Goal: Communication & Community: Answer question/provide support

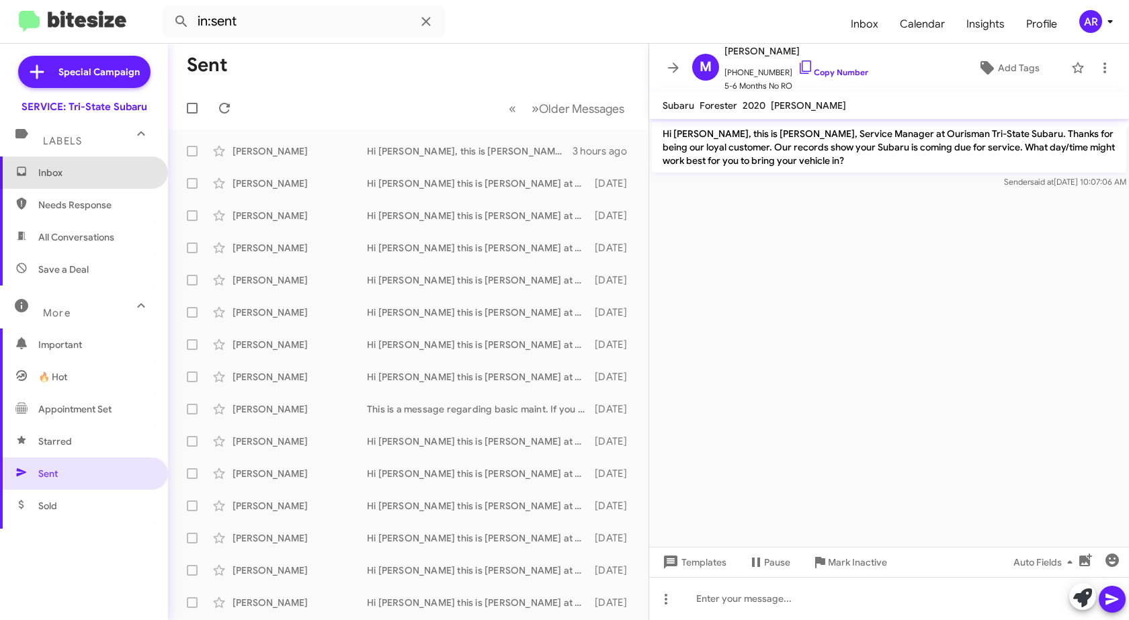
click at [100, 168] on span "Inbox" at bounding box center [95, 172] width 114 height 13
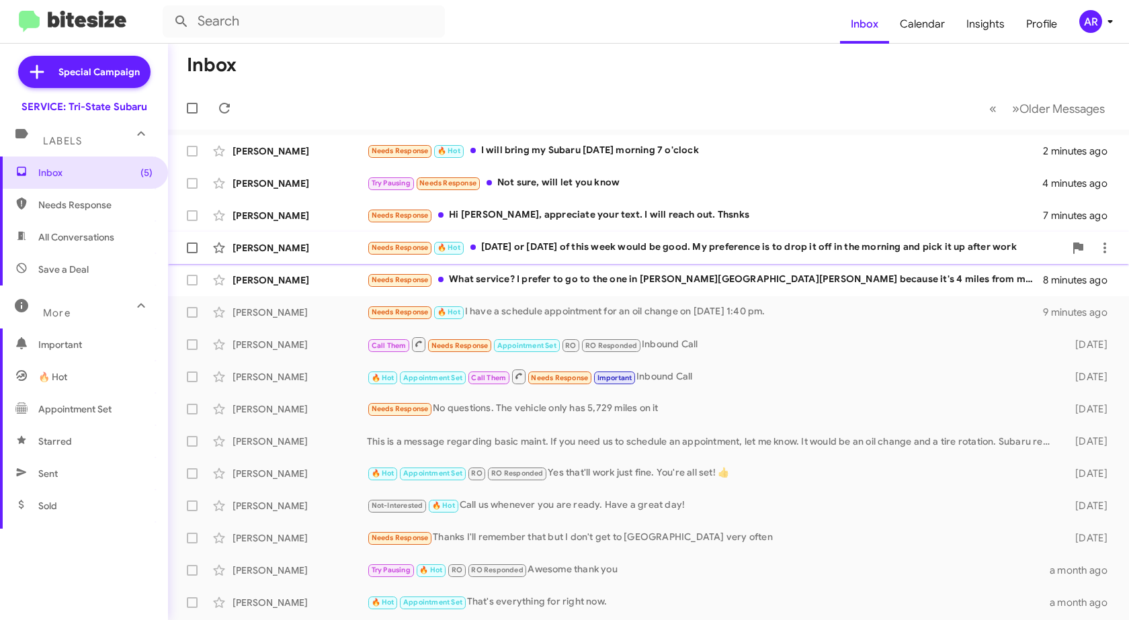
click at [246, 257] on div "[PERSON_NAME] Needs Response 🔥 Hot [DATE] or [DATE] of this week would be good.…" at bounding box center [649, 248] width 940 height 27
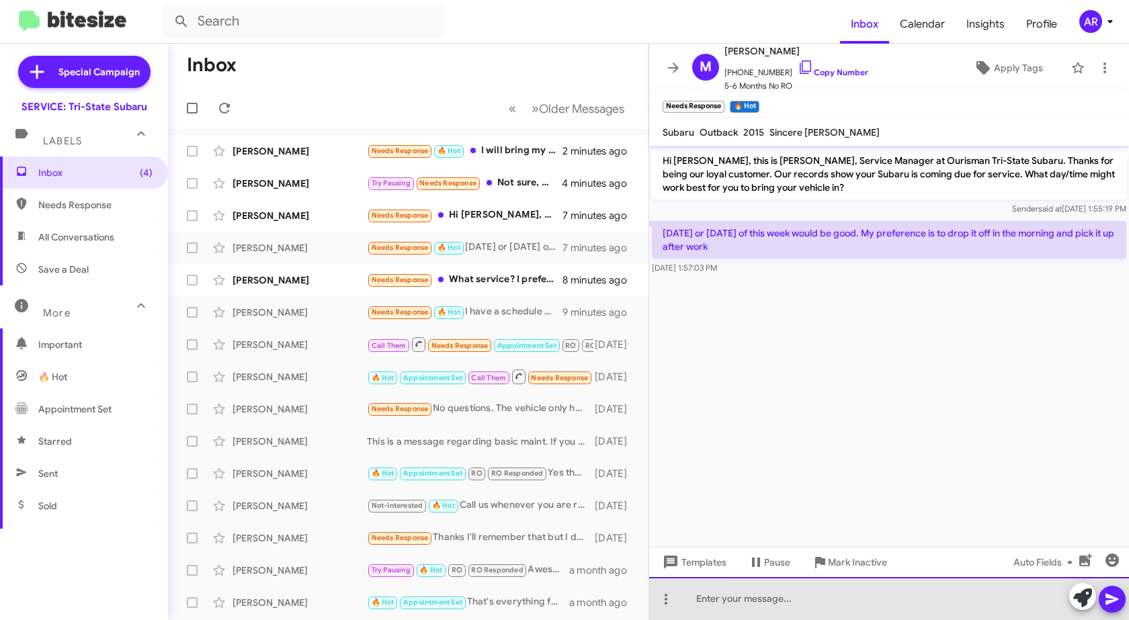
click at [841, 603] on div at bounding box center [889, 598] width 480 height 43
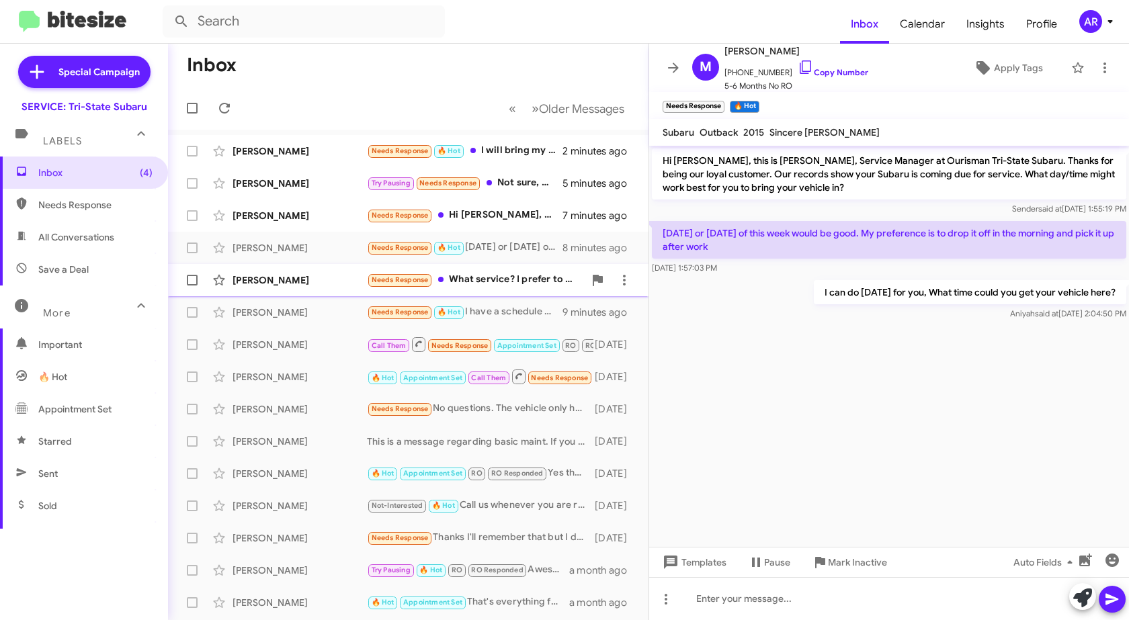
click at [319, 282] on div "[PERSON_NAME]" at bounding box center [300, 280] width 134 height 13
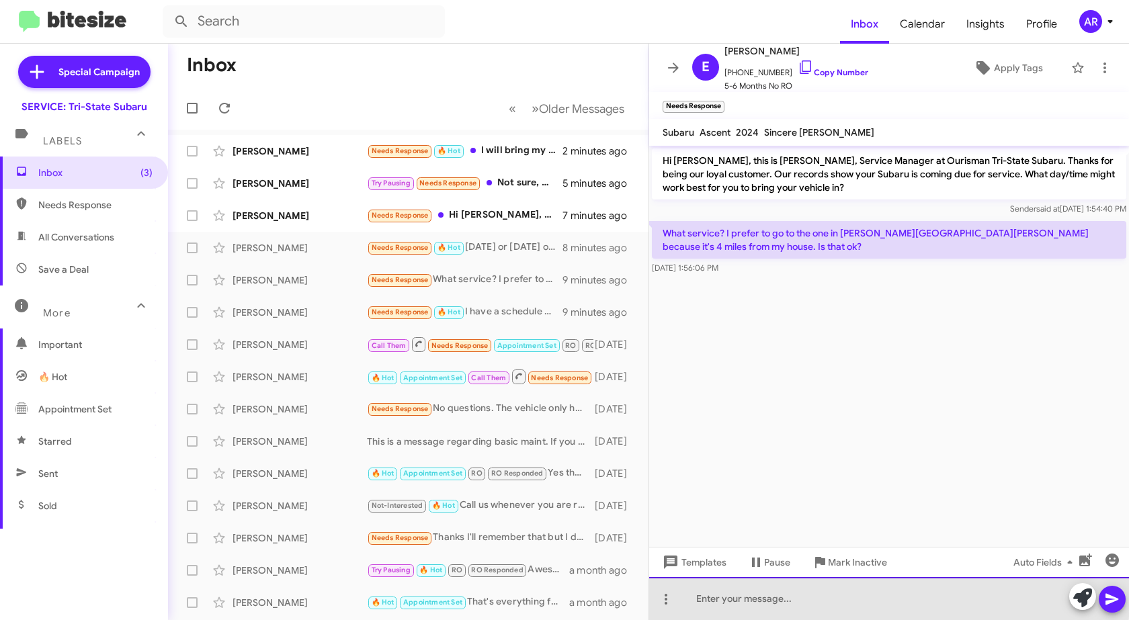
click at [788, 597] on div at bounding box center [889, 598] width 480 height 43
click at [985, 616] on div "Yes that's fine, I'll be sure to update our systems." at bounding box center [889, 598] width 480 height 43
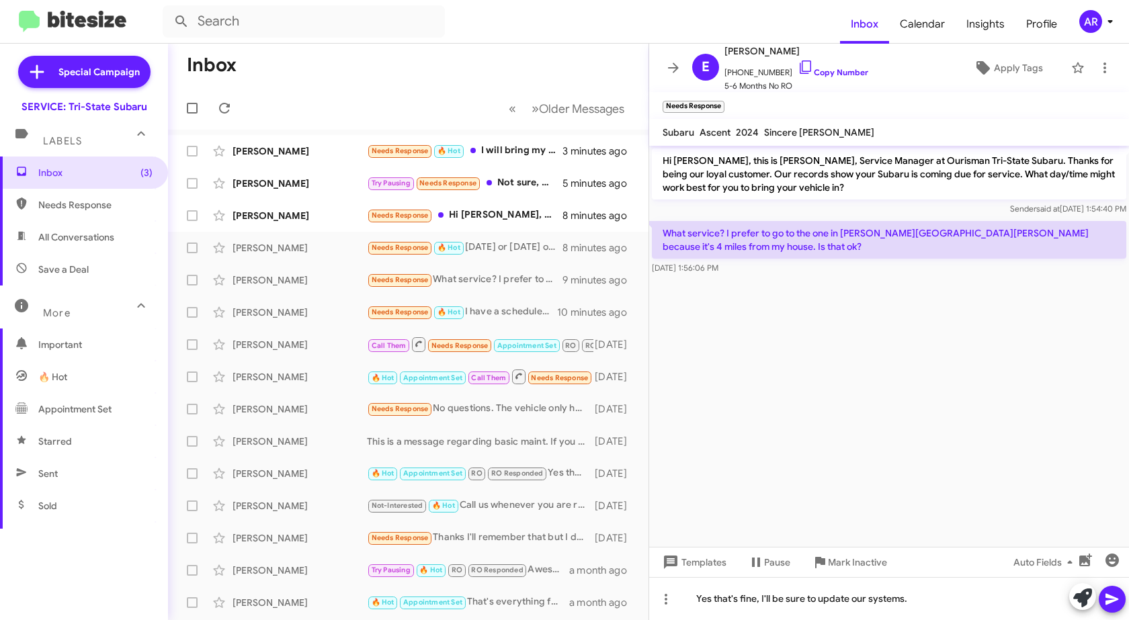
click at [1122, 595] on button at bounding box center [1112, 599] width 27 height 27
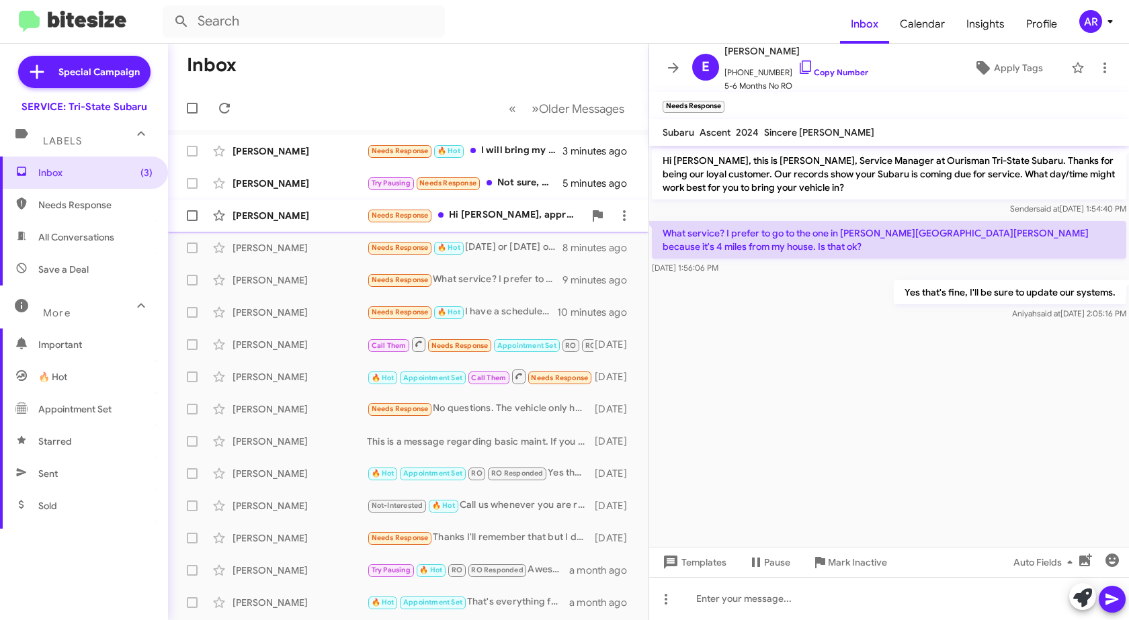
click at [344, 218] on div "[PERSON_NAME]" at bounding box center [300, 215] width 134 height 13
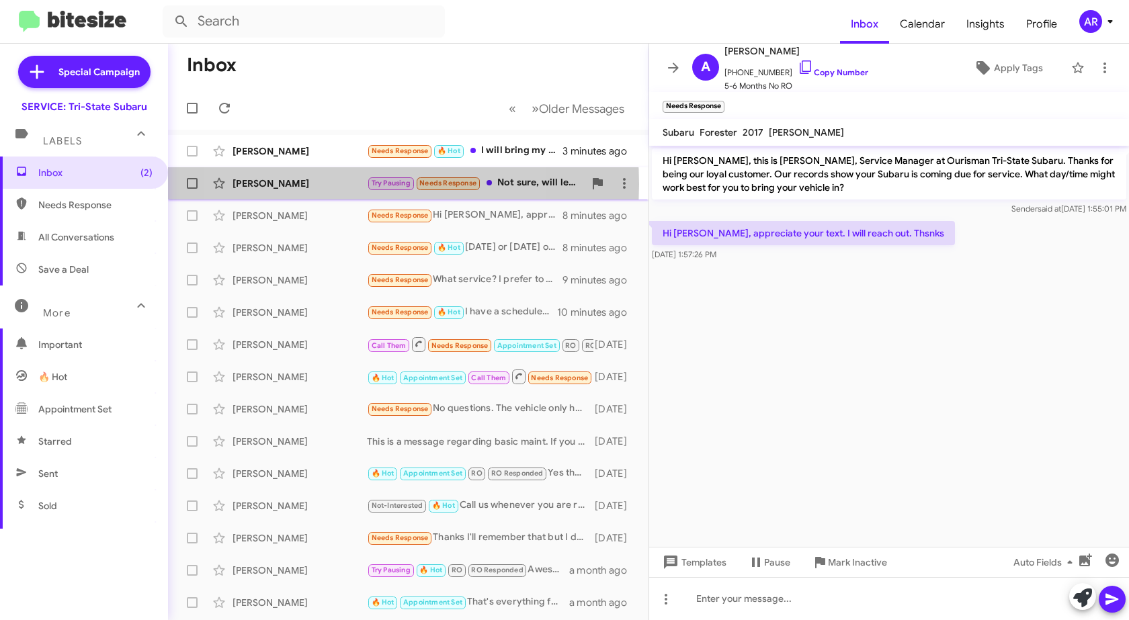
click at [336, 184] on div "[PERSON_NAME]" at bounding box center [300, 183] width 134 height 13
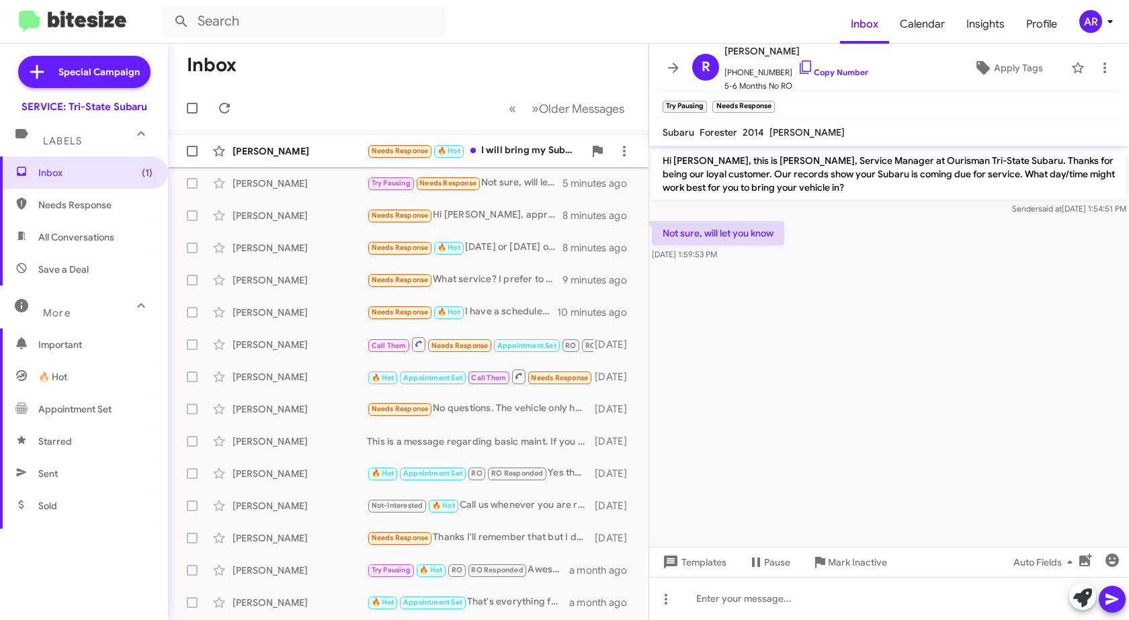
click at [255, 142] on div "[PERSON_NAME] Needs Response 🔥 Hot I will bring my Subaru [DATE] morning 7 o'cl…" at bounding box center [408, 151] width 459 height 27
click at [798, 65] on icon at bounding box center [806, 67] width 16 height 16
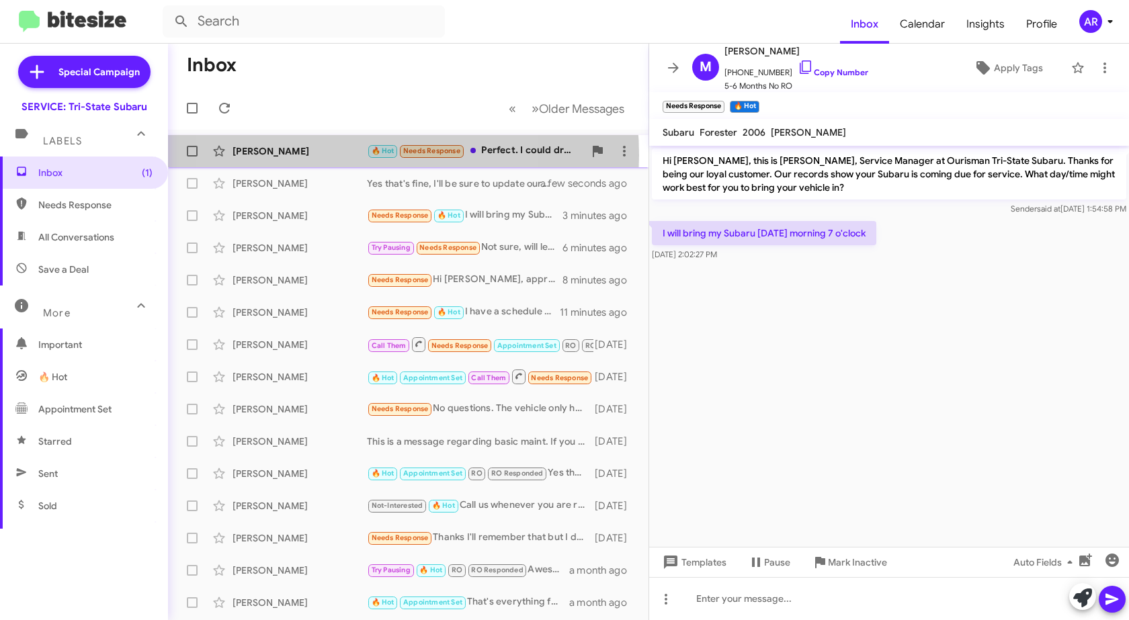
click at [332, 155] on div "[PERSON_NAME]" at bounding box center [300, 150] width 134 height 13
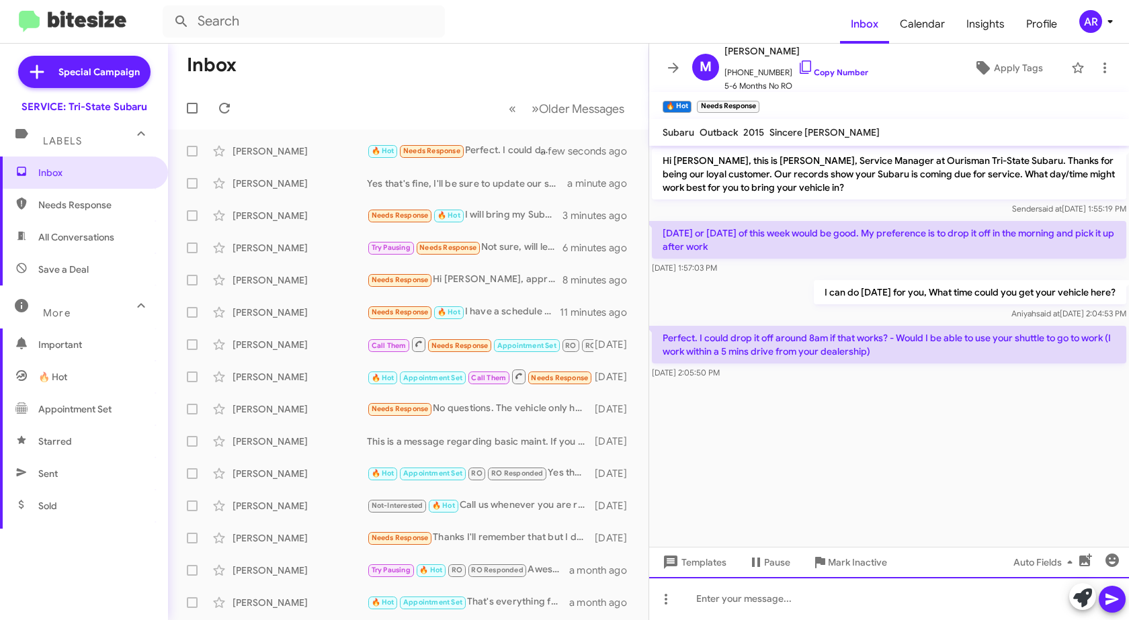
click at [796, 608] on div at bounding box center [889, 598] width 480 height 43
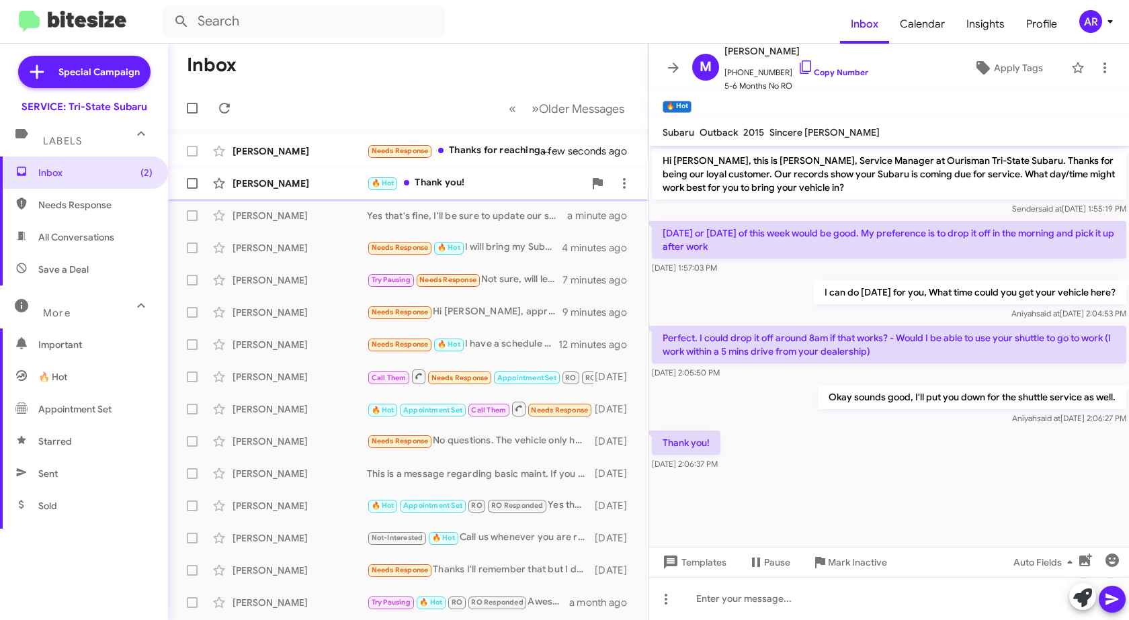
click at [317, 179] on div "[PERSON_NAME]" at bounding box center [300, 183] width 134 height 13
click at [950, 608] on div at bounding box center [889, 598] width 480 height 43
click at [1081, 593] on icon at bounding box center [1082, 598] width 19 height 19
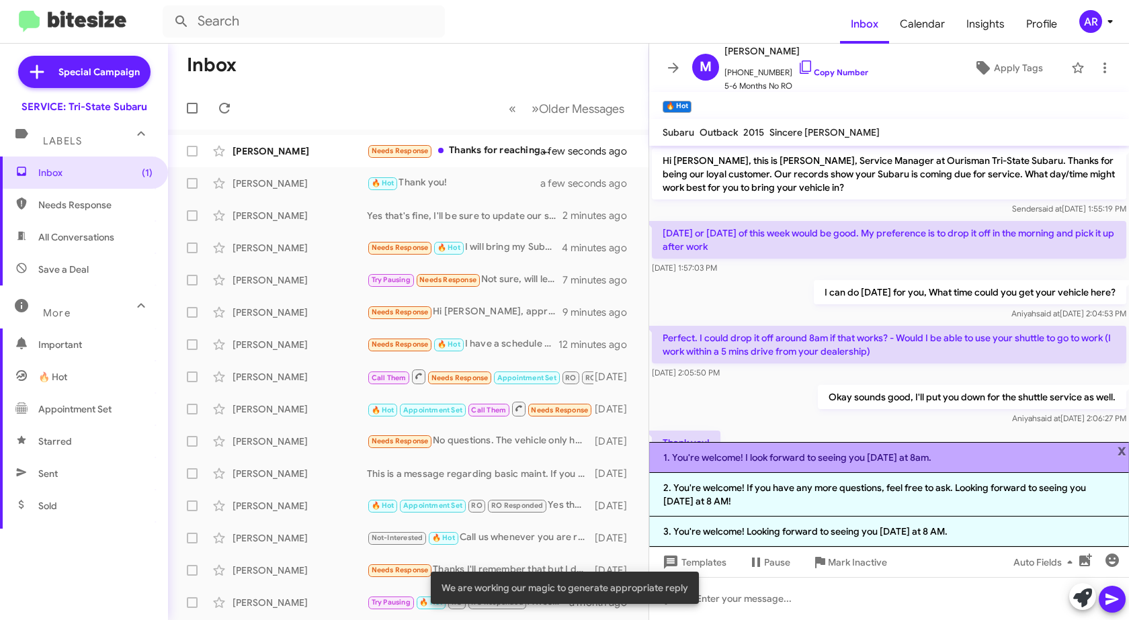
click at [991, 454] on li "1. You're welcome! I look forward to seeing you [DATE] at 8am." at bounding box center [889, 457] width 480 height 31
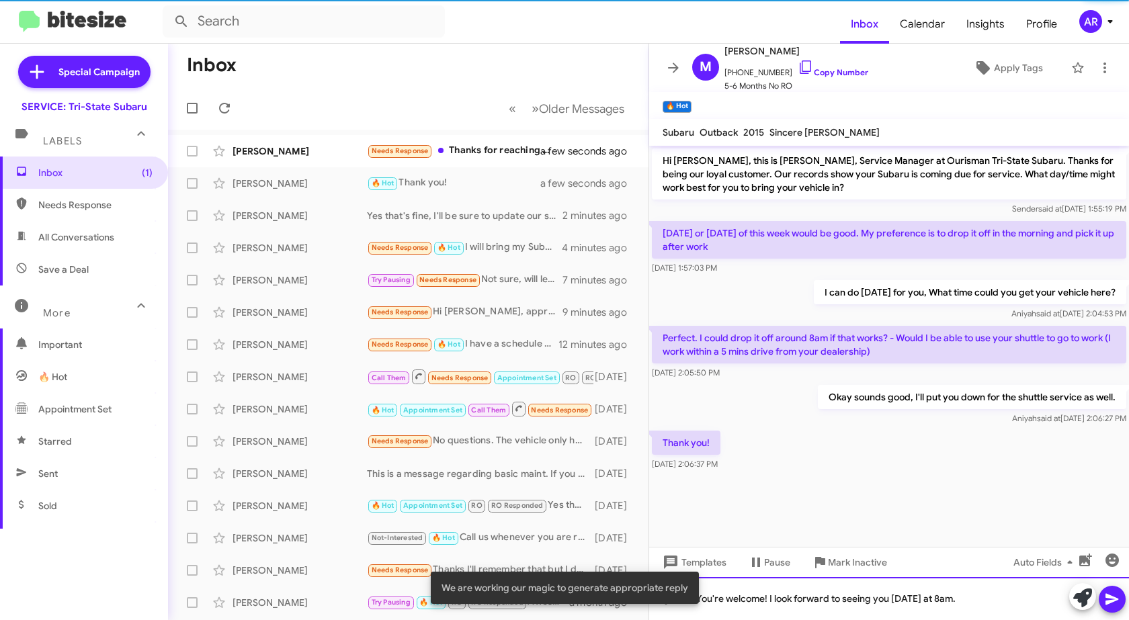
click at [1038, 606] on div "You're welcome! I look forward to seeing you [DATE] at 8am." at bounding box center [889, 598] width 480 height 43
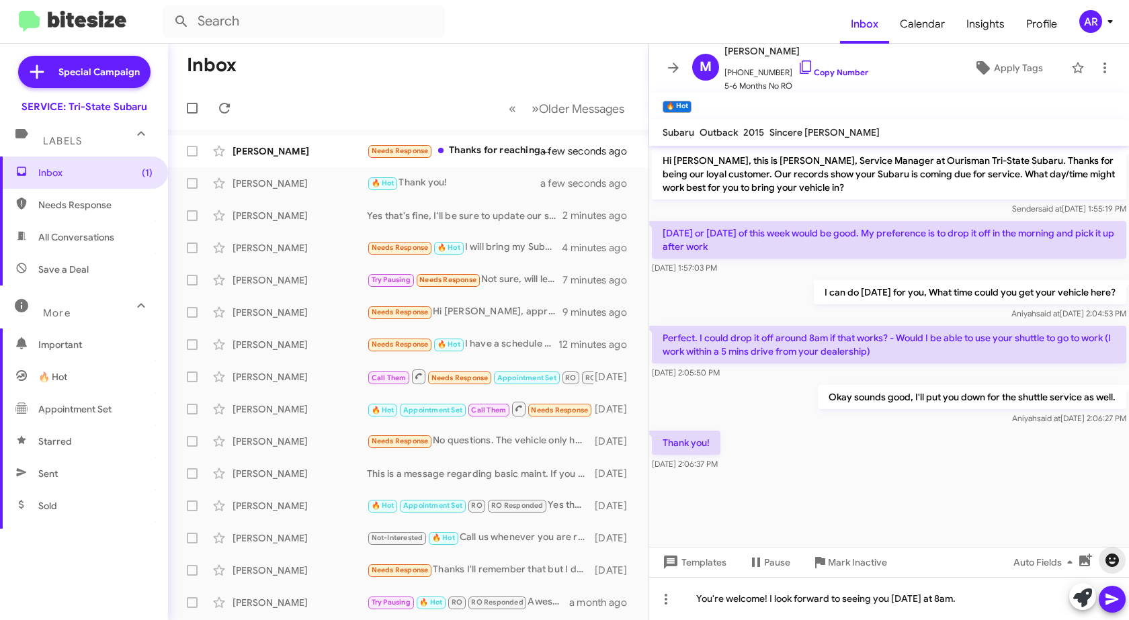
click at [1115, 554] on icon "button" at bounding box center [1112, 560] width 16 height 16
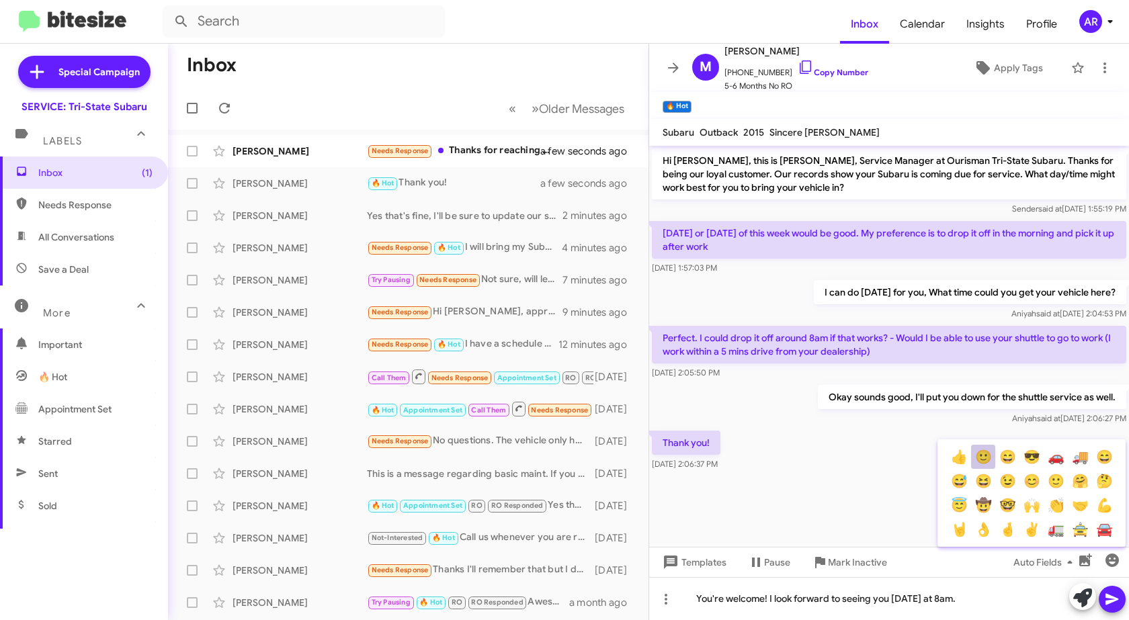
drag, startPoint x: 983, startPoint y: 456, endPoint x: 1054, endPoint y: 519, distance: 95.2
click at [983, 456] on button "🙂" at bounding box center [983, 457] width 24 height 24
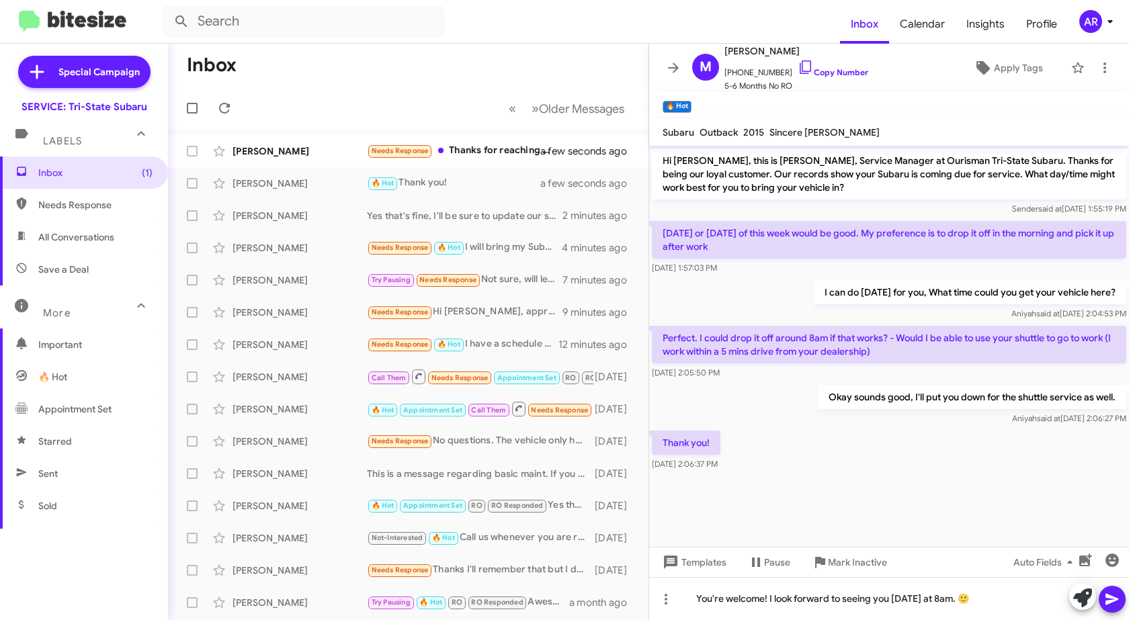
click at [1122, 597] on button at bounding box center [1112, 599] width 27 height 27
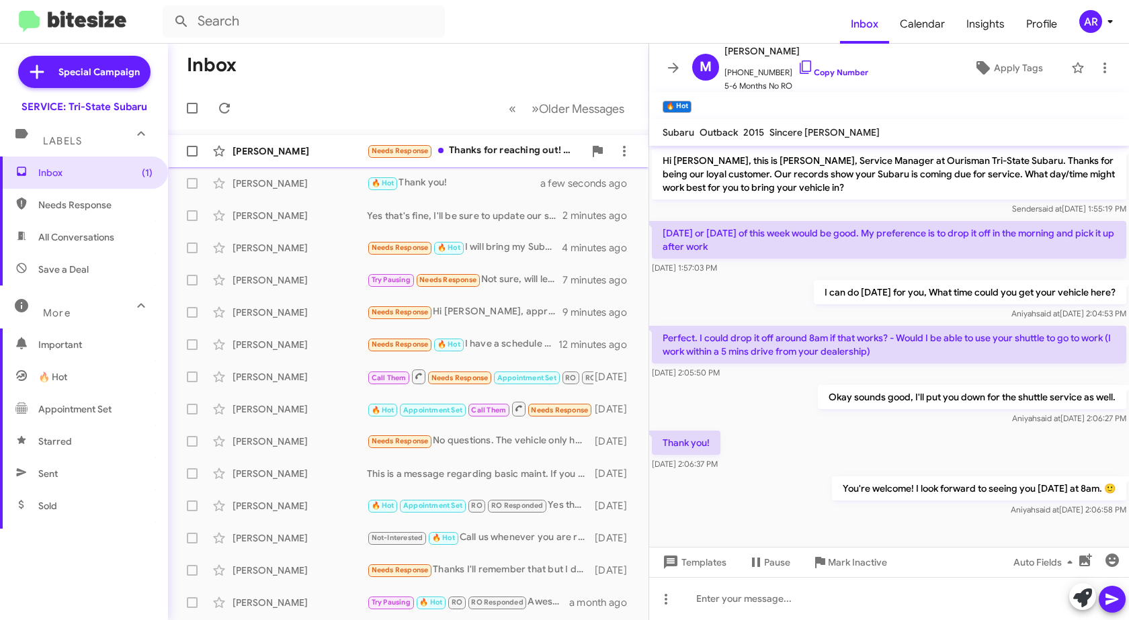
click at [317, 157] on div "[PERSON_NAME]" at bounding box center [300, 150] width 134 height 13
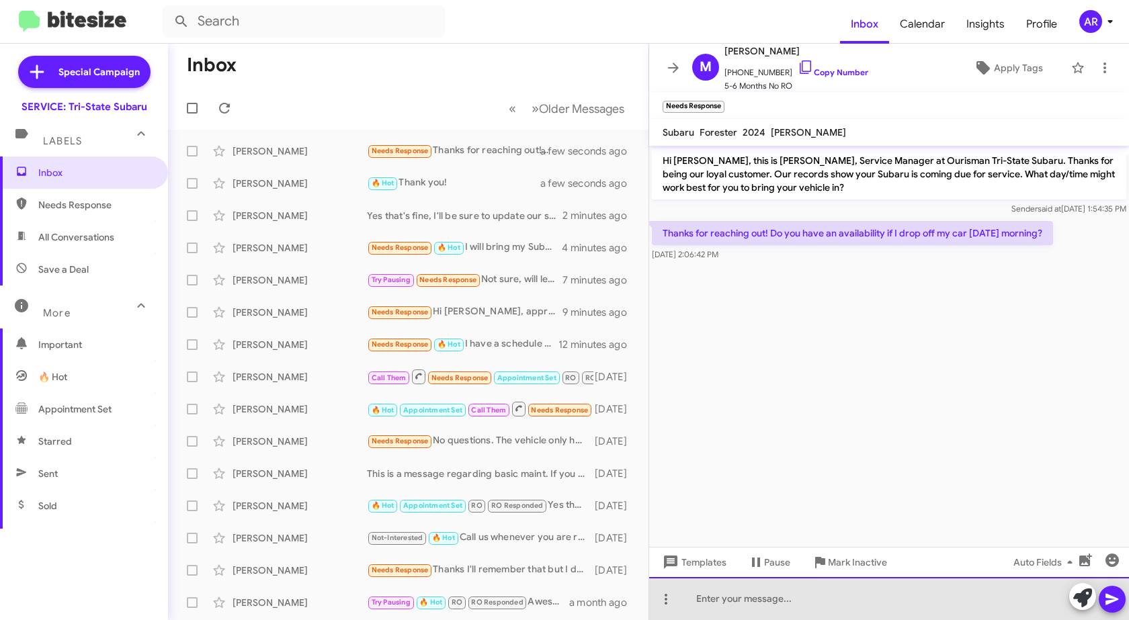
click at [927, 596] on div at bounding box center [889, 598] width 480 height 43
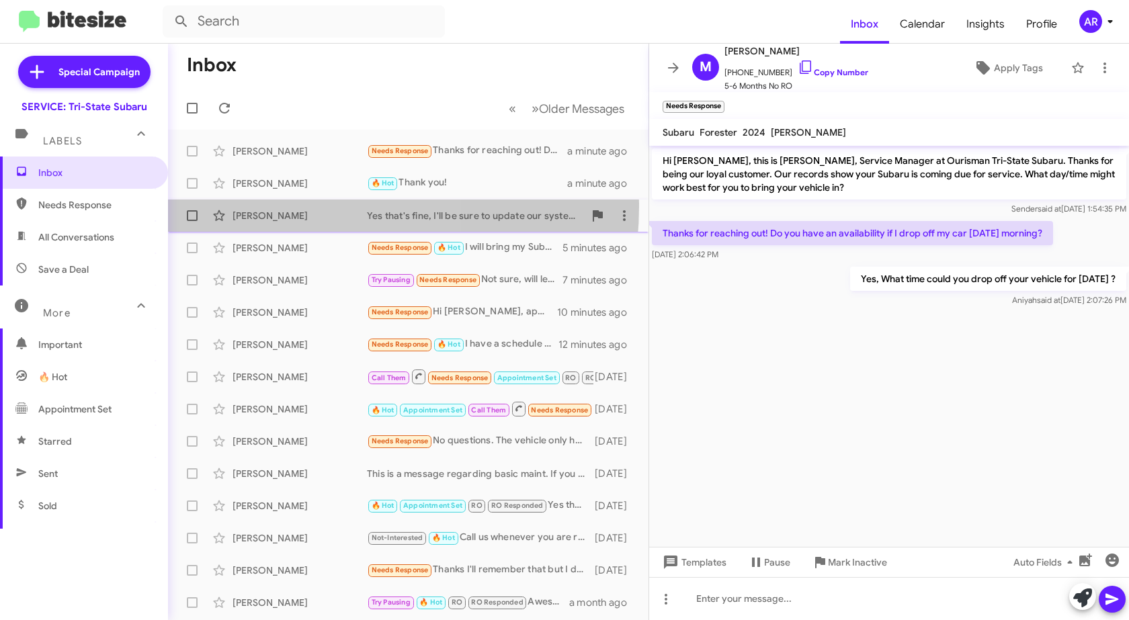
click at [294, 206] on div "[PERSON_NAME] Yes that's fine, I'll be sure to update our systems. 2 minutes ago" at bounding box center [408, 215] width 459 height 27
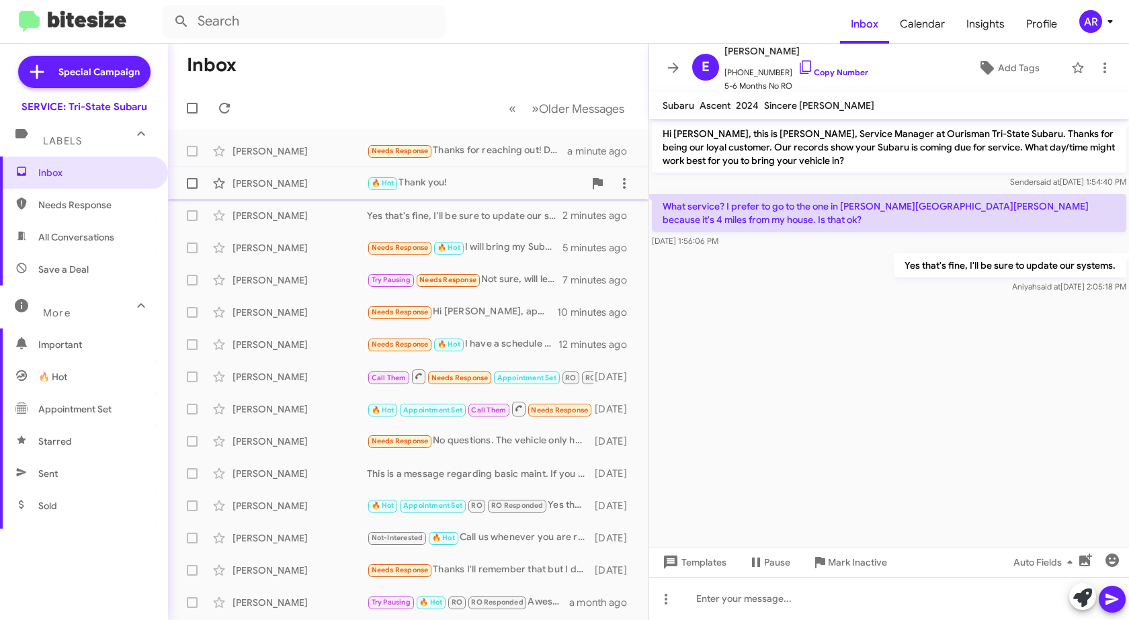
click at [327, 181] on div "[PERSON_NAME]" at bounding box center [300, 183] width 134 height 13
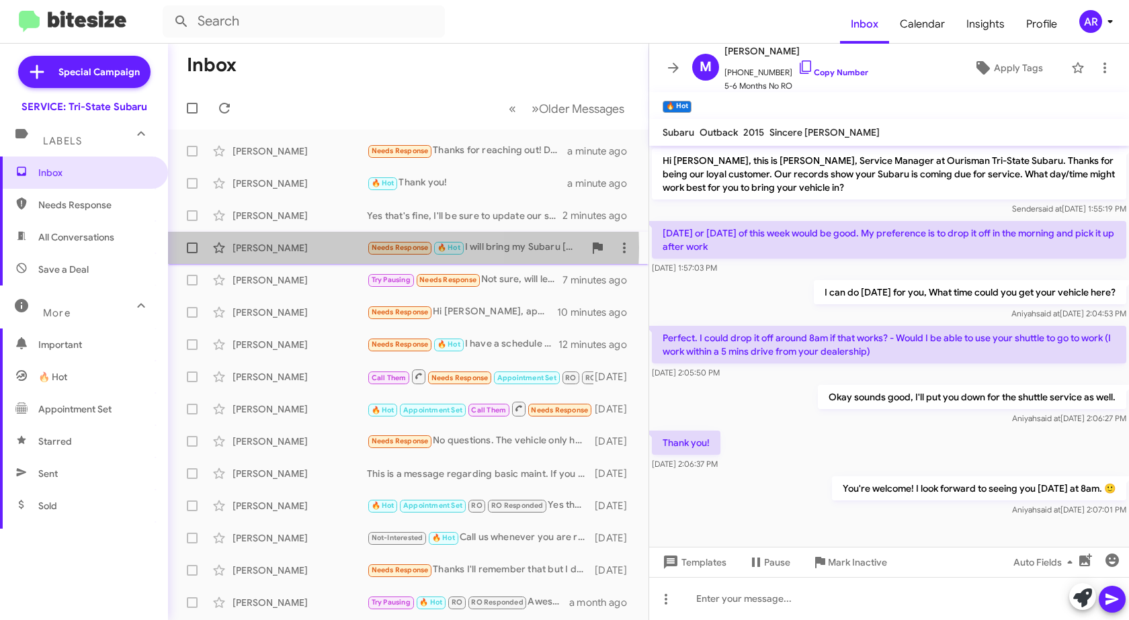
click at [315, 247] on div "[PERSON_NAME]" at bounding box center [300, 247] width 134 height 13
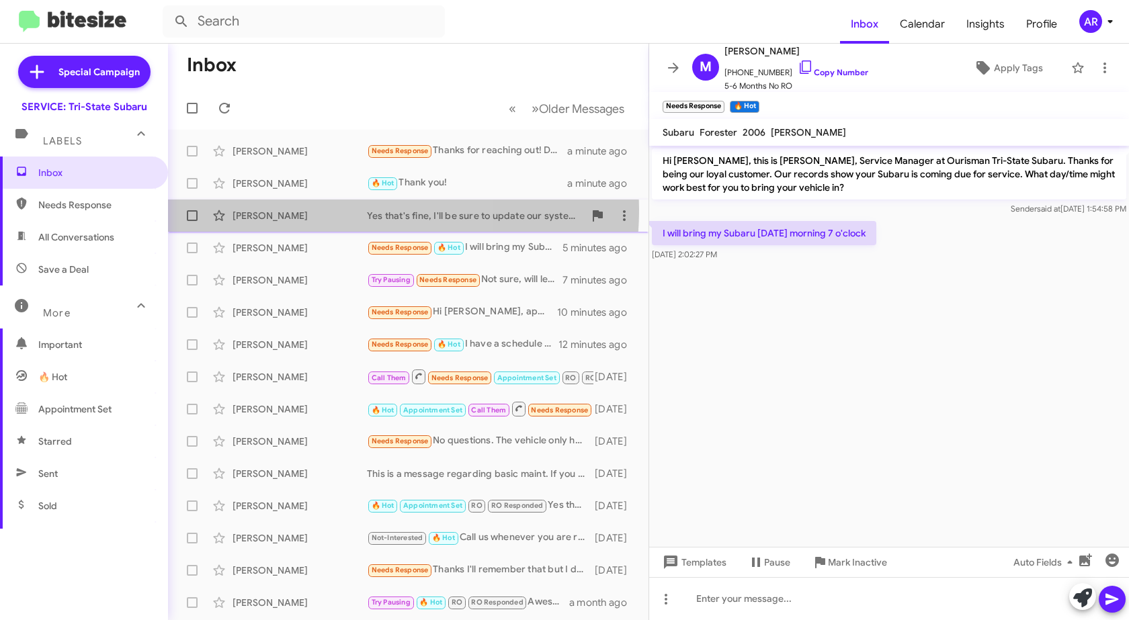
click at [310, 209] on div "[PERSON_NAME]" at bounding box center [300, 215] width 134 height 13
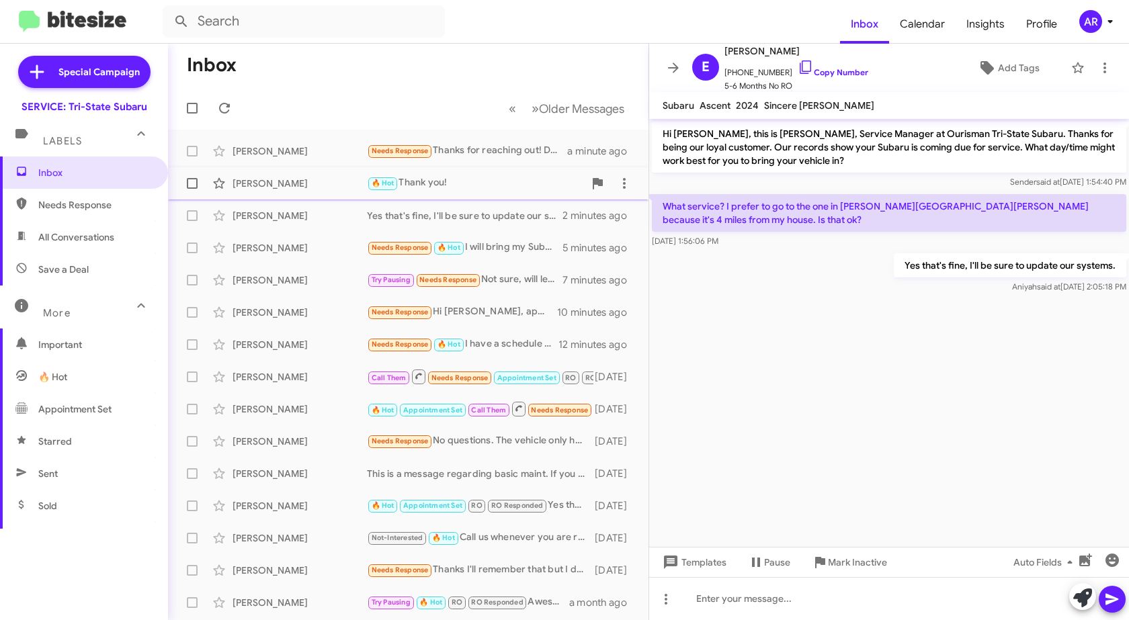
click at [317, 181] on div "[PERSON_NAME]" at bounding box center [300, 183] width 134 height 13
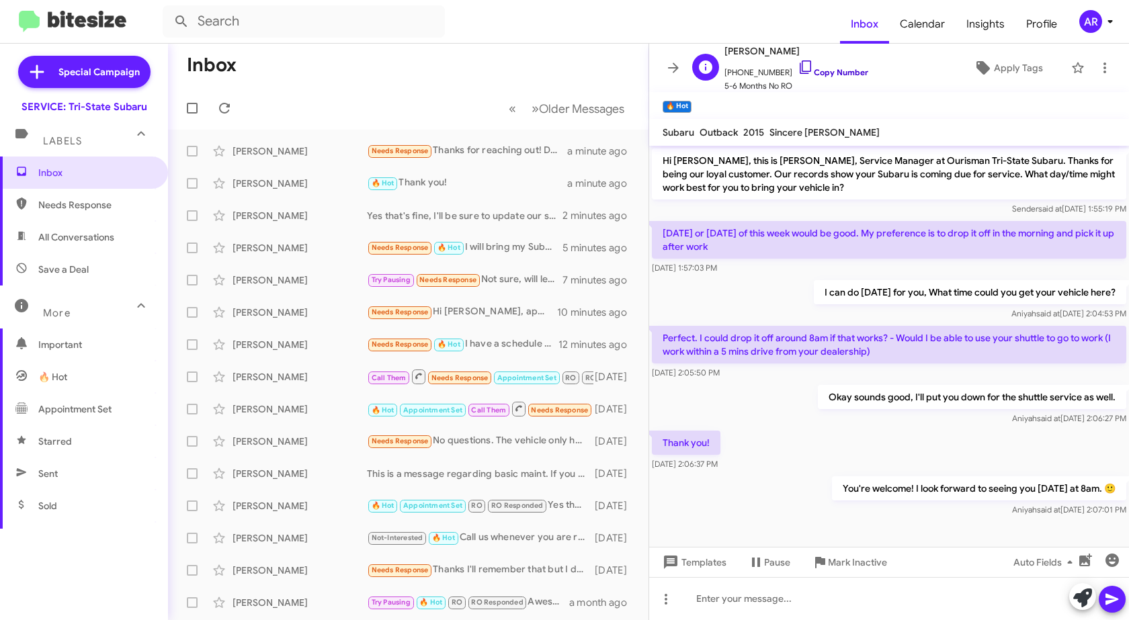
click at [798, 66] on icon at bounding box center [806, 67] width 16 height 16
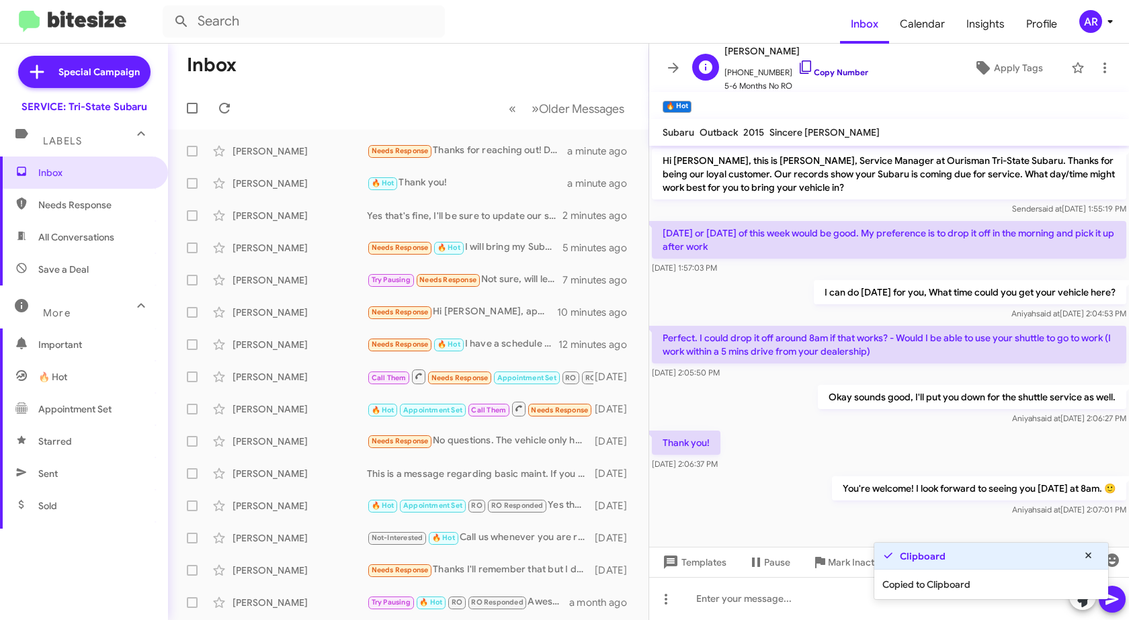
click at [798, 66] on icon at bounding box center [806, 67] width 16 height 16
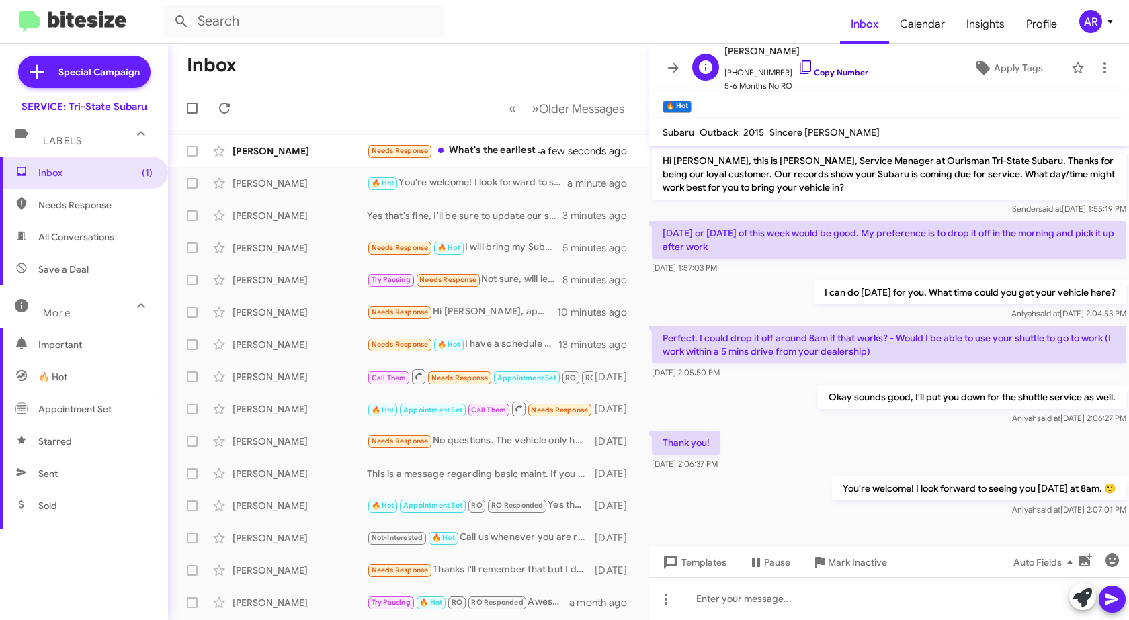
click at [798, 67] on icon at bounding box center [806, 67] width 16 height 16
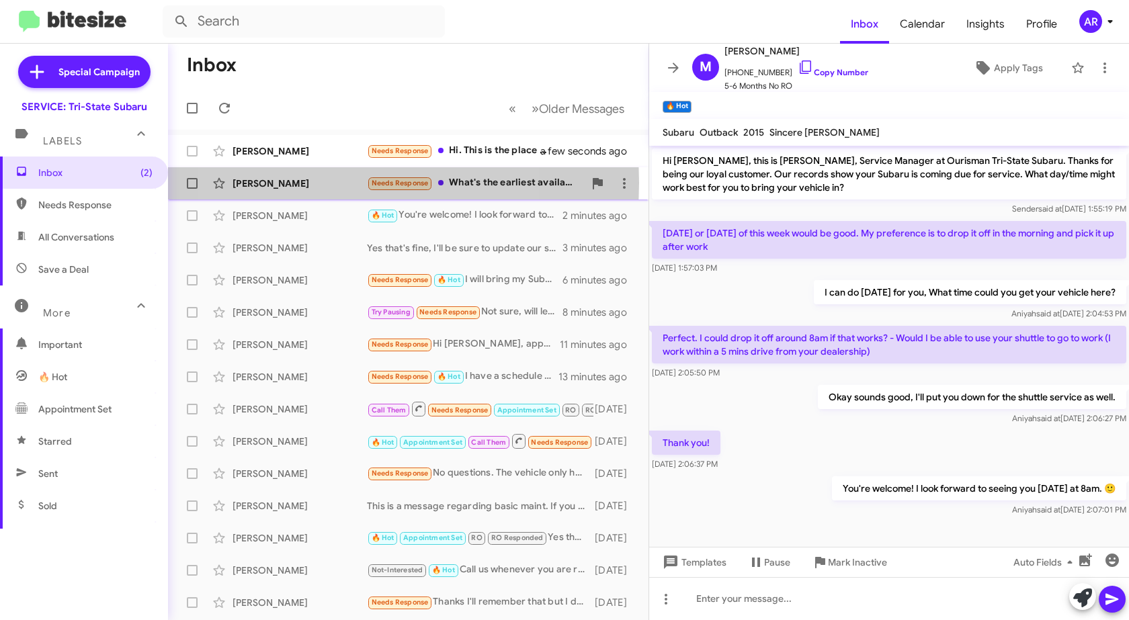
click at [333, 183] on div "[PERSON_NAME]" at bounding box center [300, 183] width 134 height 13
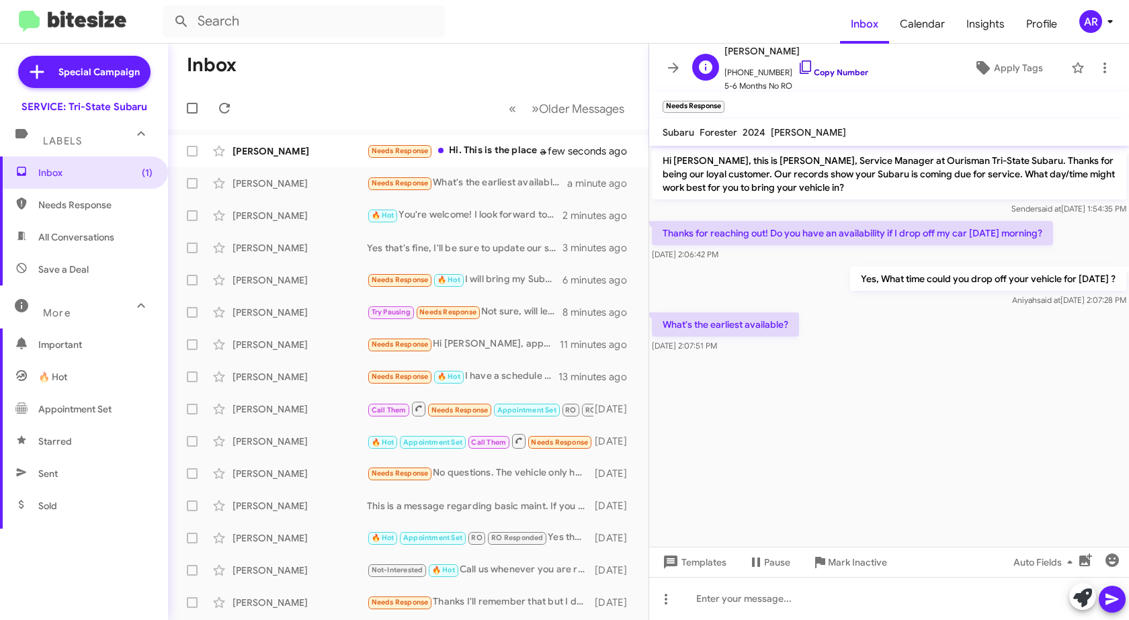
click at [798, 69] on icon at bounding box center [806, 67] width 16 height 16
click at [847, 595] on div at bounding box center [889, 598] width 480 height 43
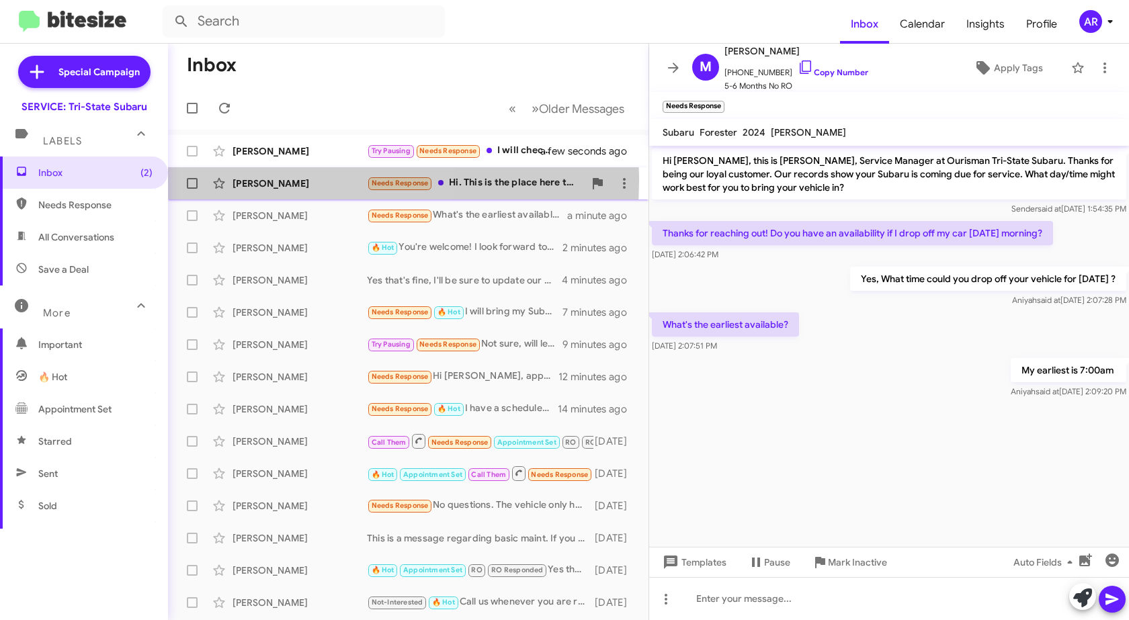
click at [290, 181] on div "[PERSON_NAME]" at bounding box center [300, 183] width 134 height 13
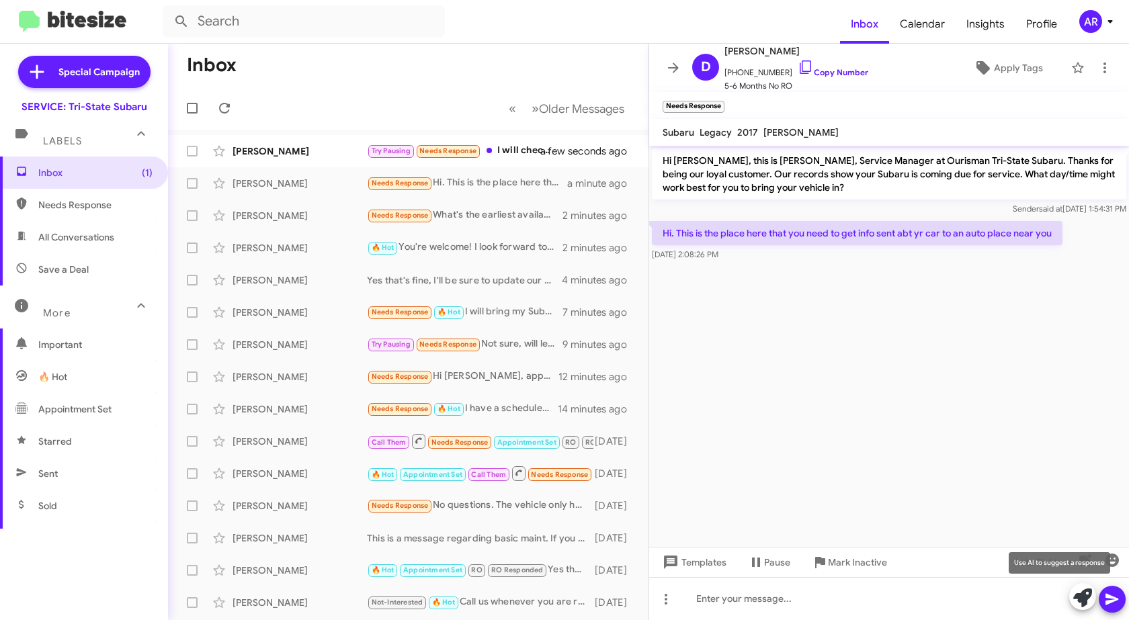
click at [1087, 593] on icon at bounding box center [1082, 598] width 19 height 19
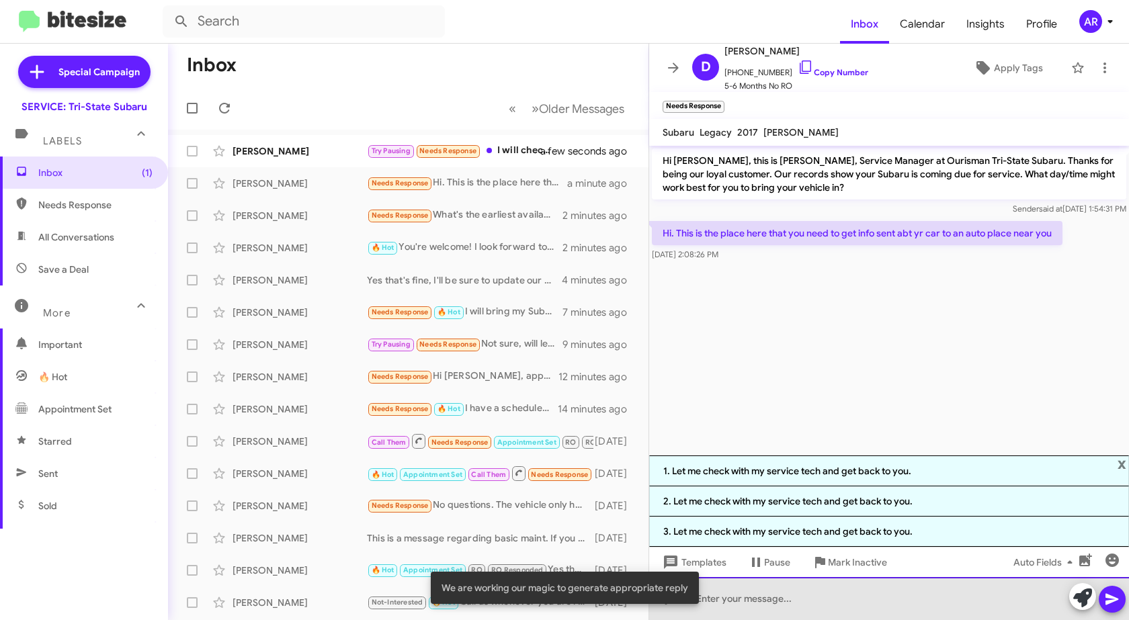
click at [914, 603] on div at bounding box center [889, 598] width 480 height 43
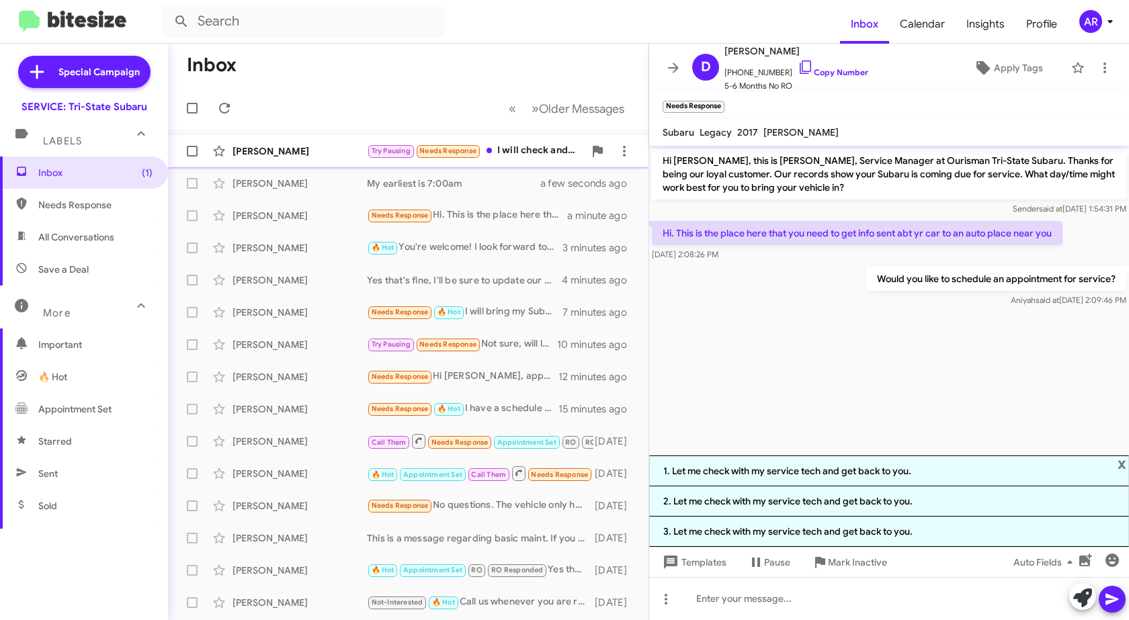
click at [306, 149] on div "[PERSON_NAME]" at bounding box center [300, 150] width 134 height 13
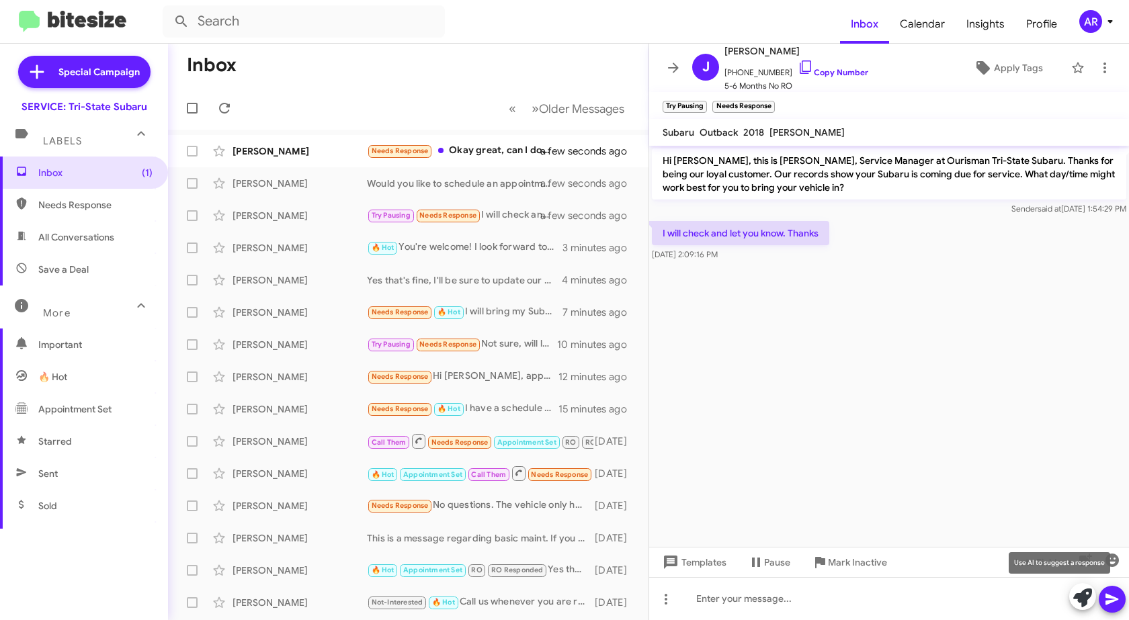
click at [1081, 600] on icon at bounding box center [1082, 598] width 19 height 19
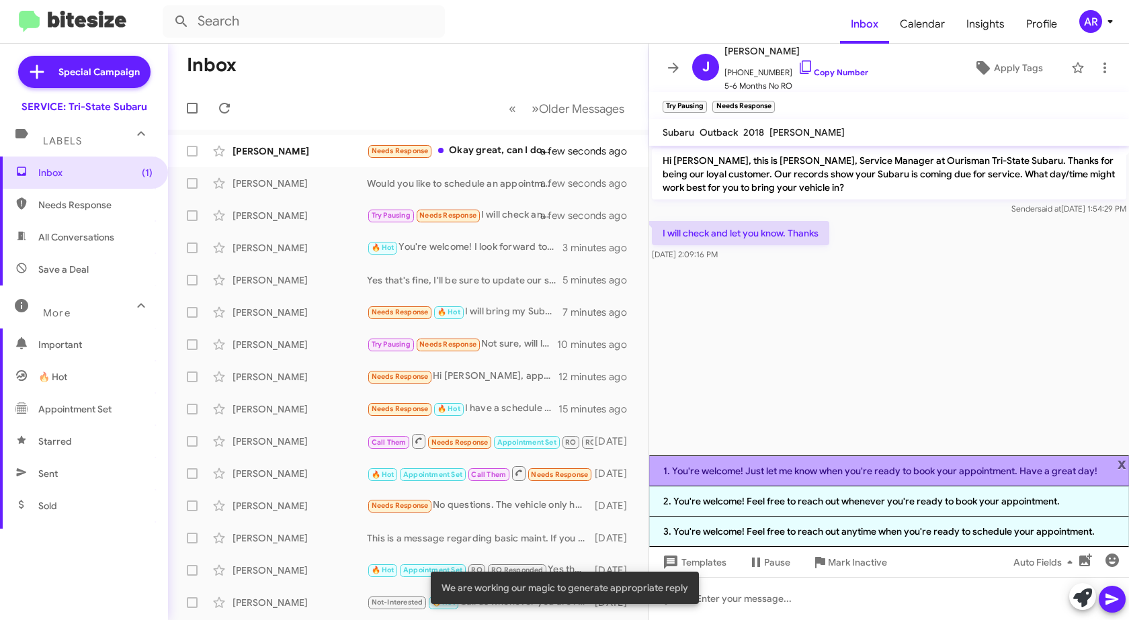
click at [1064, 468] on li "1. You're welcome! Just let me know when you're ready to book your appointment.…" at bounding box center [889, 471] width 480 height 31
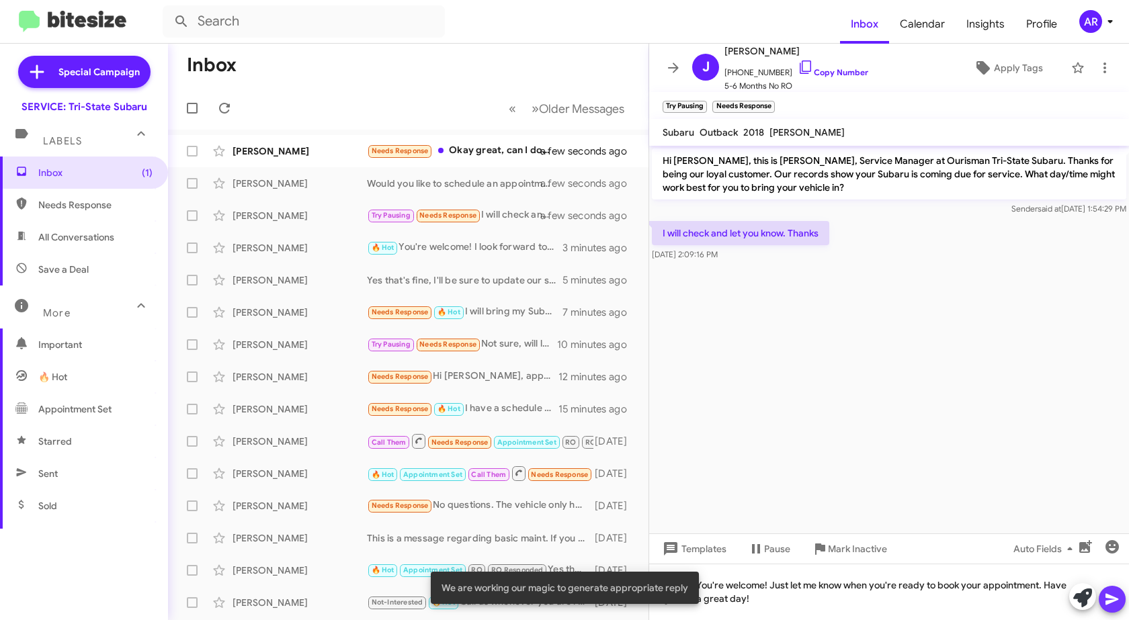
click at [1120, 599] on button at bounding box center [1112, 599] width 27 height 27
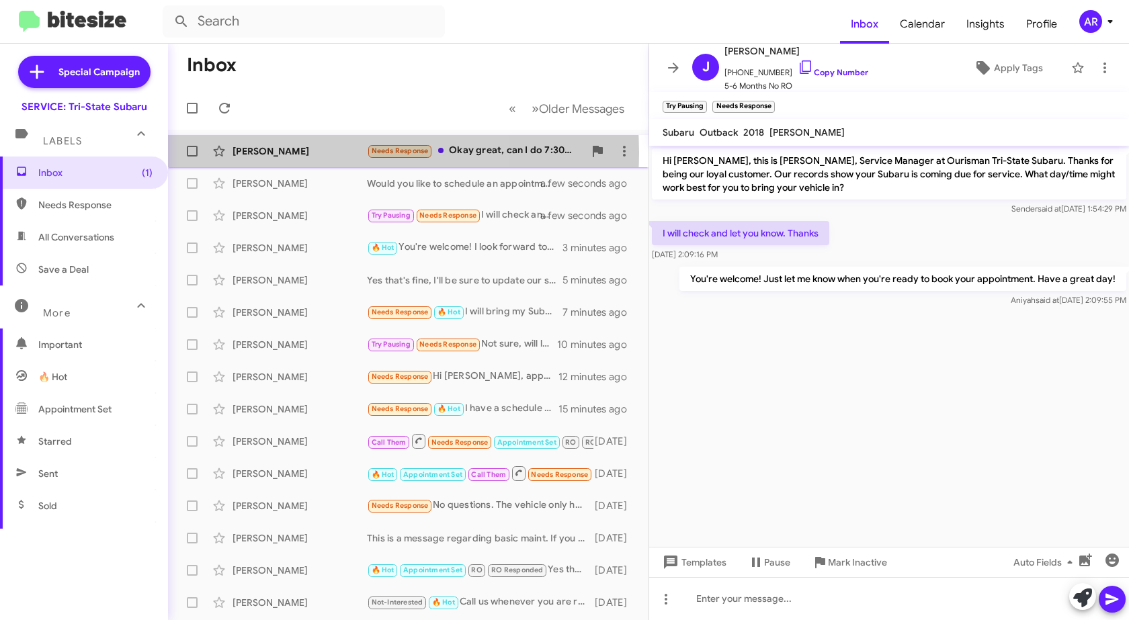
click at [318, 153] on div "[PERSON_NAME]" at bounding box center [300, 150] width 134 height 13
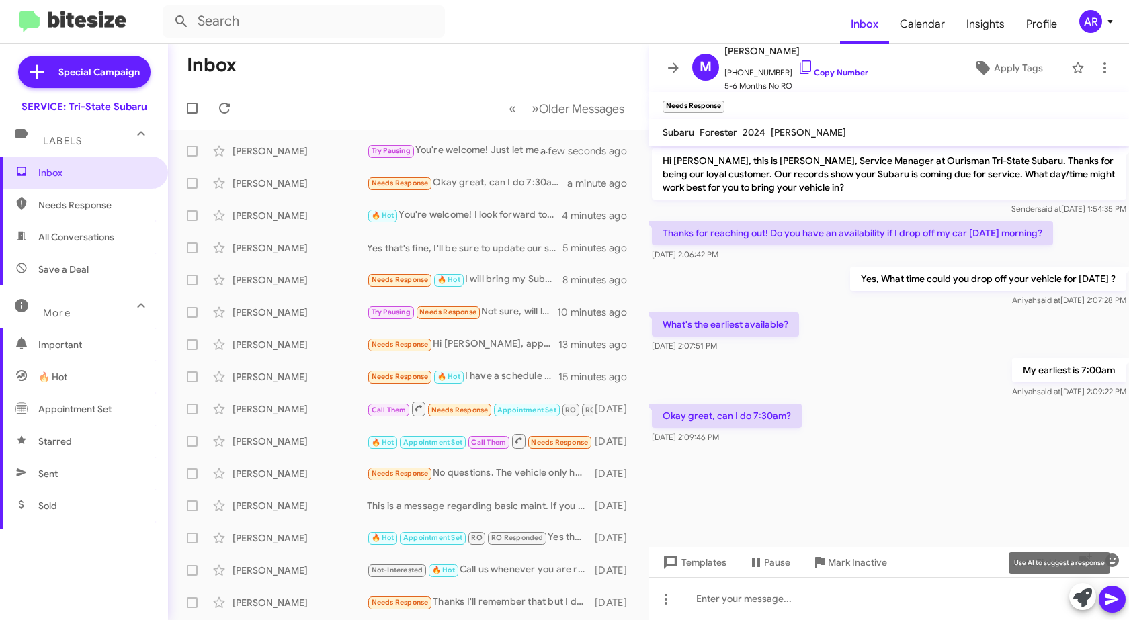
click at [1082, 592] on icon at bounding box center [1082, 598] width 19 height 19
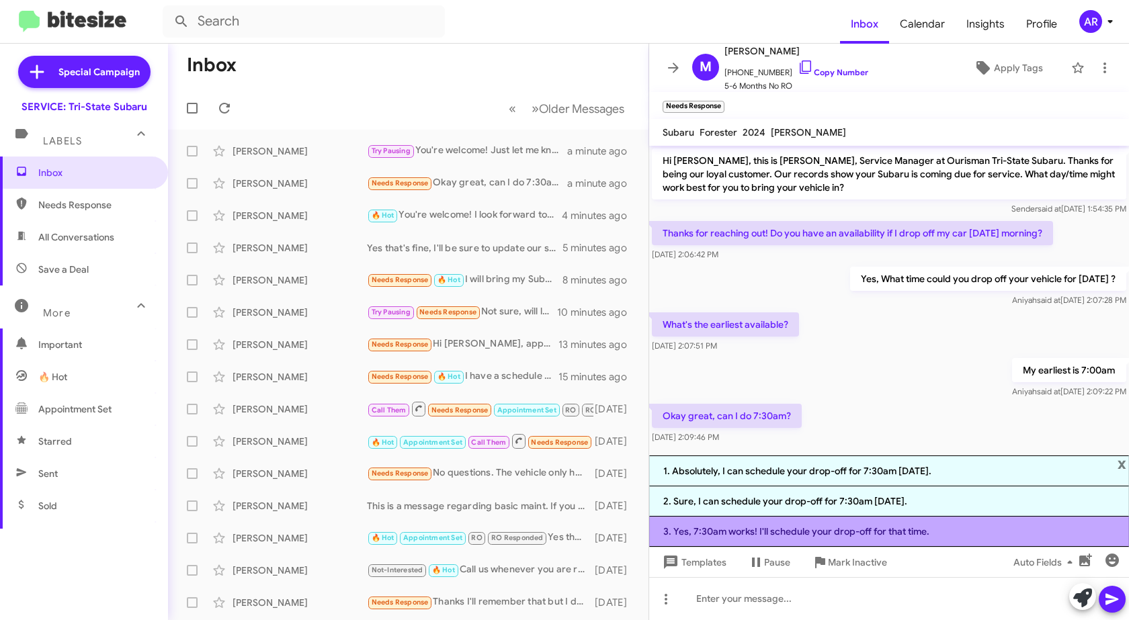
click at [938, 526] on li "3. Yes, 7:30am works! I'll schedule your drop-off for that time." at bounding box center [889, 532] width 480 height 30
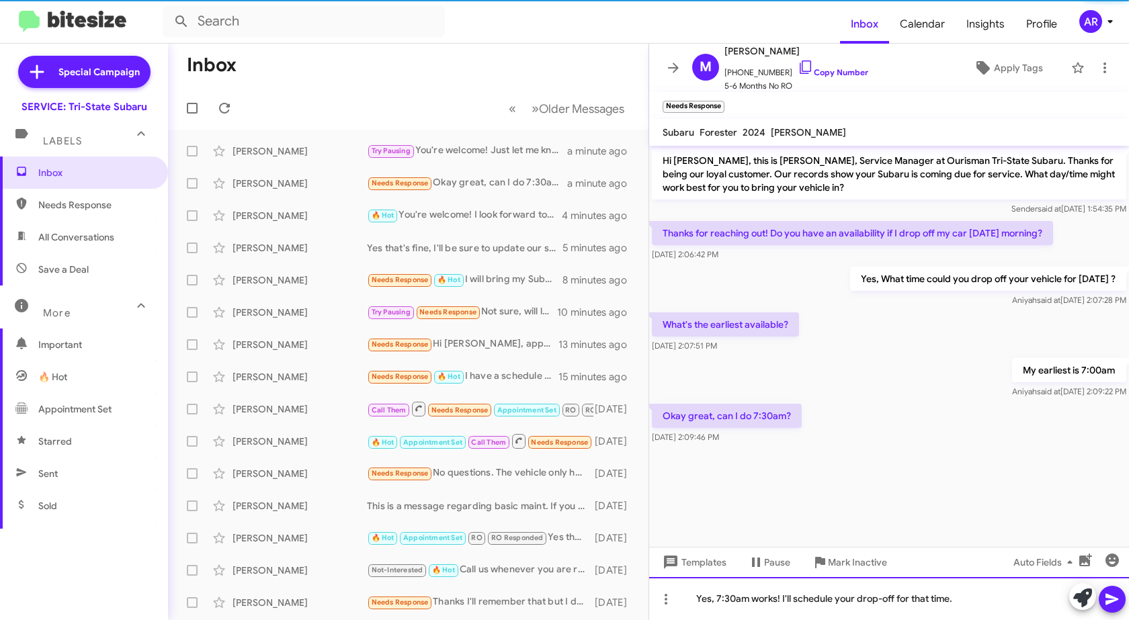
click at [996, 595] on div "Yes, 7:30am works! I'll schedule your drop-off for that time." at bounding box center [889, 598] width 480 height 43
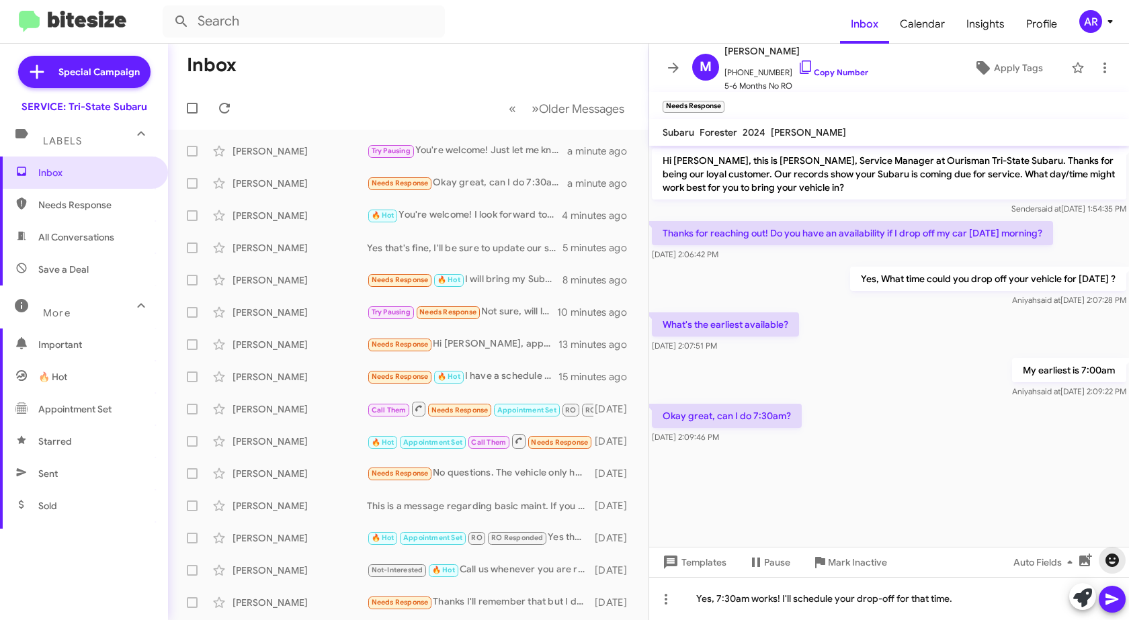
click at [1111, 561] on icon "button" at bounding box center [1112, 560] width 13 height 13
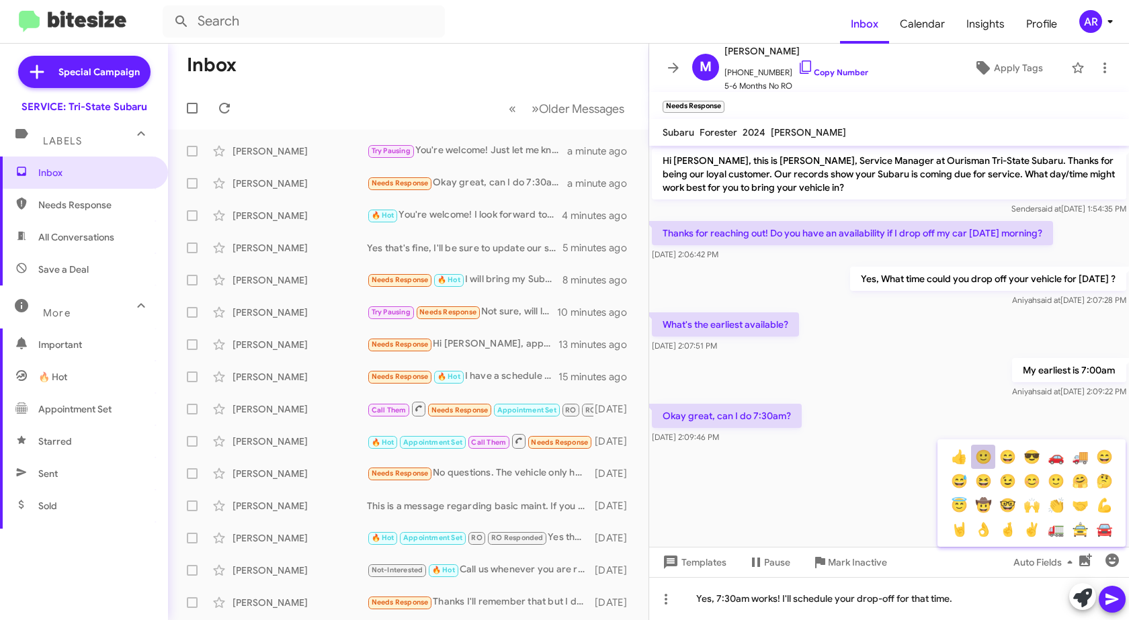
click at [984, 462] on button "🙂" at bounding box center [983, 457] width 24 height 24
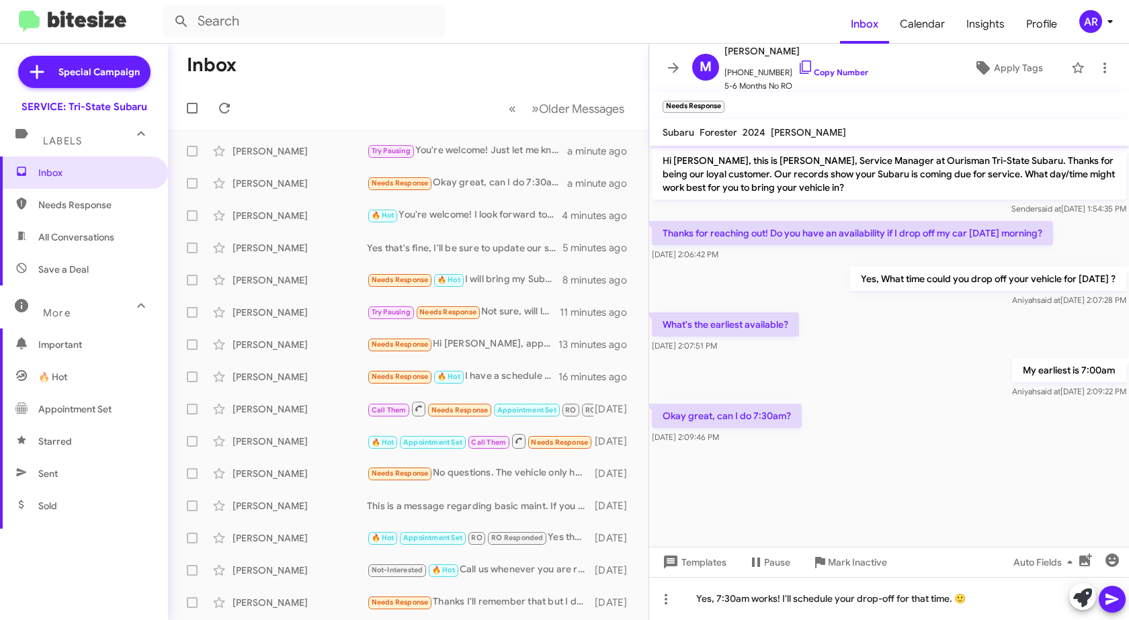
click at [1118, 599] on icon at bounding box center [1112, 599] width 13 height 11
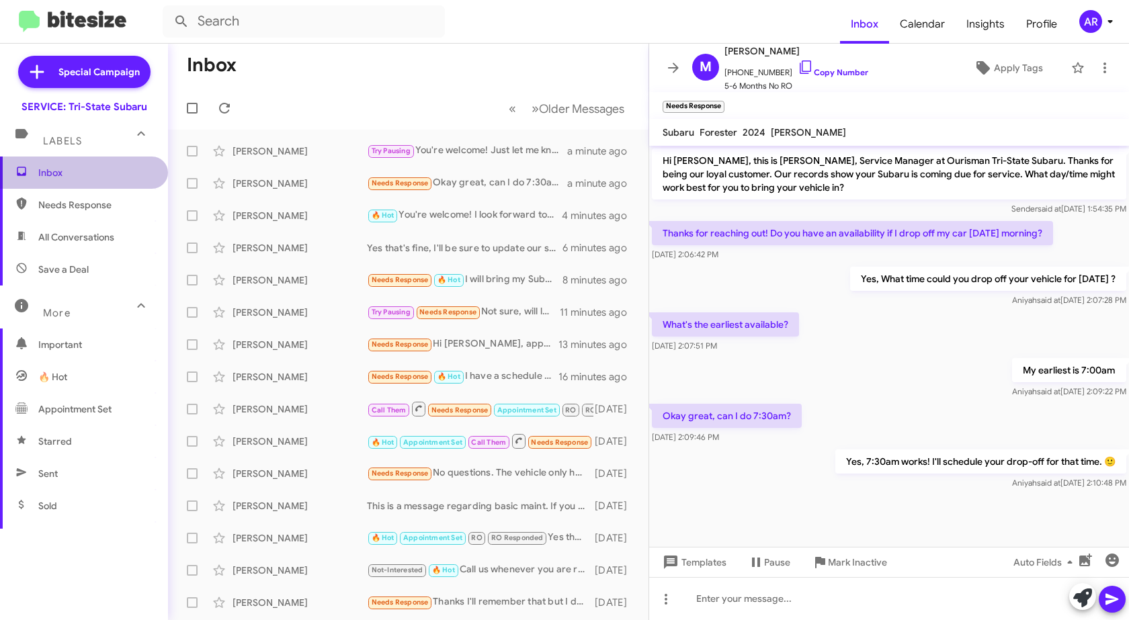
click at [112, 184] on span "Inbox" at bounding box center [84, 173] width 168 height 32
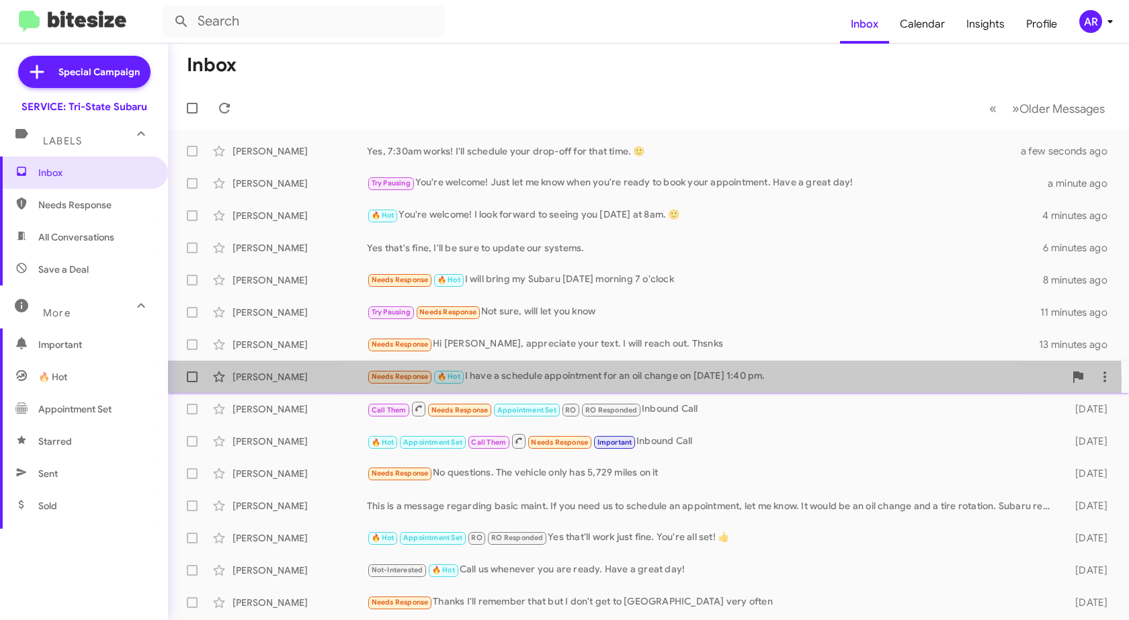
click at [644, 381] on div "Needs Response 🔥 Hot I have a schedule appointment for an oil change on [DATE] …" at bounding box center [716, 376] width 698 height 15
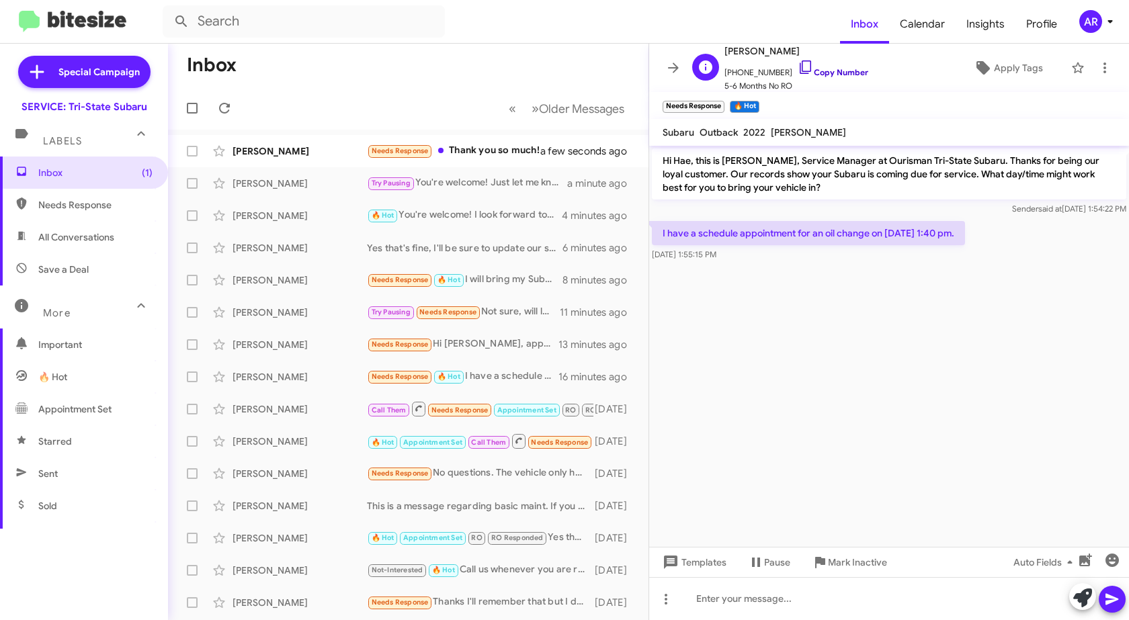
click at [800, 62] on icon at bounding box center [805, 66] width 11 height 13
click at [1086, 594] on icon at bounding box center [1082, 598] width 19 height 19
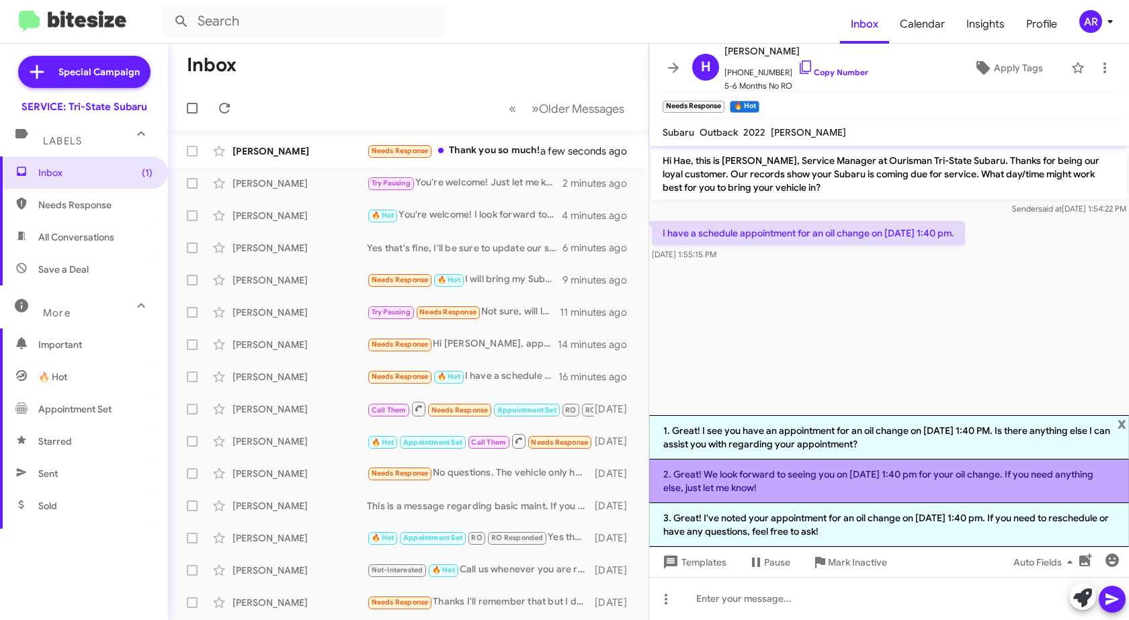
click at [913, 487] on li "2. Great! We look forward to seeing you on [DATE] 1:40 pm for your oil change. …" at bounding box center [889, 482] width 480 height 44
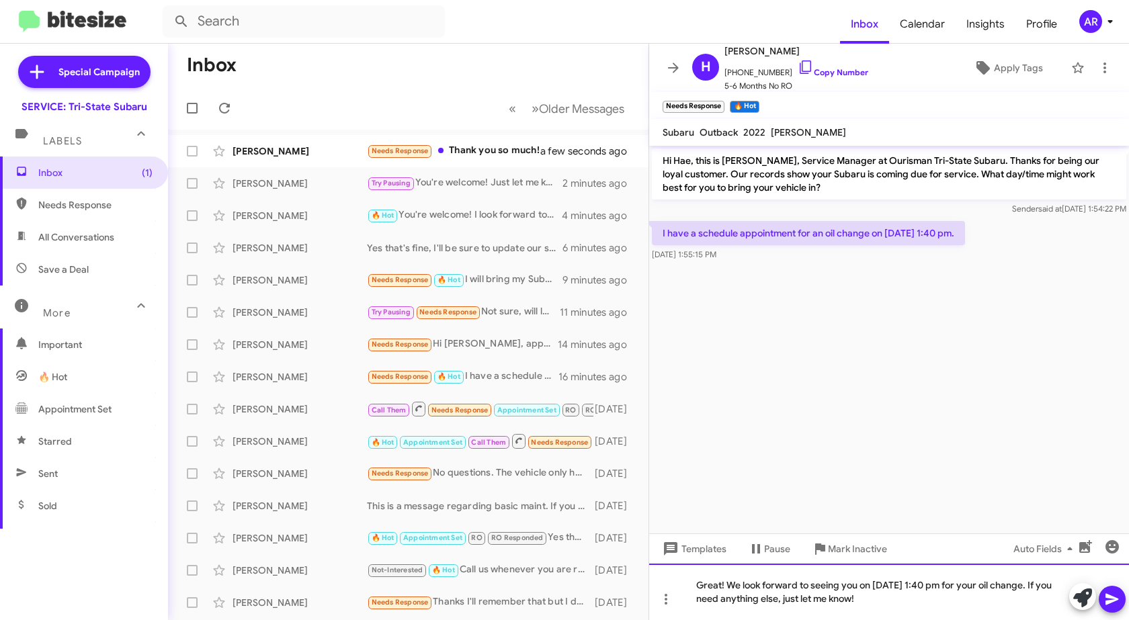
click at [958, 610] on div "Great! We look forward to seeing you on [DATE] 1:40 pm for your oil change. If …" at bounding box center [889, 592] width 480 height 56
click at [1116, 545] on icon "button" at bounding box center [1112, 546] width 13 height 13
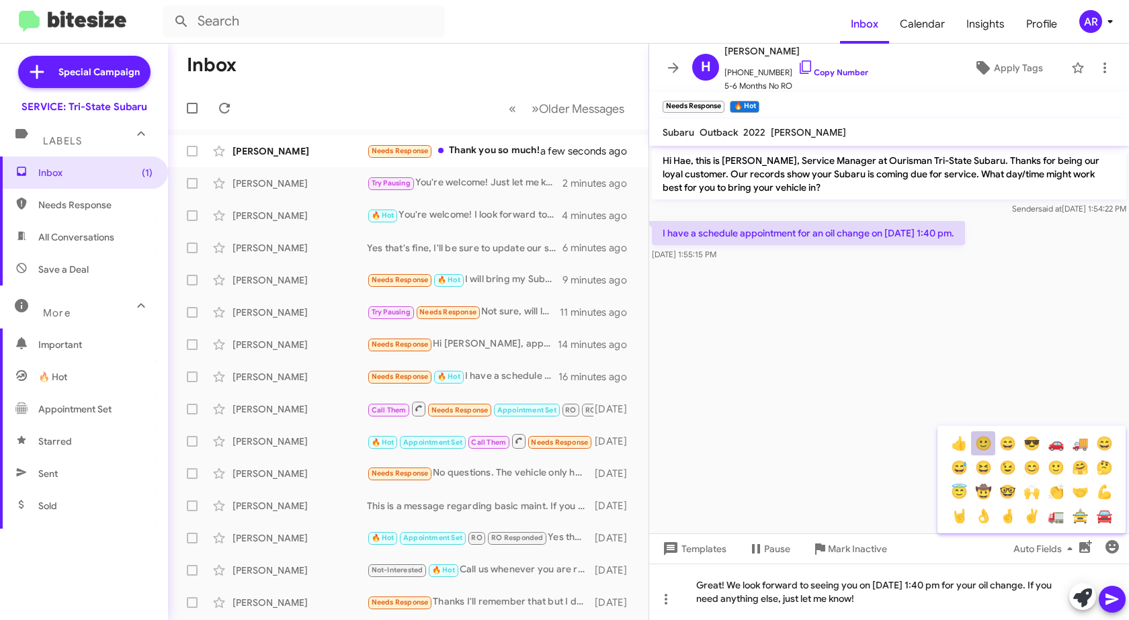
click at [988, 448] on button "🙂" at bounding box center [983, 443] width 24 height 24
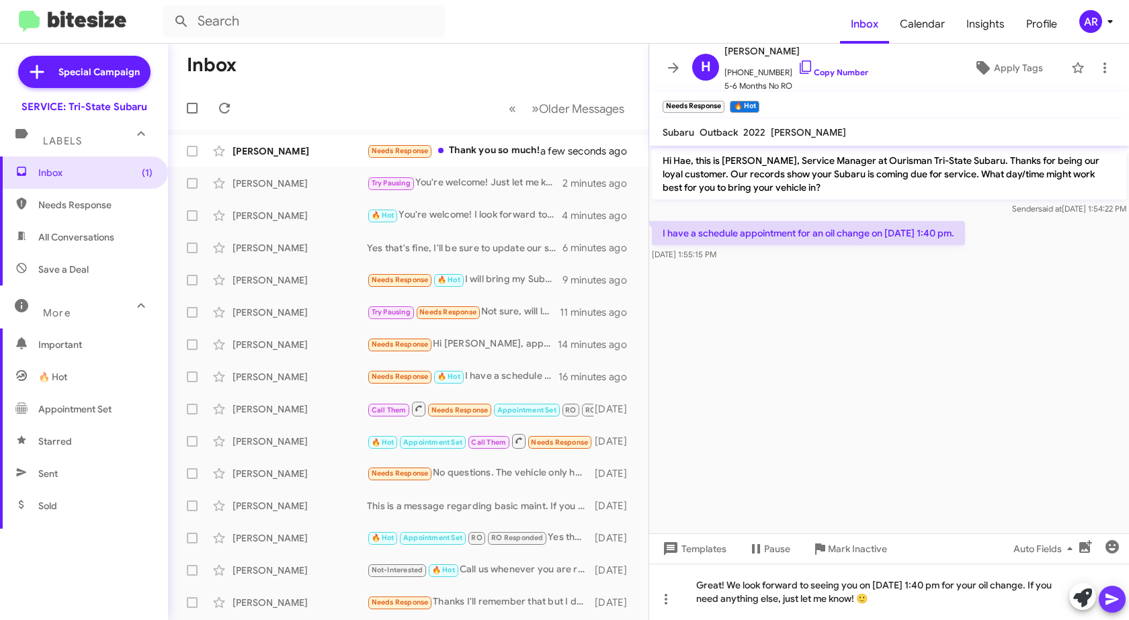
click at [1112, 599] on icon at bounding box center [1112, 599] width 16 height 16
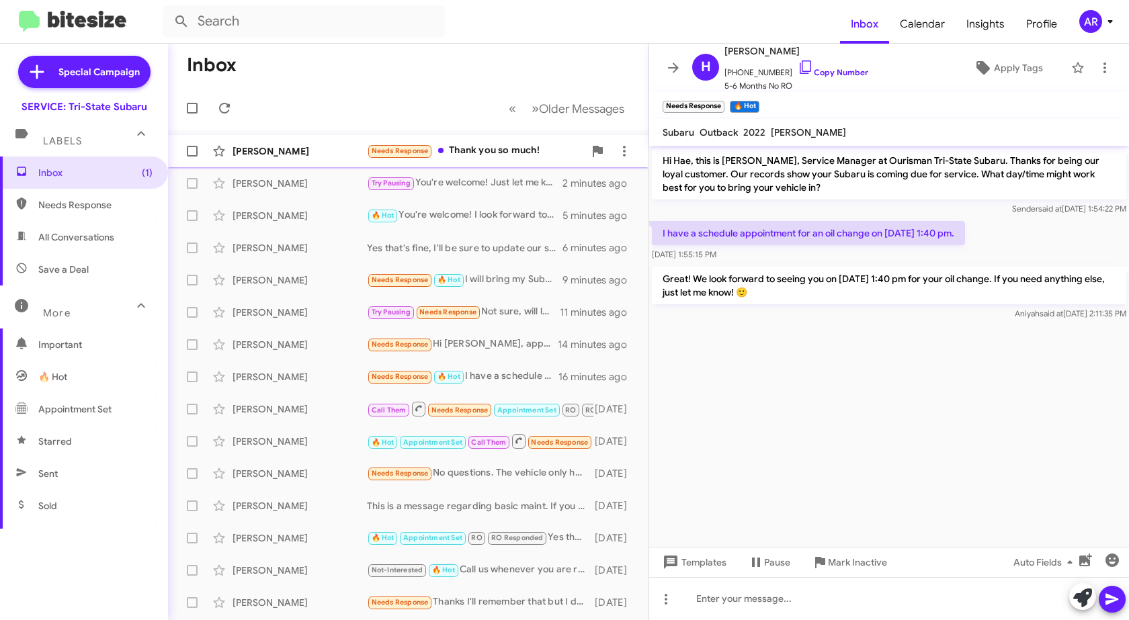
click at [300, 143] on div "[PERSON_NAME] Needs Response Thank you so much! a few seconds ago" at bounding box center [408, 151] width 459 height 27
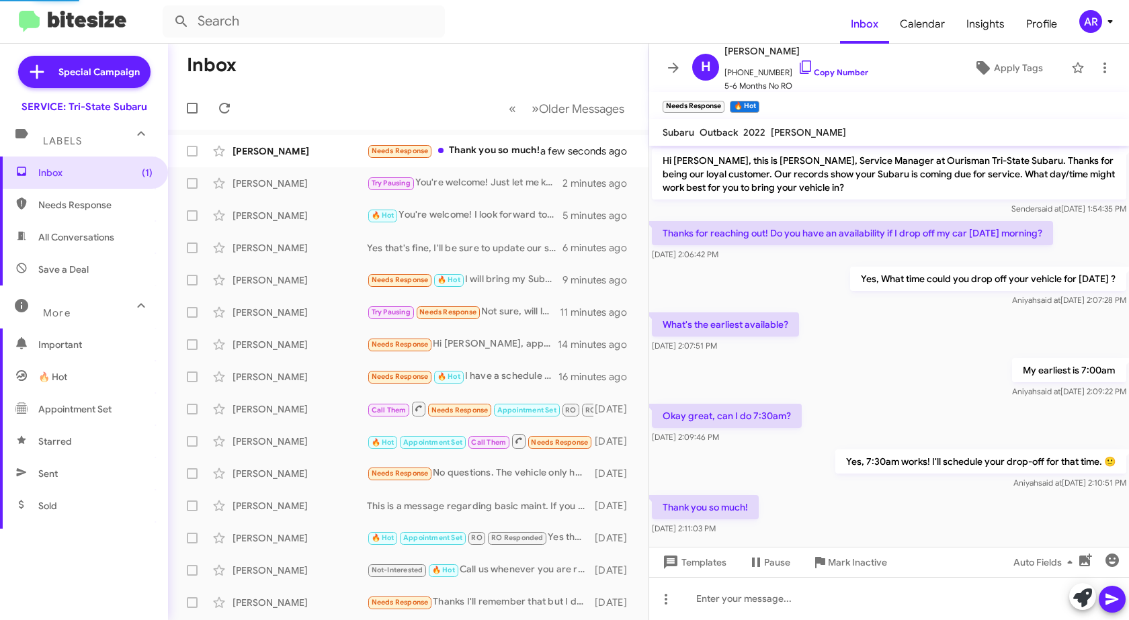
scroll to position [18, 0]
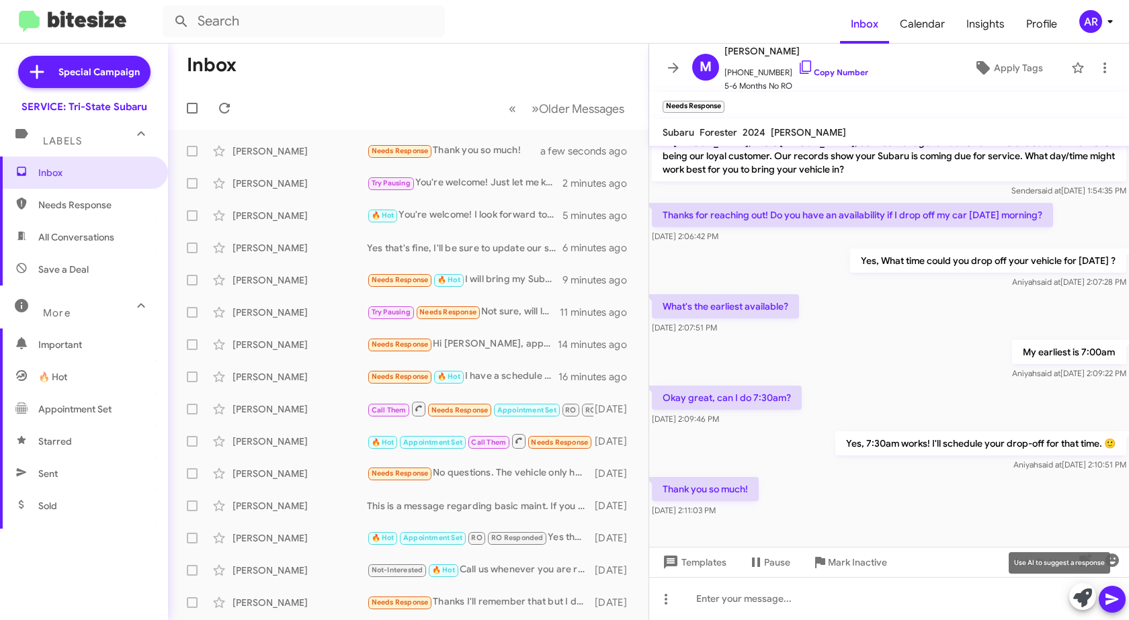
click at [1083, 602] on icon at bounding box center [1082, 598] width 19 height 19
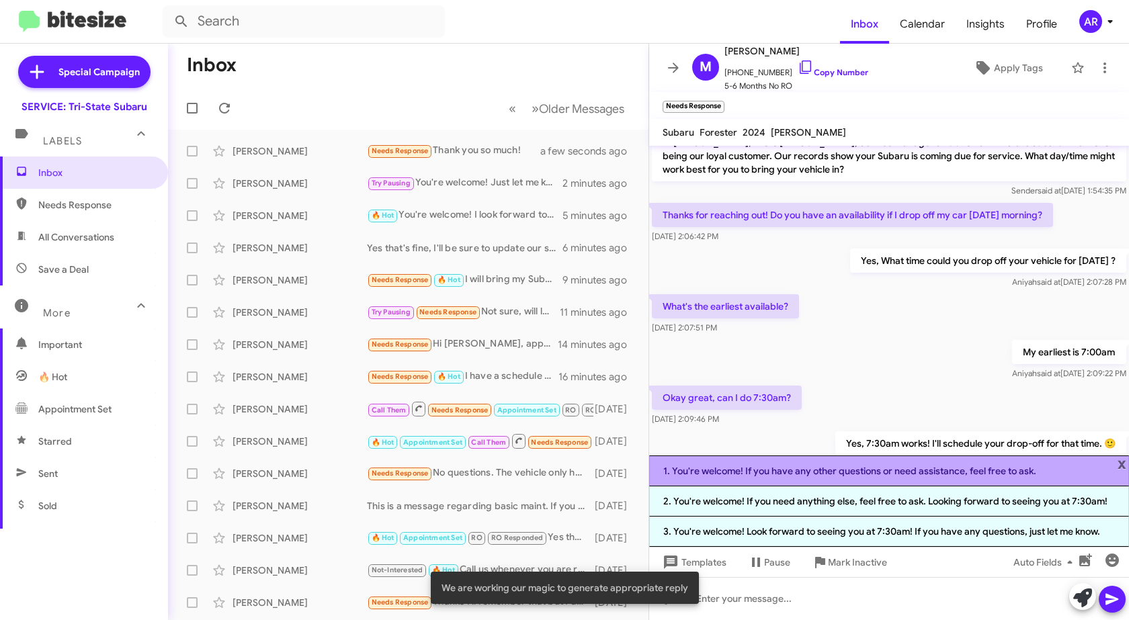
click at [842, 466] on li "1. You're welcome! If you have any other questions or need assistance, feel fre…" at bounding box center [889, 471] width 480 height 31
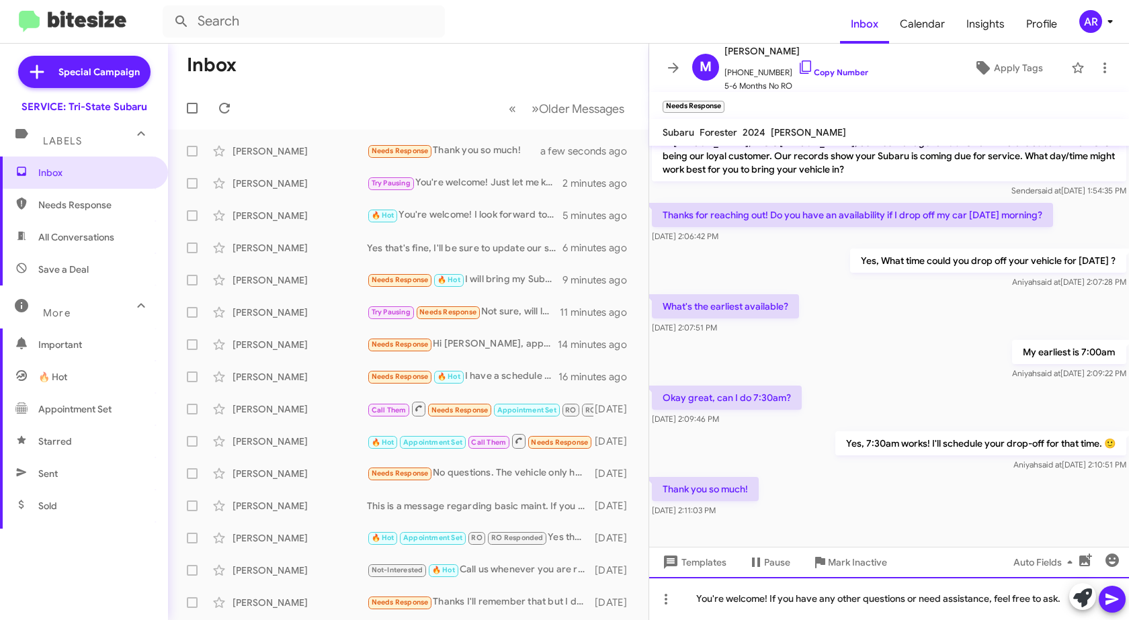
click at [1060, 597] on div "You're welcome! If you have any other questions or need assistance, feel free t…" at bounding box center [889, 598] width 480 height 43
click at [1108, 599] on icon at bounding box center [1112, 599] width 16 height 16
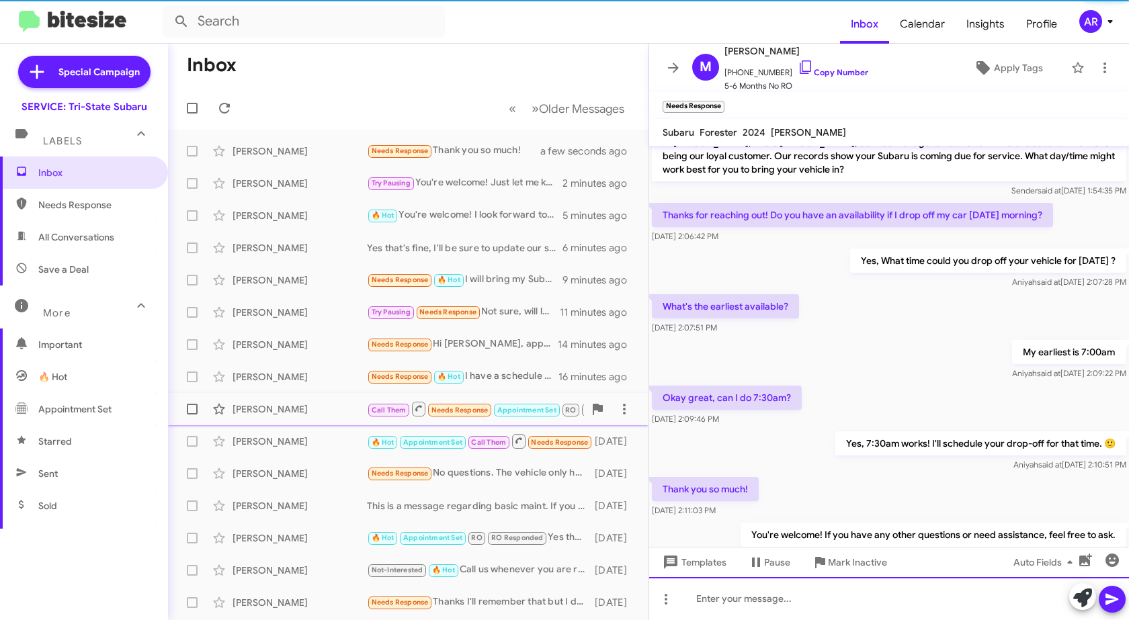
scroll to position [67, 0]
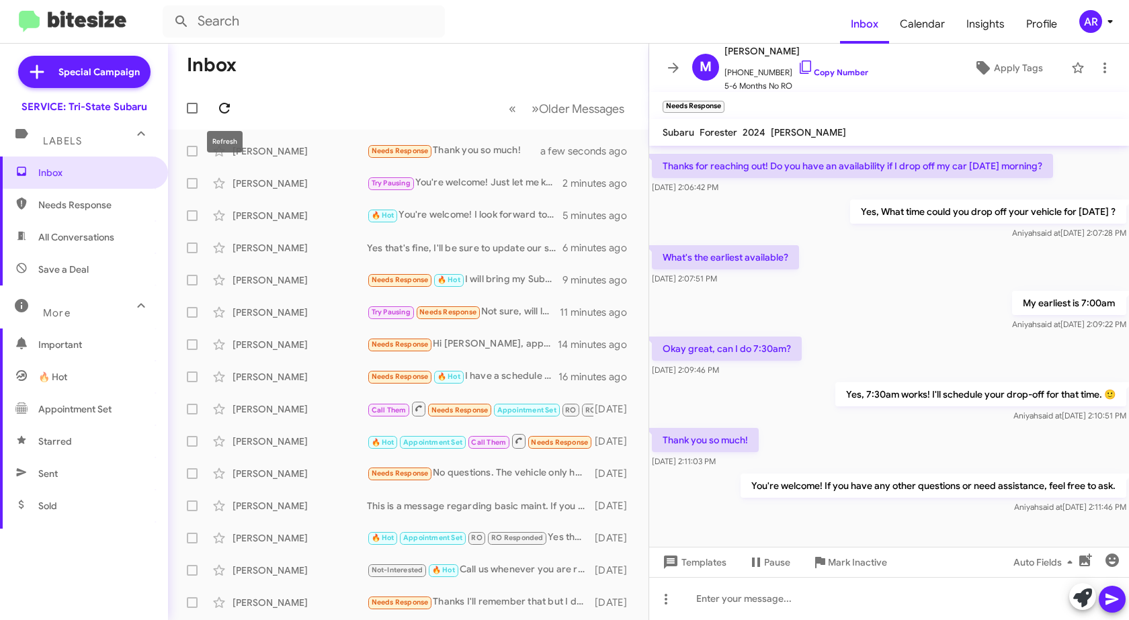
click at [217, 109] on icon at bounding box center [224, 108] width 16 height 16
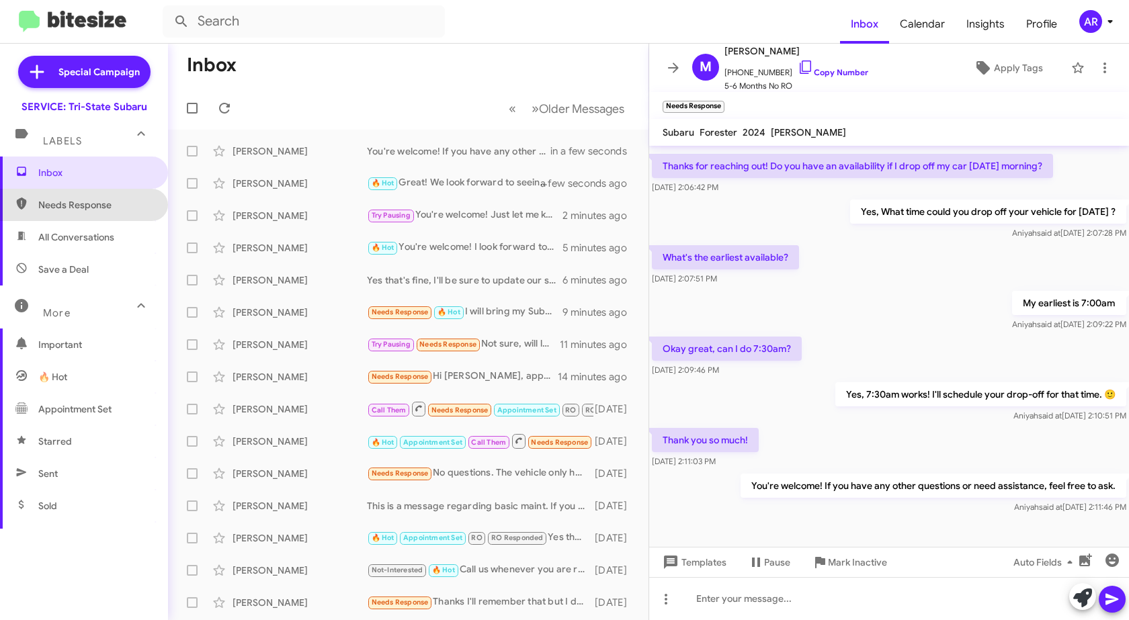
click at [108, 202] on span "Needs Response" at bounding box center [95, 204] width 114 height 13
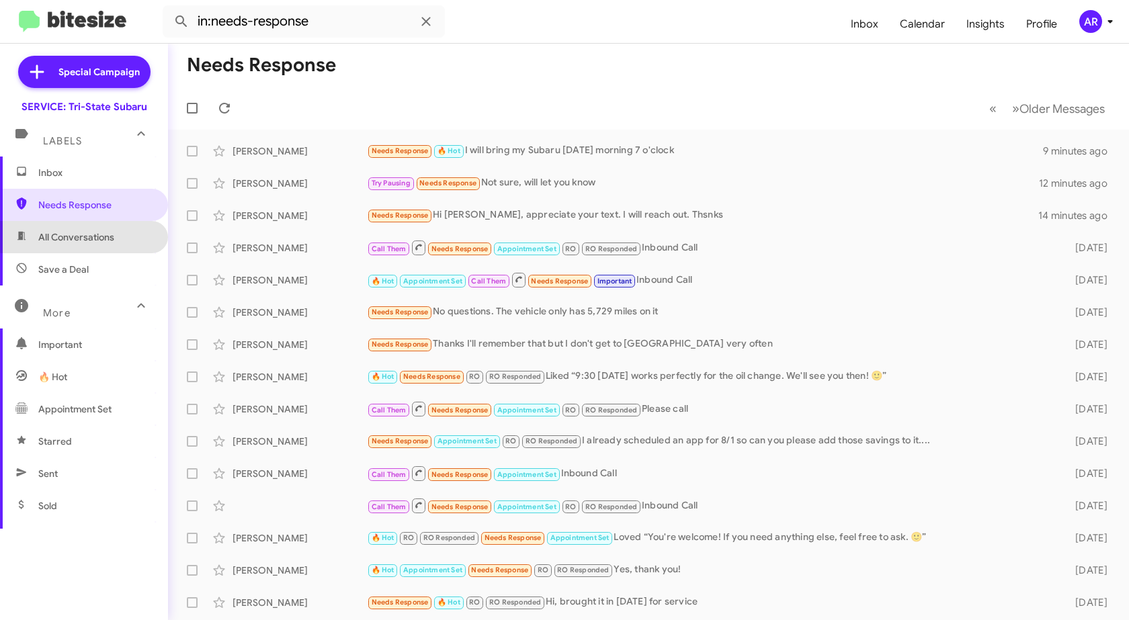
click at [95, 233] on span "All Conversations" at bounding box center [76, 237] width 76 height 13
type input "in:all-conversations"
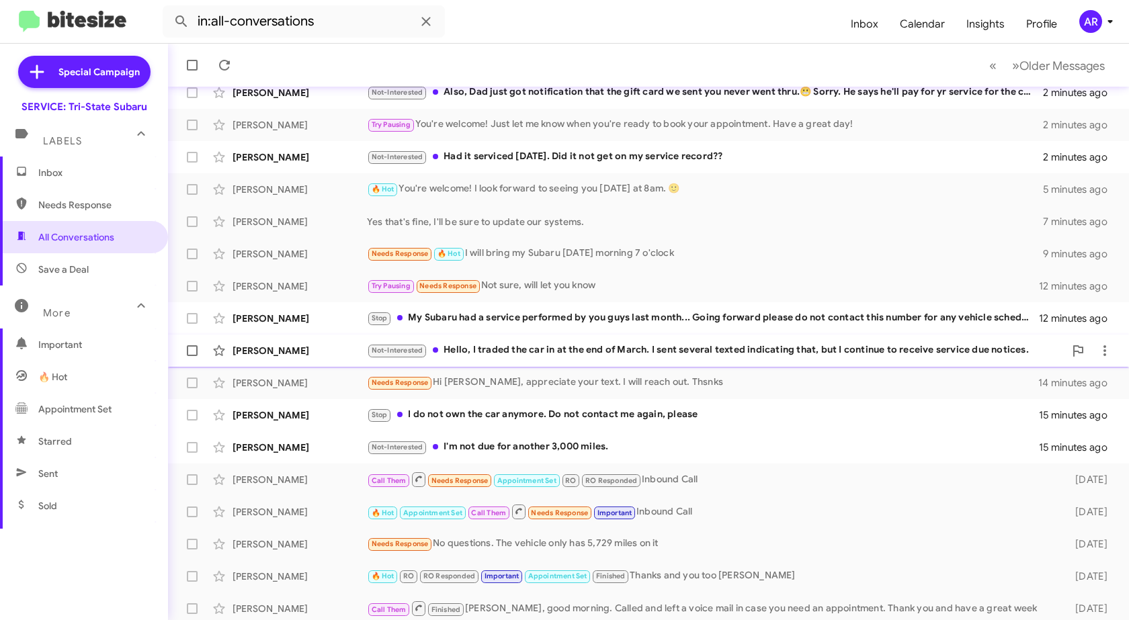
scroll to position [160, 0]
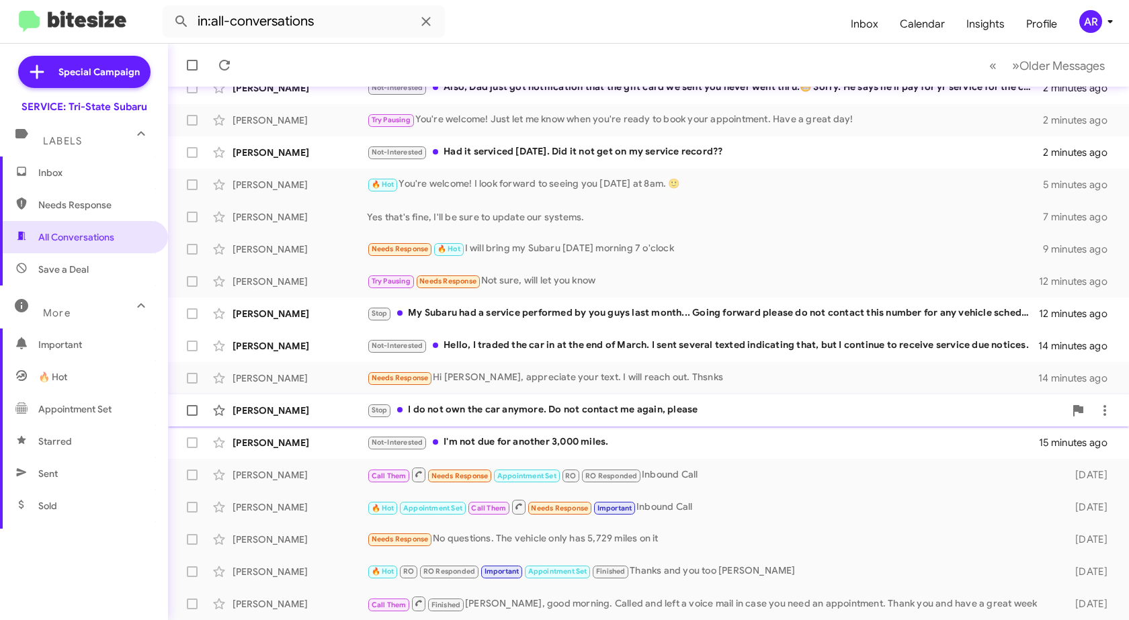
click at [658, 412] on div "Stop I do not own the car anymore. Do not contact me again, please" at bounding box center [716, 410] width 698 height 15
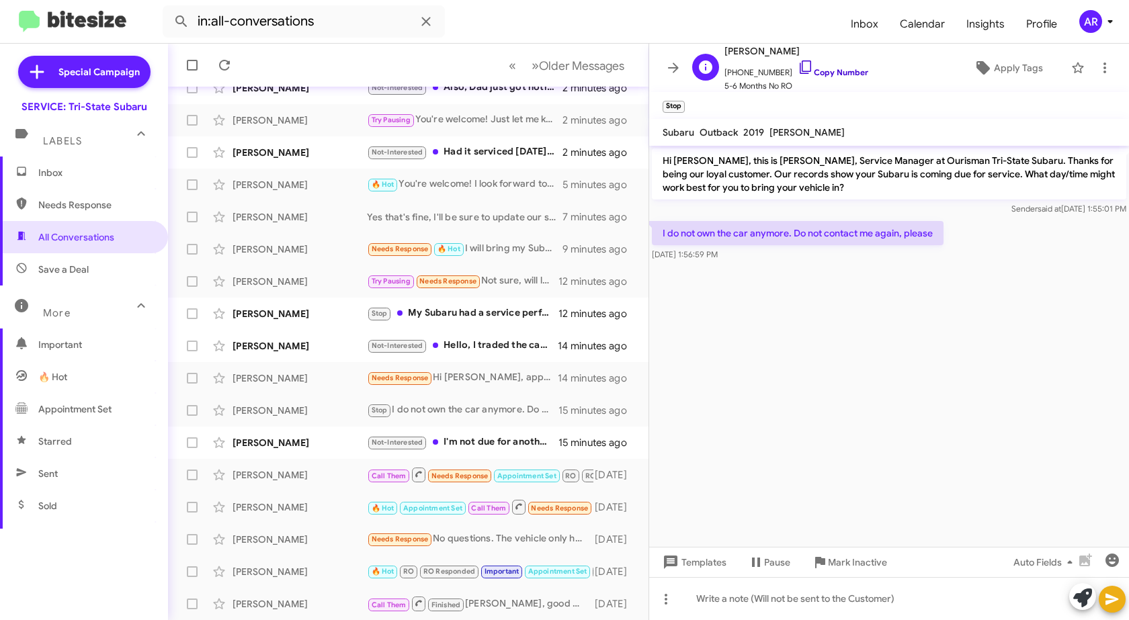
click at [798, 69] on icon at bounding box center [806, 67] width 16 height 16
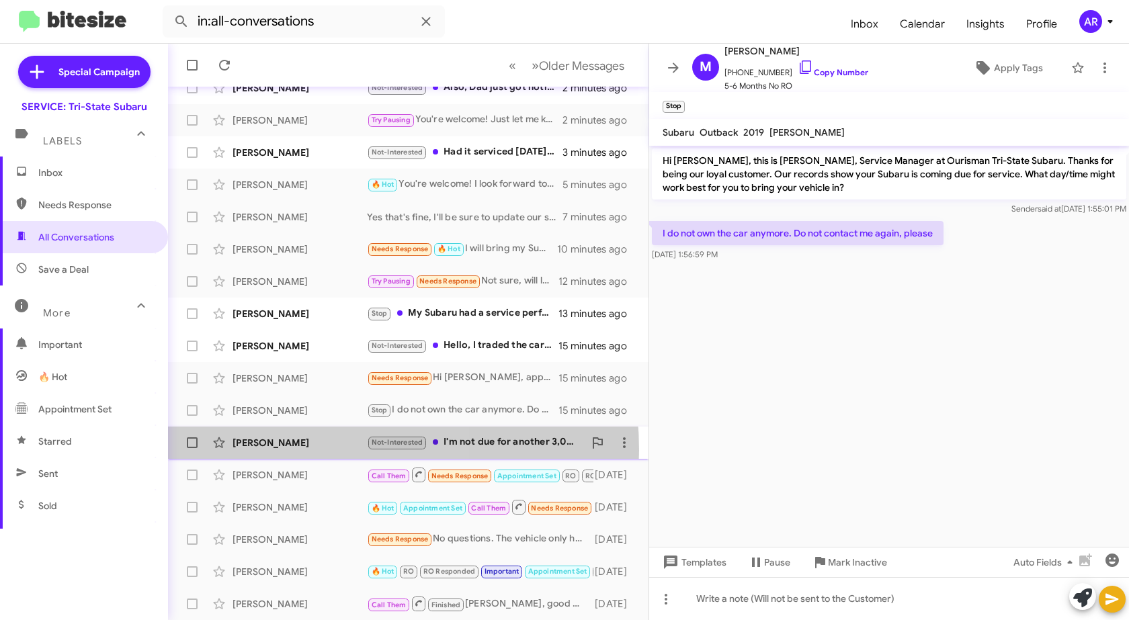
click at [298, 450] on div "[PERSON_NAME] Not-Interested I'm not due for another 3,000 miles. 16 minutes ago" at bounding box center [408, 442] width 459 height 27
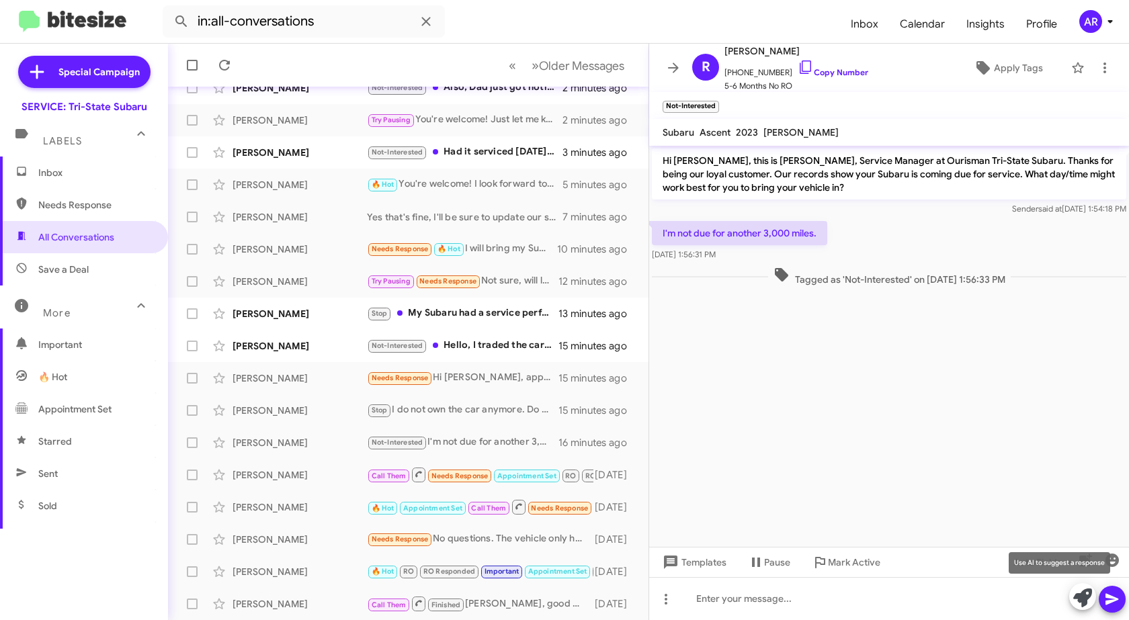
click at [1085, 599] on icon at bounding box center [1082, 598] width 19 height 19
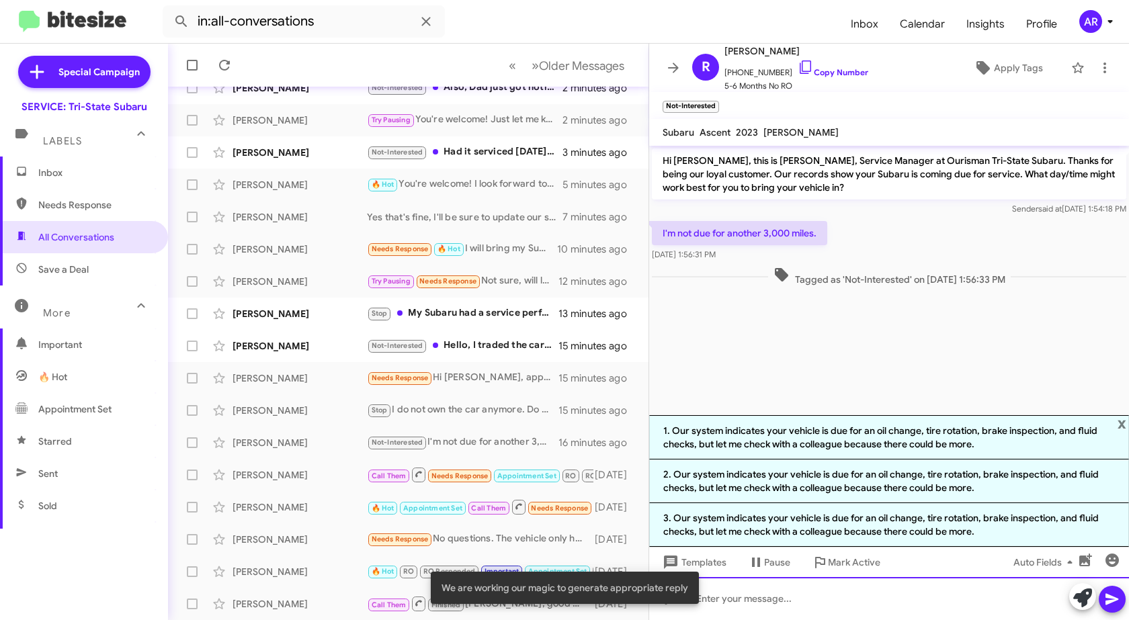
click at [843, 611] on div at bounding box center [889, 598] width 480 height 43
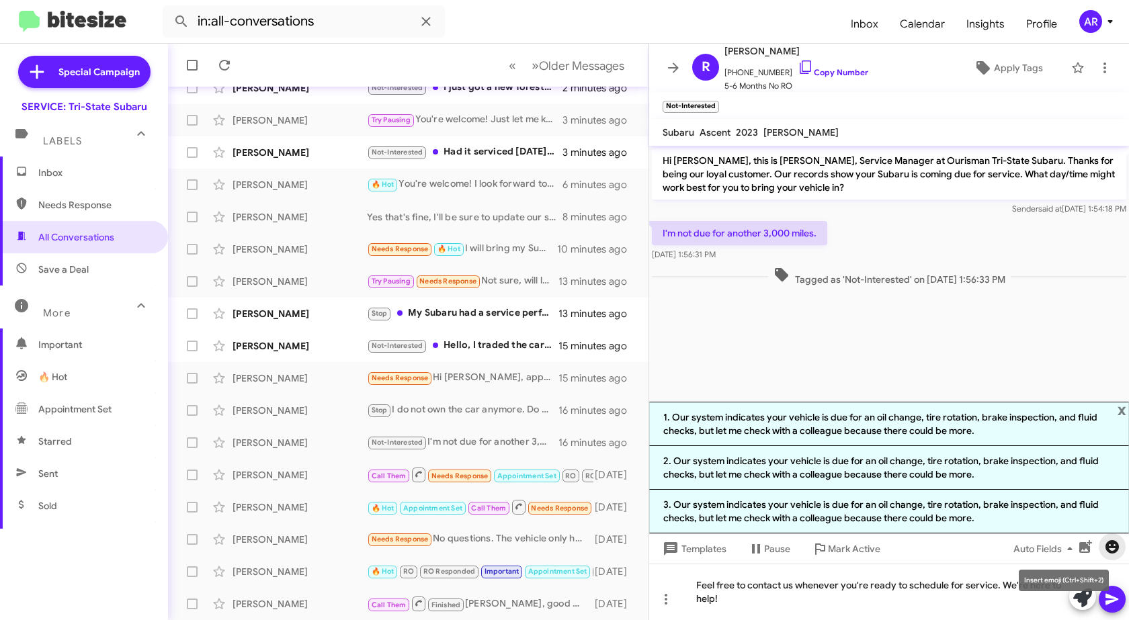
click at [1112, 548] on icon "button" at bounding box center [1112, 546] width 13 height 13
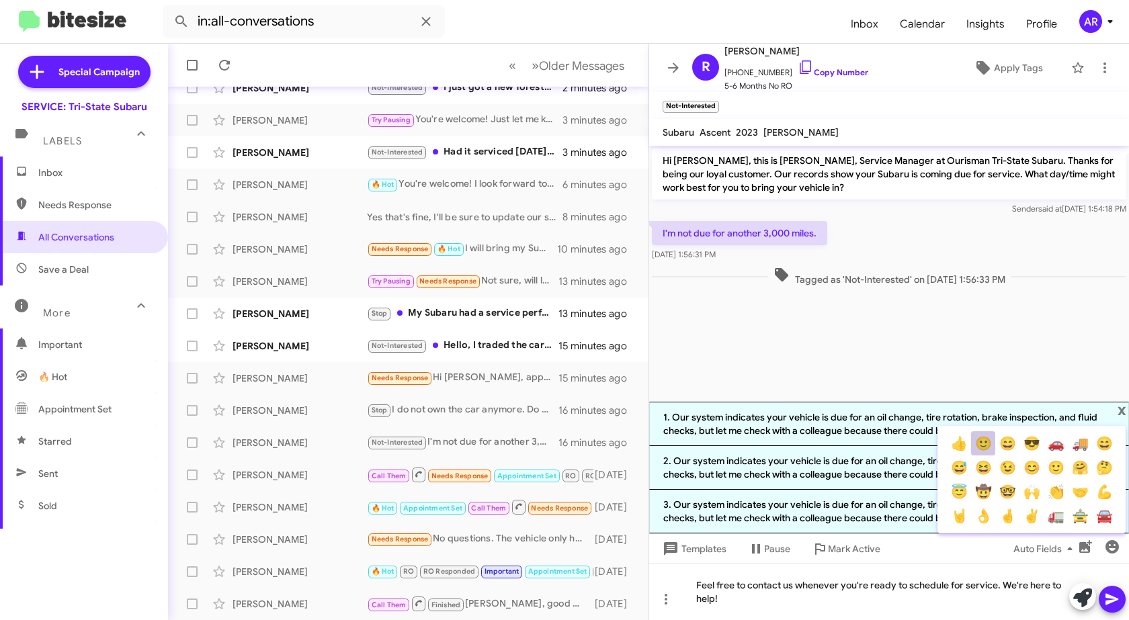
click at [980, 446] on button "🙂" at bounding box center [983, 443] width 24 height 24
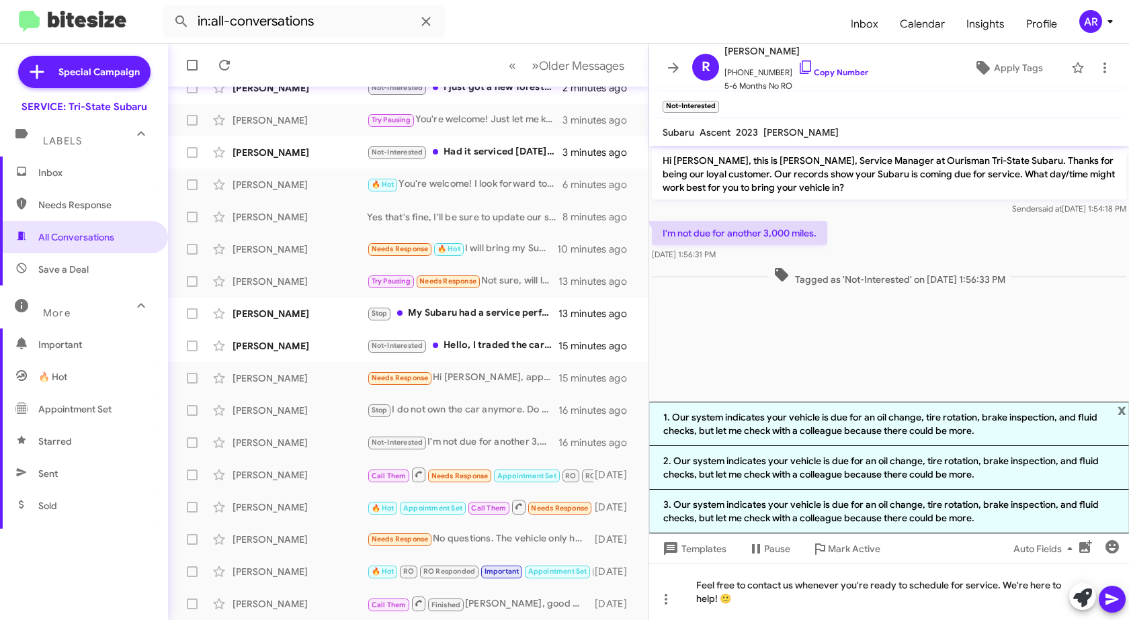
click at [1117, 601] on icon at bounding box center [1112, 599] width 16 height 16
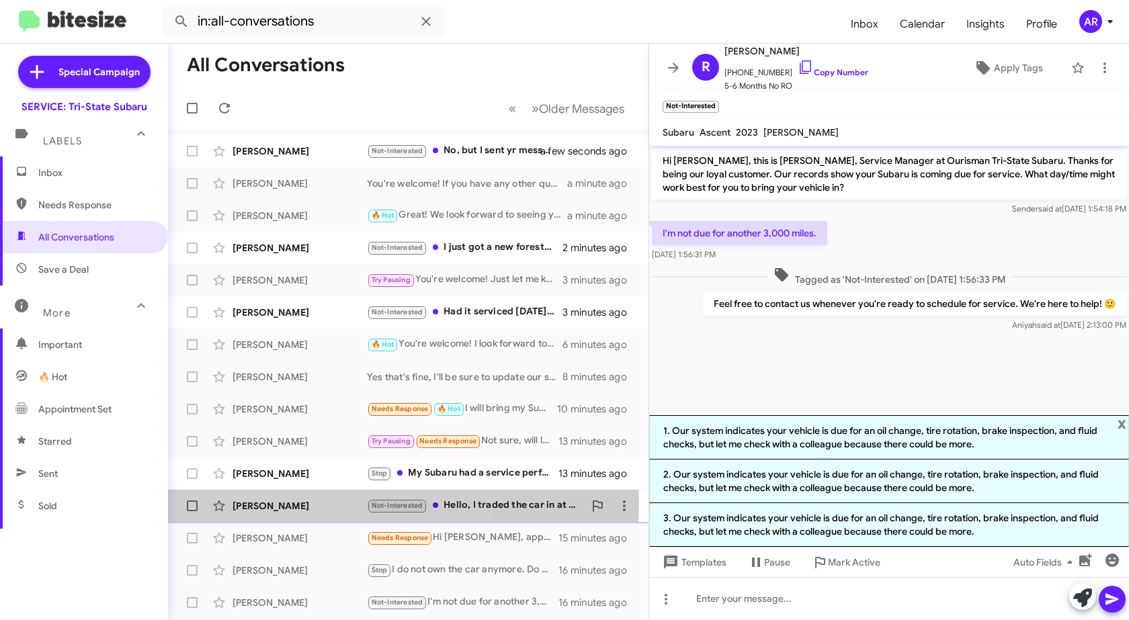
click at [310, 501] on div "[PERSON_NAME]" at bounding box center [300, 505] width 134 height 13
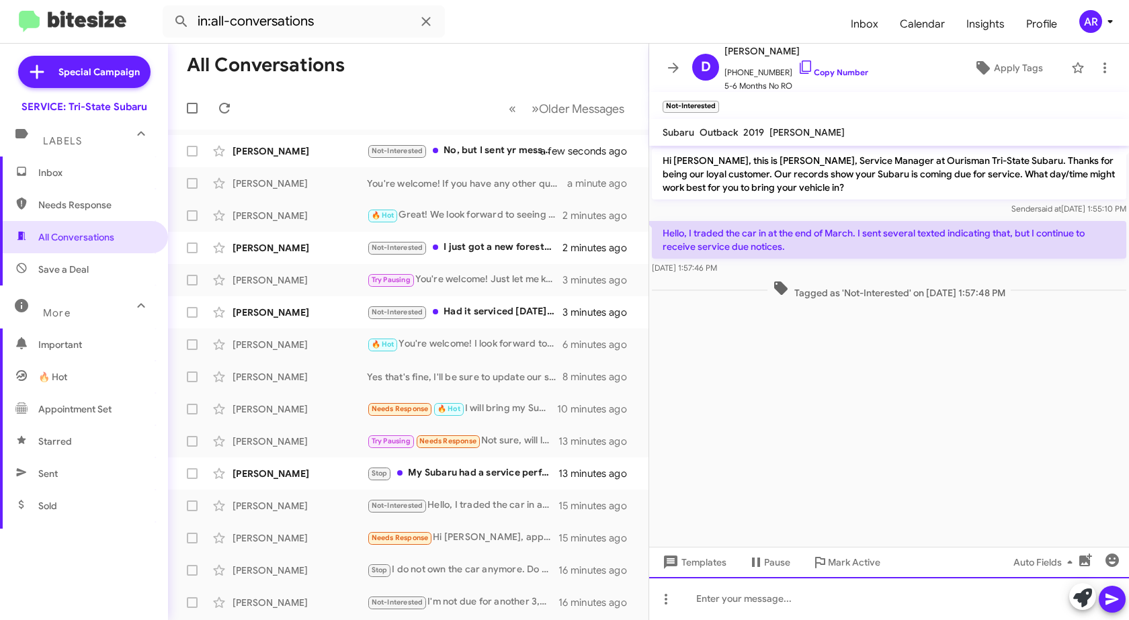
click at [821, 595] on div at bounding box center [889, 598] width 480 height 43
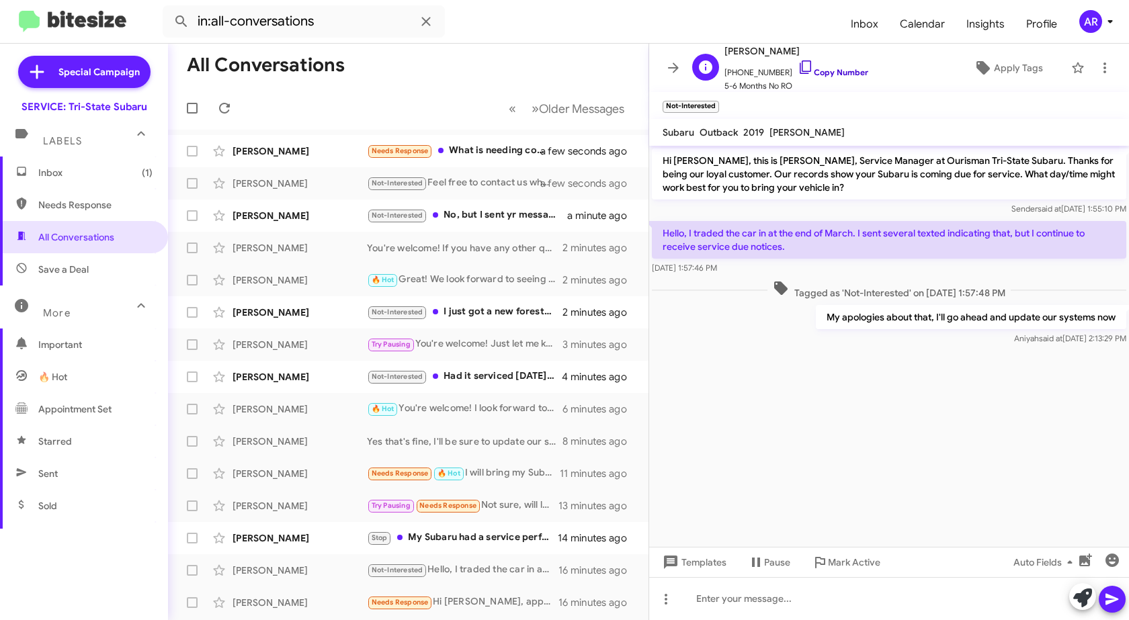
click at [798, 69] on icon at bounding box center [806, 67] width 16 height 16
click at [122, 170] on span "Inbox (1)" at bounding box center [95, 172] width 114 height 13
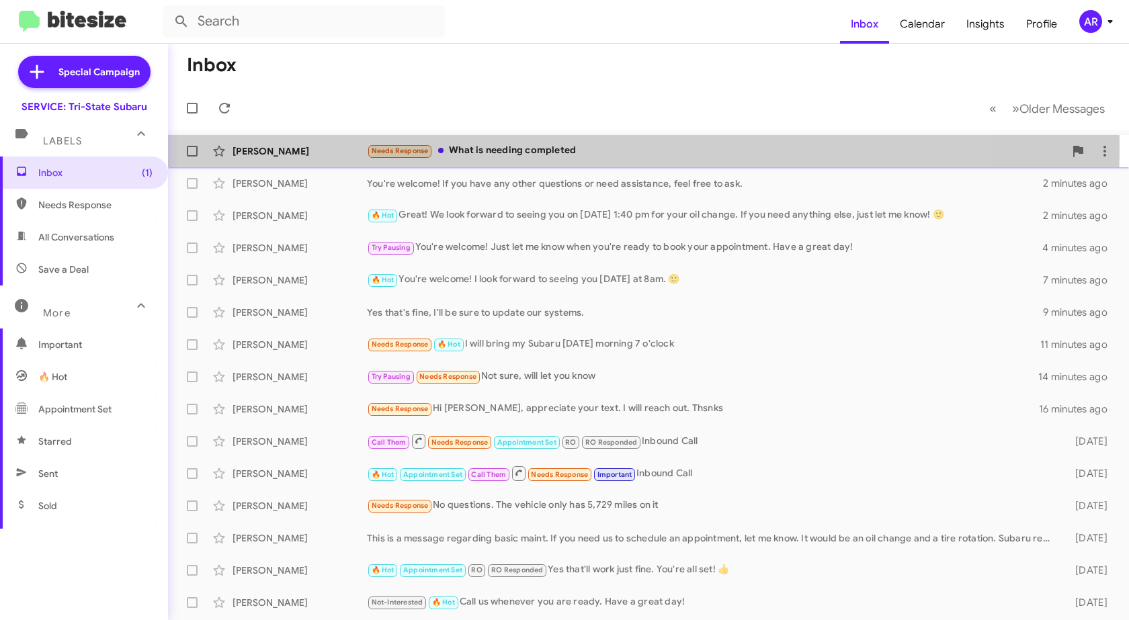
click at [287, 144] on div "[PERSON_NAME] Needs Response What is needing completed a few seconds ago" at bounding box center [649, 151] width 940 height 27
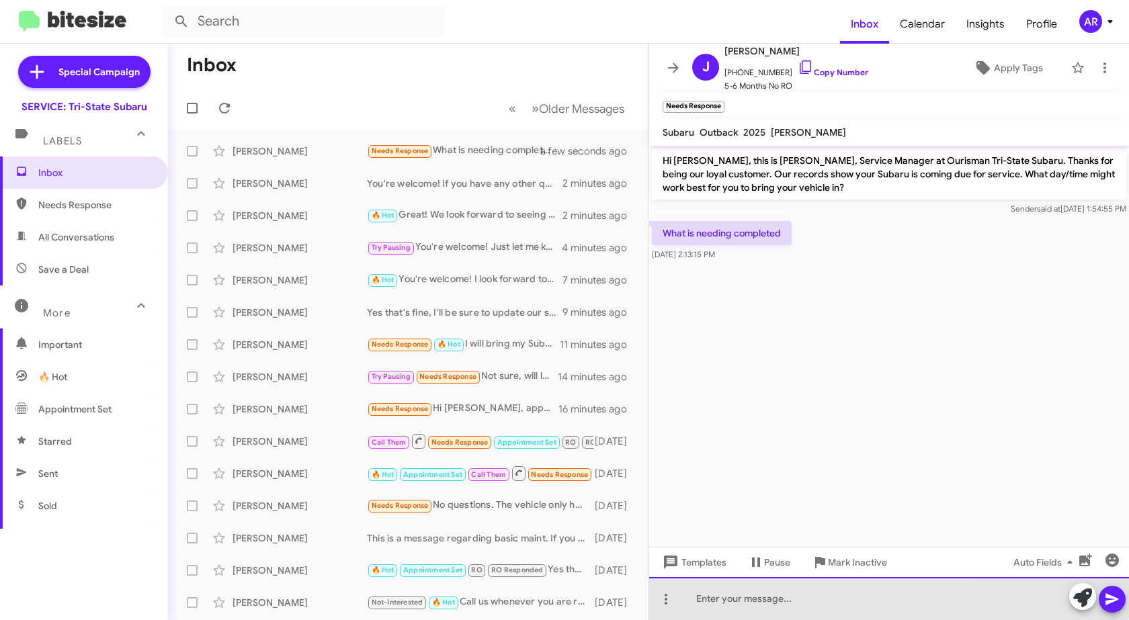
click at [796, 582] on div at bounding box center [889, 598] width 480 height 43
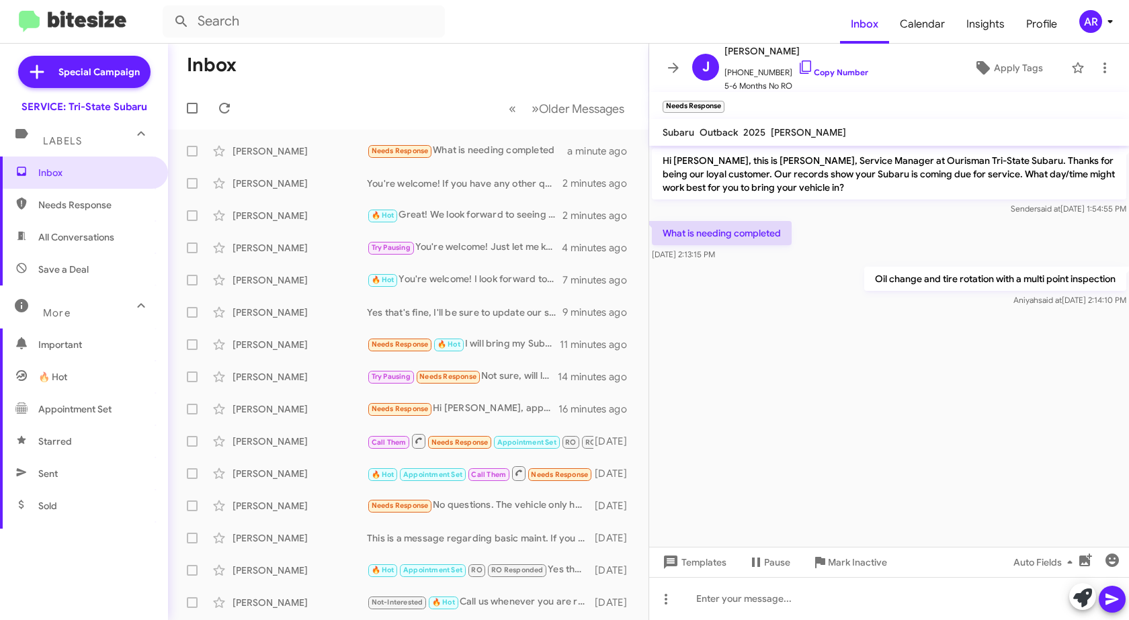
click at [93, 211] on span "Needs Response" at bounding box center [95, 204] width 114 height 13
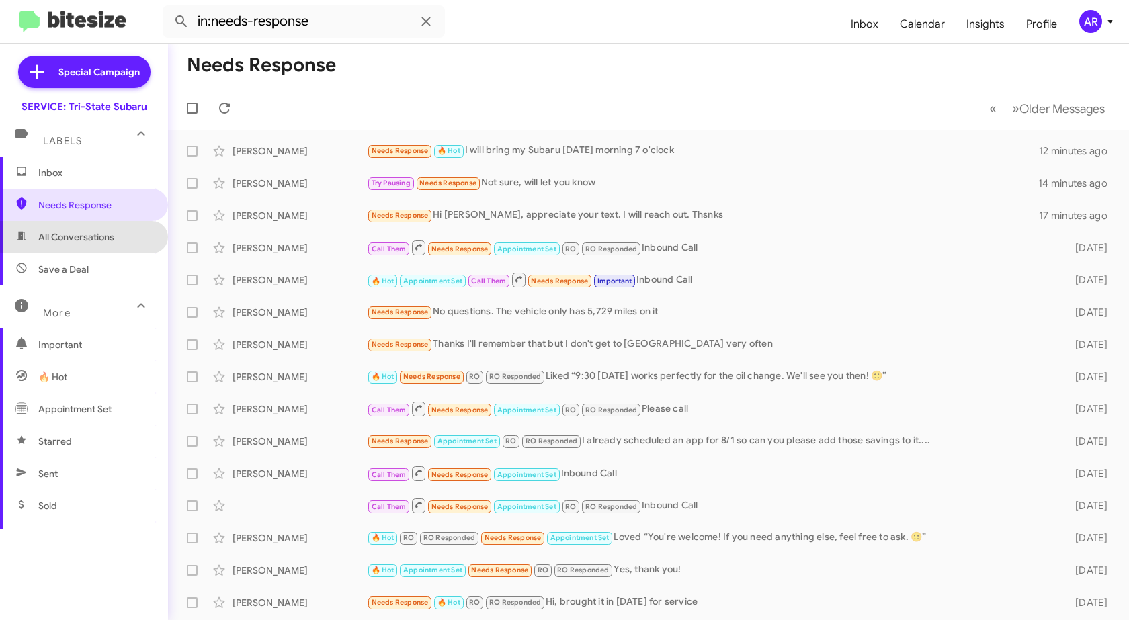
click at [93, 237] on span "All Conversations" at bounding box center [76, 237] width 76 height 13
type input "in:all-conversations"
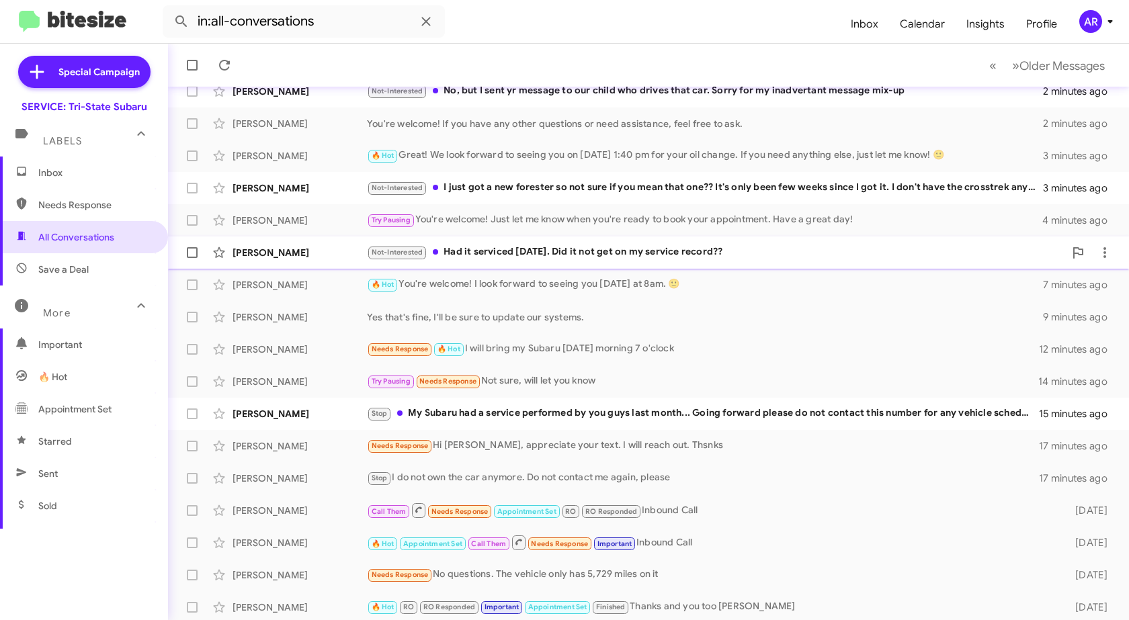
scroll to position [160, 0]
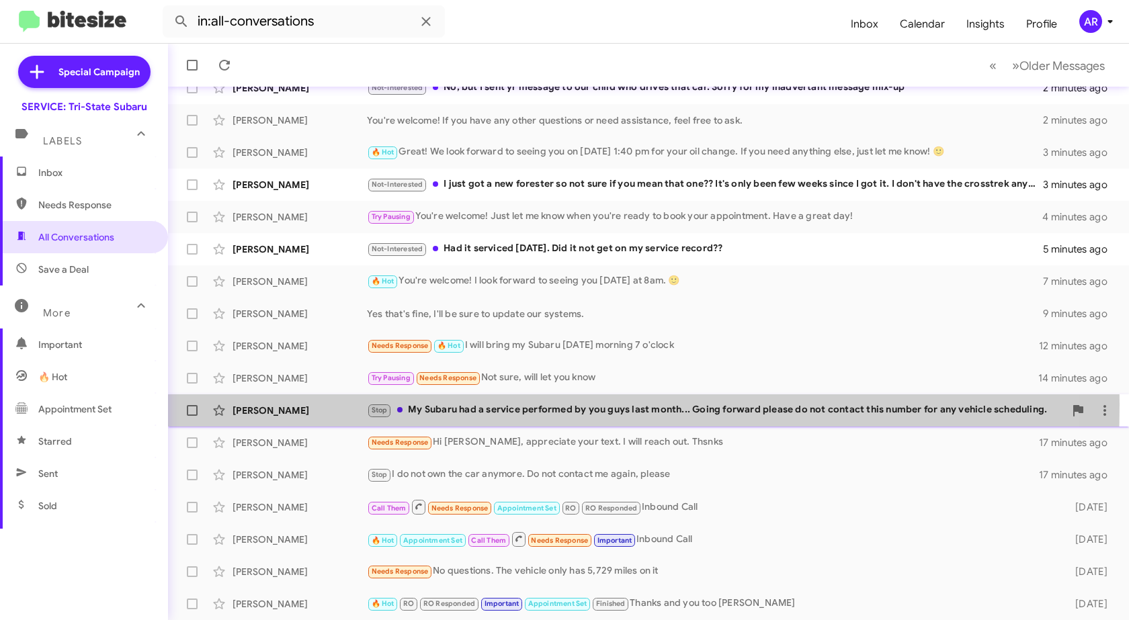
click at [331, 404] on div "[PERSON_NAME]" at bounding box center [300, 410] width 134 height 13
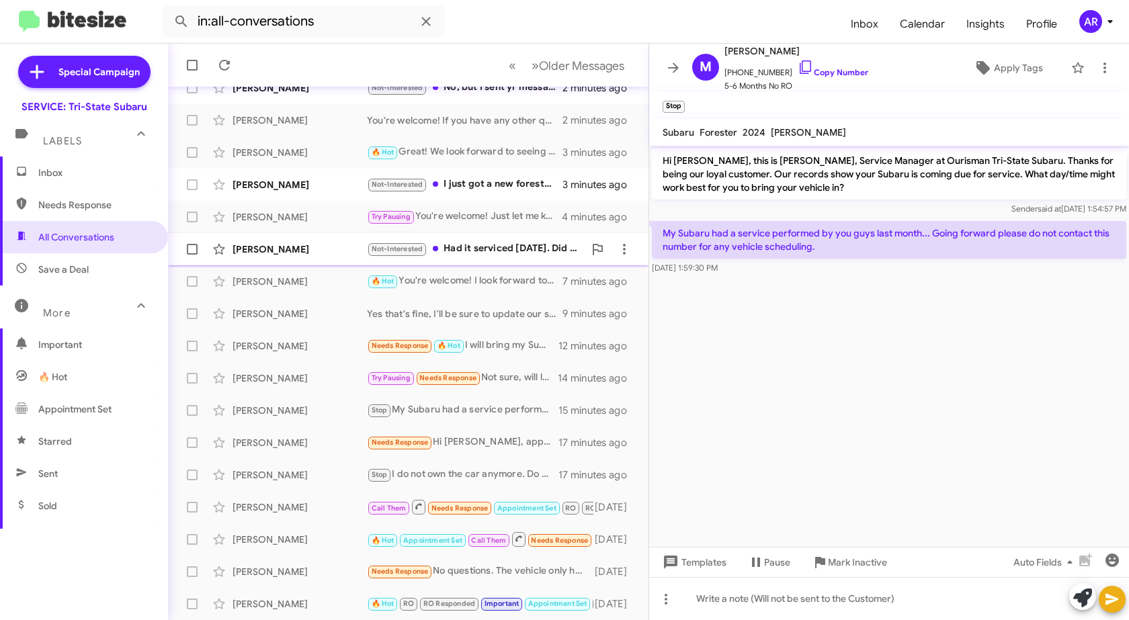
click at [278, 240] on div "[PERSON_NAME] Not-Interested Had it serviced [DATE]. Did it not get on my servi…" at bounding box center [408, 249] width 459 height 27
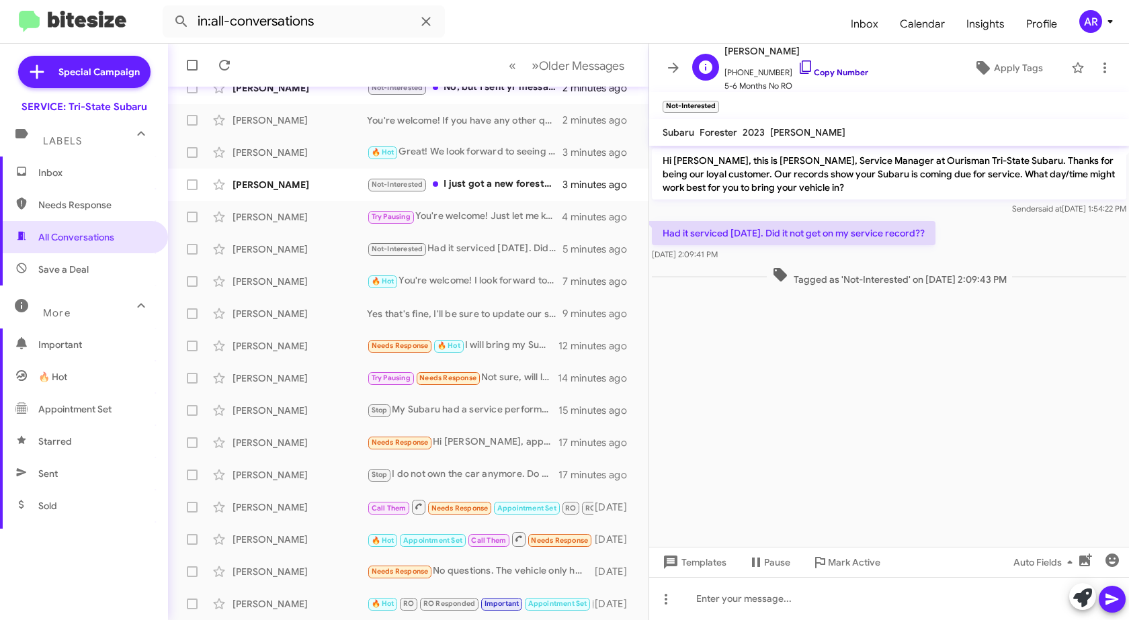
click at [798, 67] on icon at bounding box center [806, 67] width 16 height 16
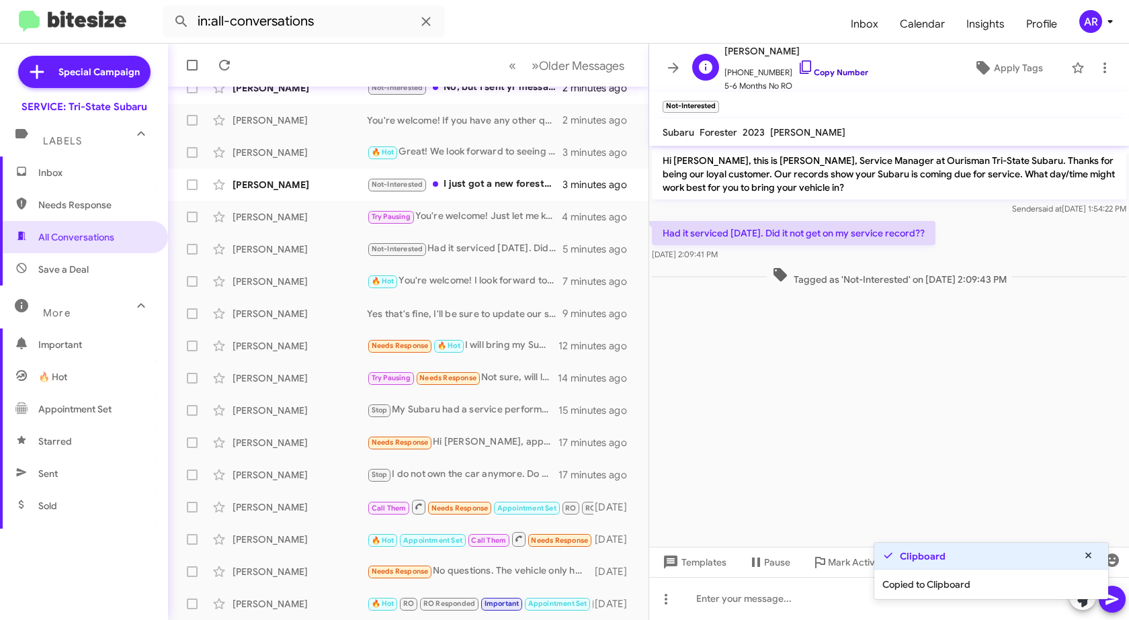
click at [798, 67] on icon at bounding box center [806, 67] width 16 height 16
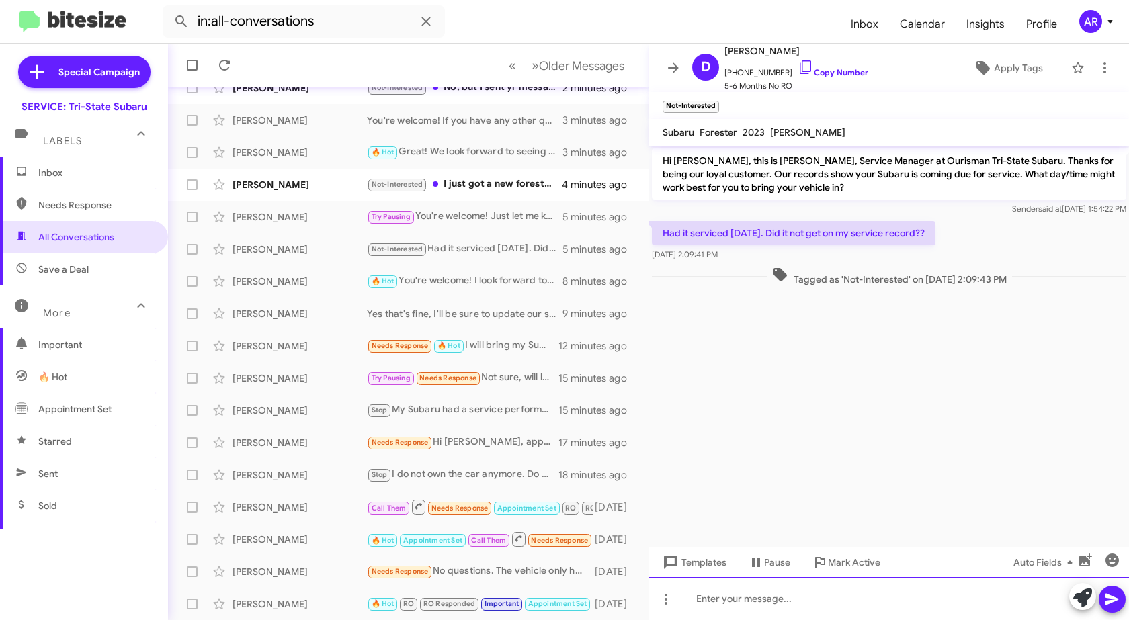
click at [795, 599] on div at bounding box center [889, 598] width 480 height 43
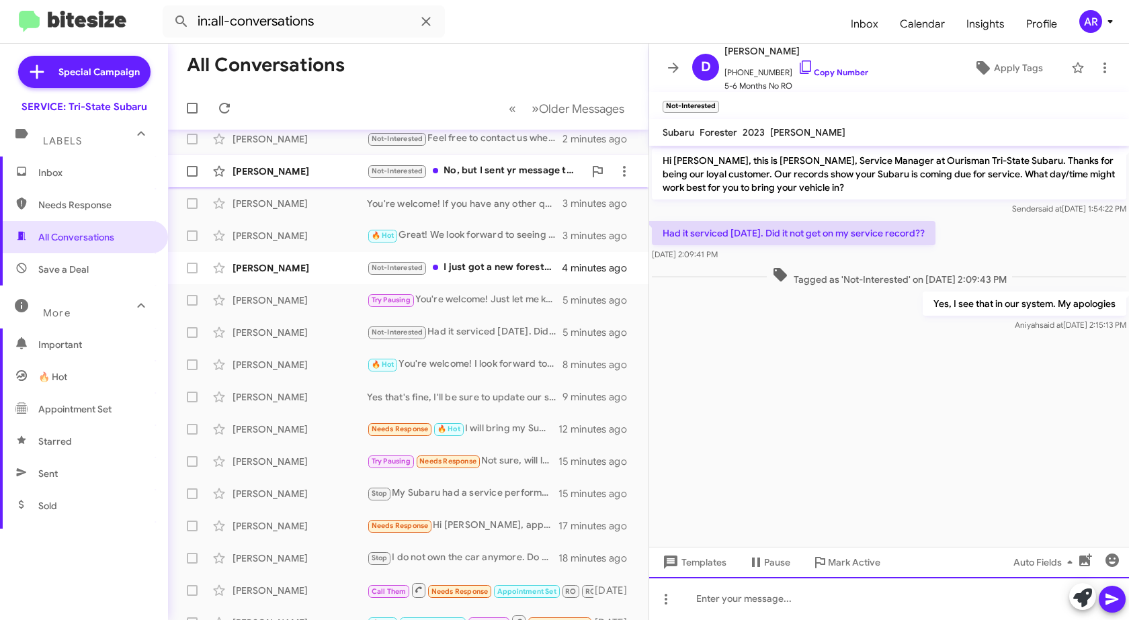
scroll to position [48, 0]
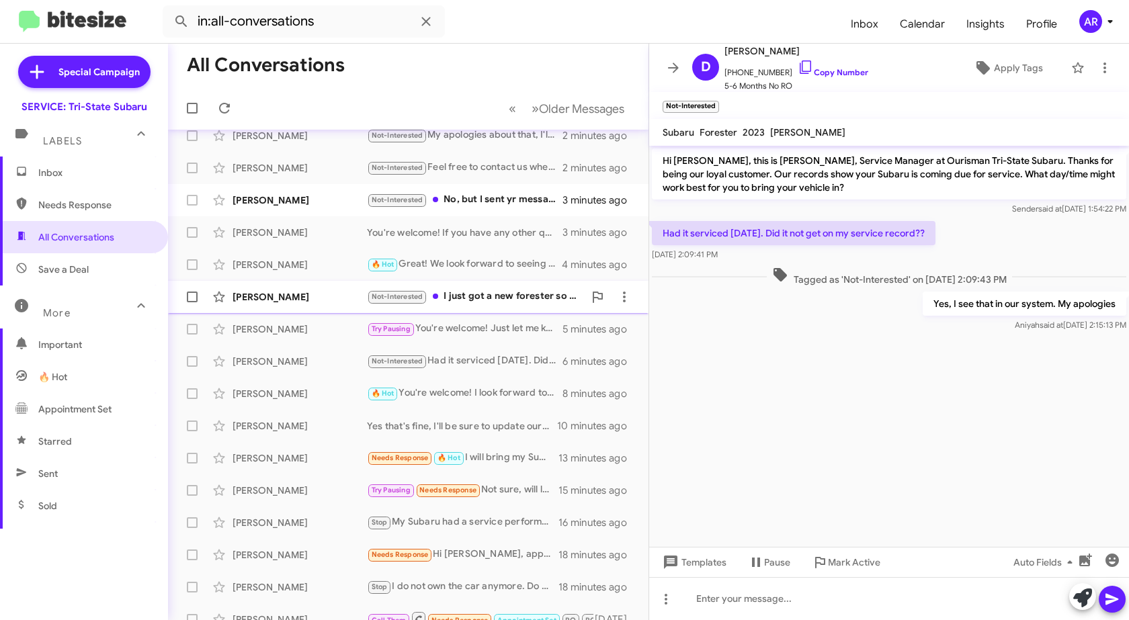
click at [335, 297] on div "[PERSON_NAME]" at bounding box center [300, 296] width 134 height 13
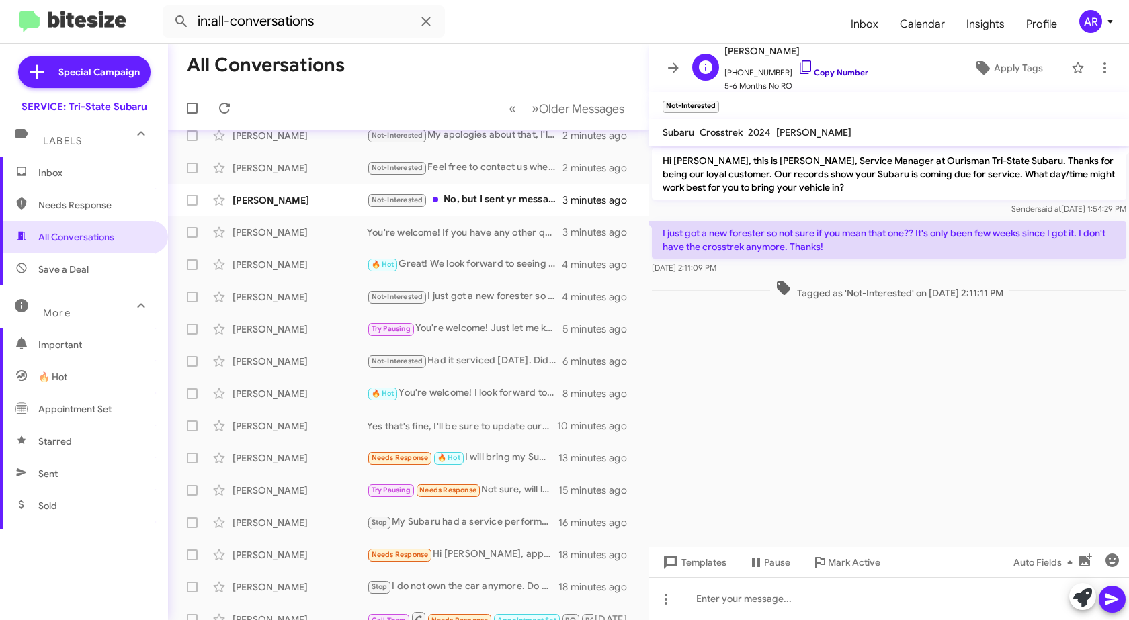
click at [798, 67] on icon at bounding box center [806, 67] width 16 height 16
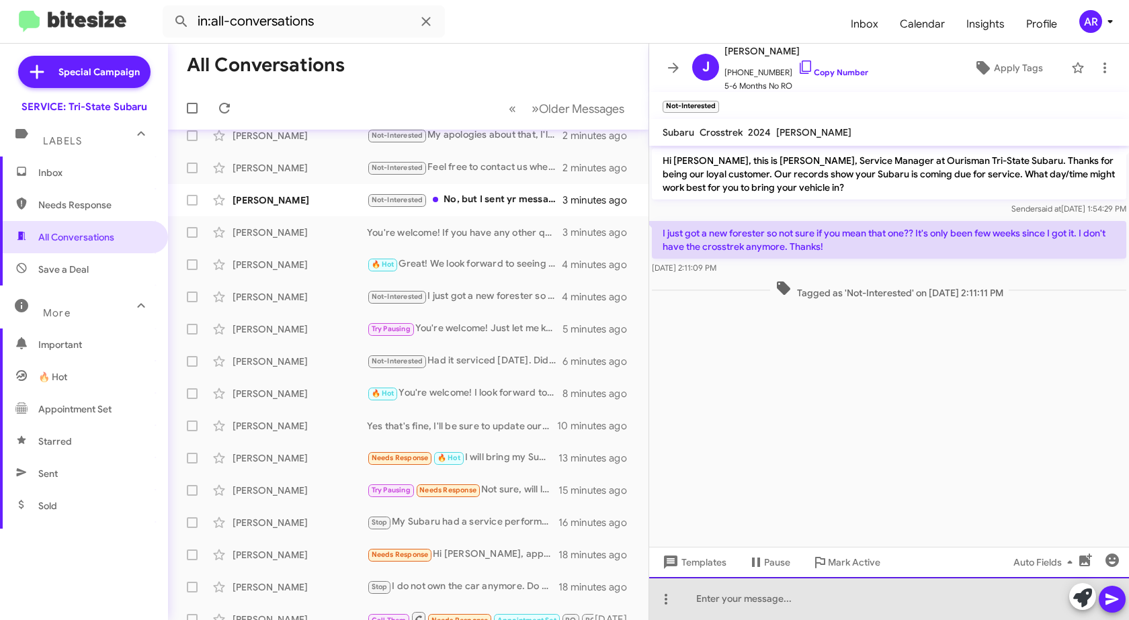
click at [901, 606] on div at bounding box center [889, 598] width 480 height 43
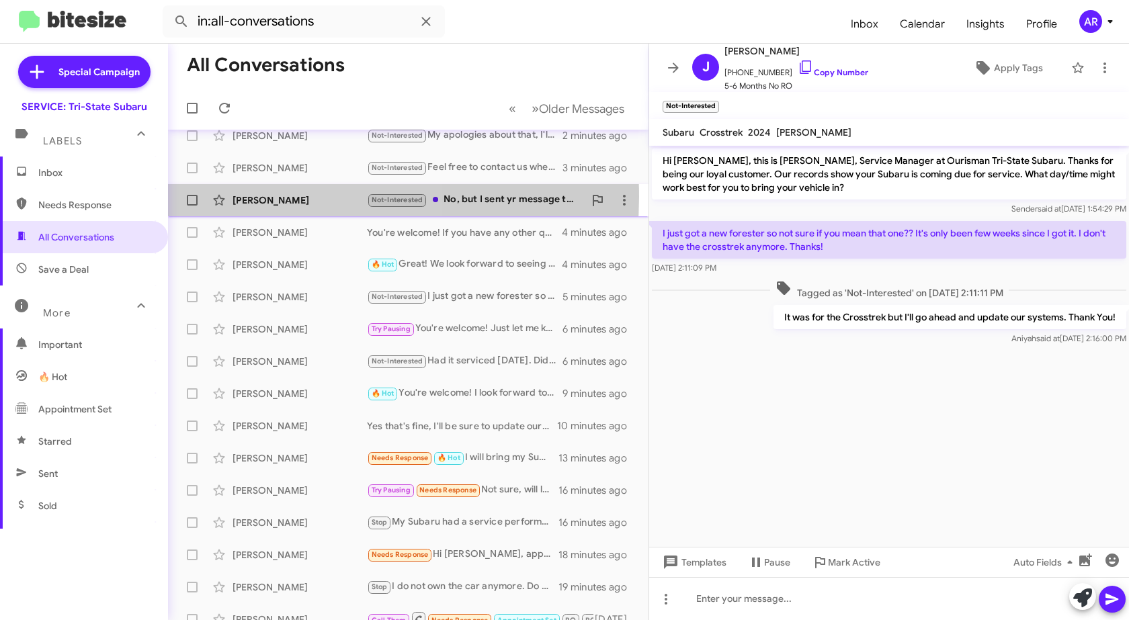
click at [284, 197] on div "[PERSON_NAME]" at bounding box center [300, 200] width 134 height 13
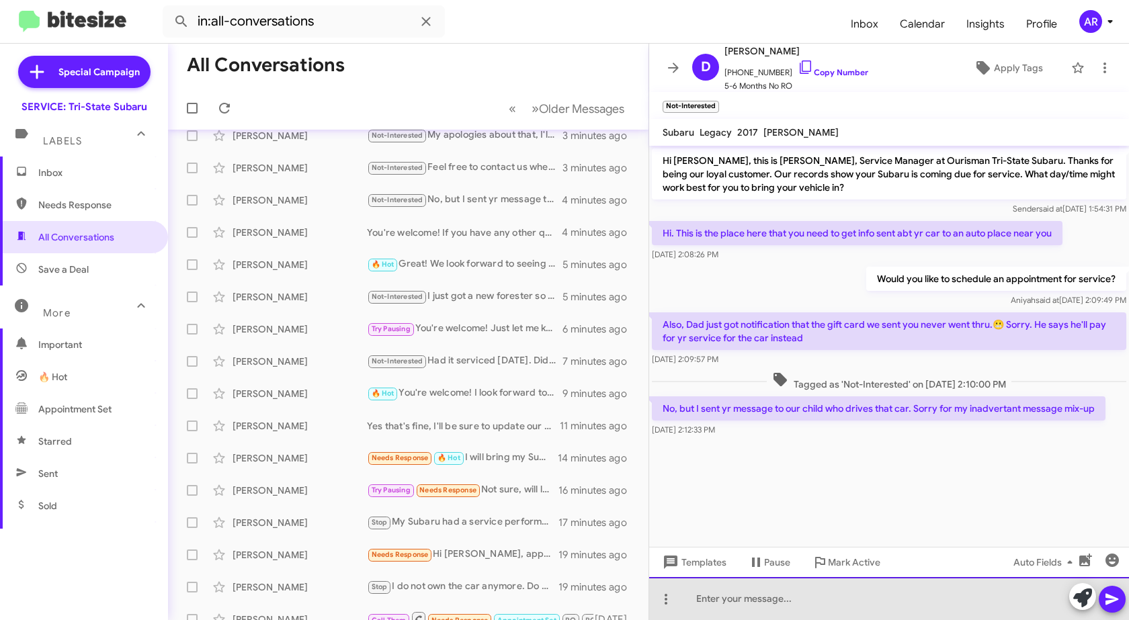
click at [880, 591] on div at bounding box center [889, 598] width 480 height 43
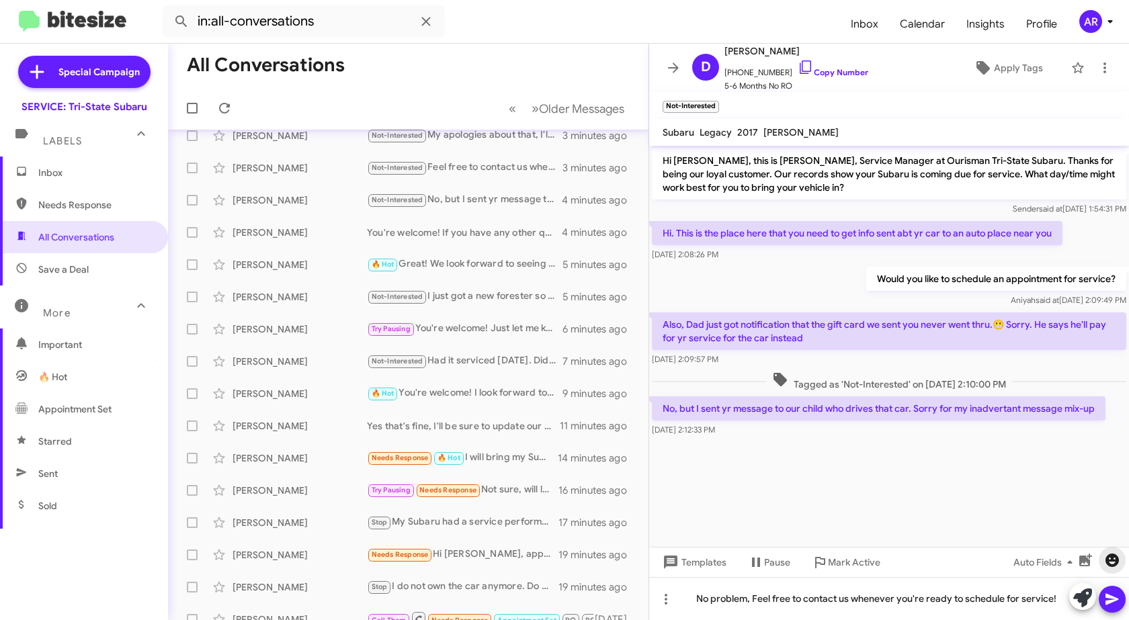
click at [1113, 558] on icon "button" at bounding box center [1112, 560] width 13 height 13
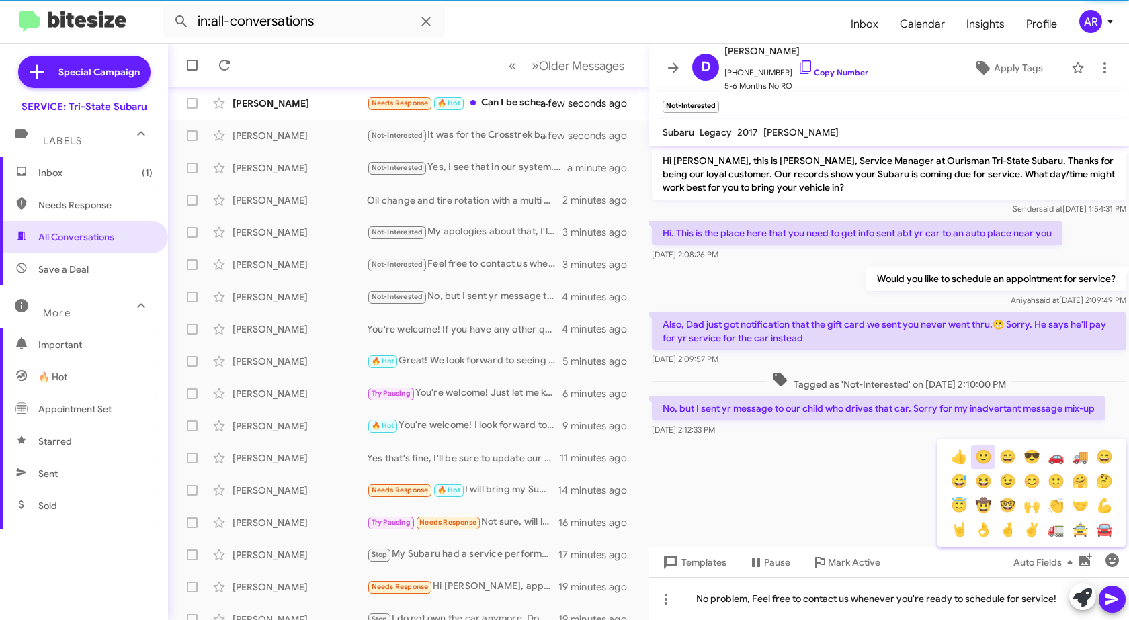
scroll to position [144, 0]
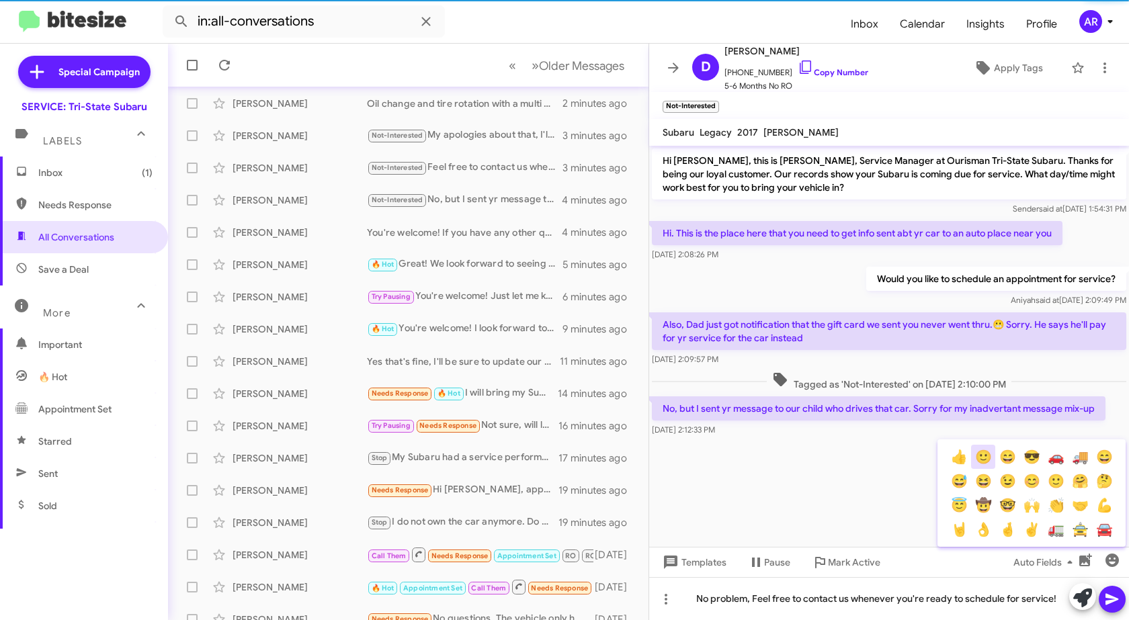
click at [983, 457] on button "🙂" at bounding box center [983, 457] width 24 height 24
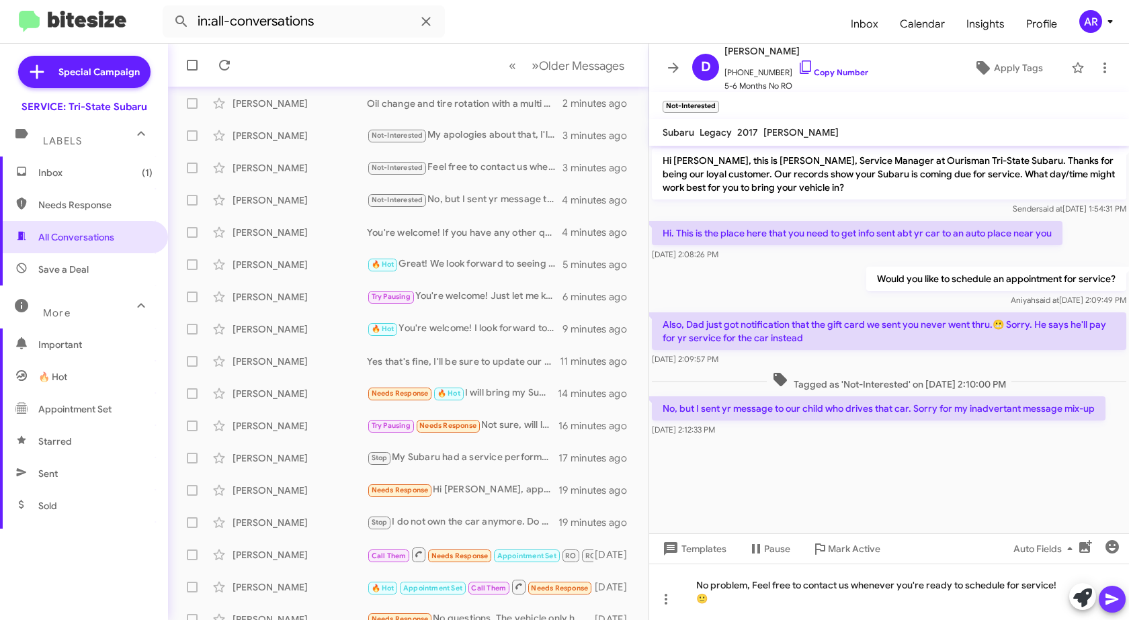
click at [1118, 603] on icon at bounding box center [1112, 599] width 16 height 16
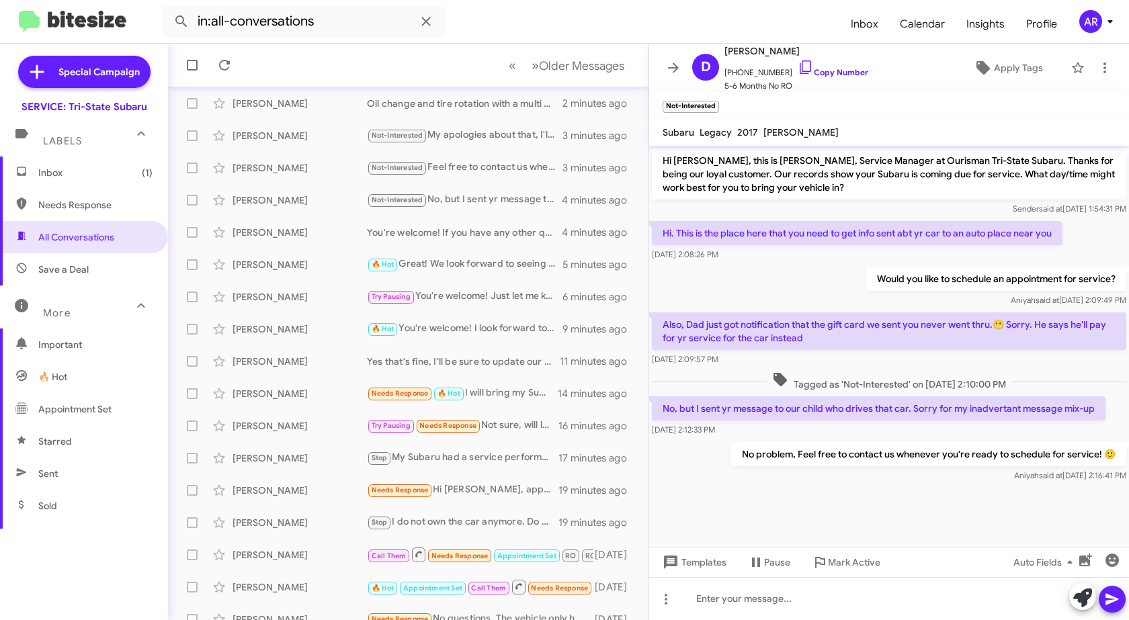
click at [122, 172] on span "Inbox (1)" at bounding box center [95, 172] width 114 height 13
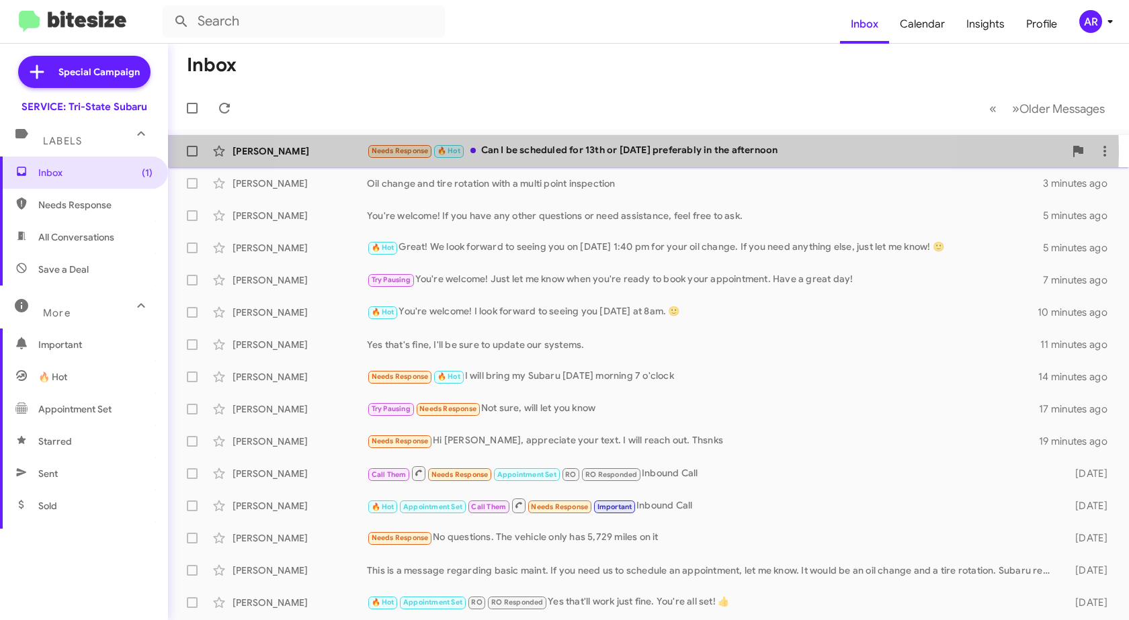
click at [610, 151] on div "Needs Response 🔥 Hot Can I be scheduled for 13th or [DATE] preferably in the af…" at bounding box center [716, 150] width 698 height 15
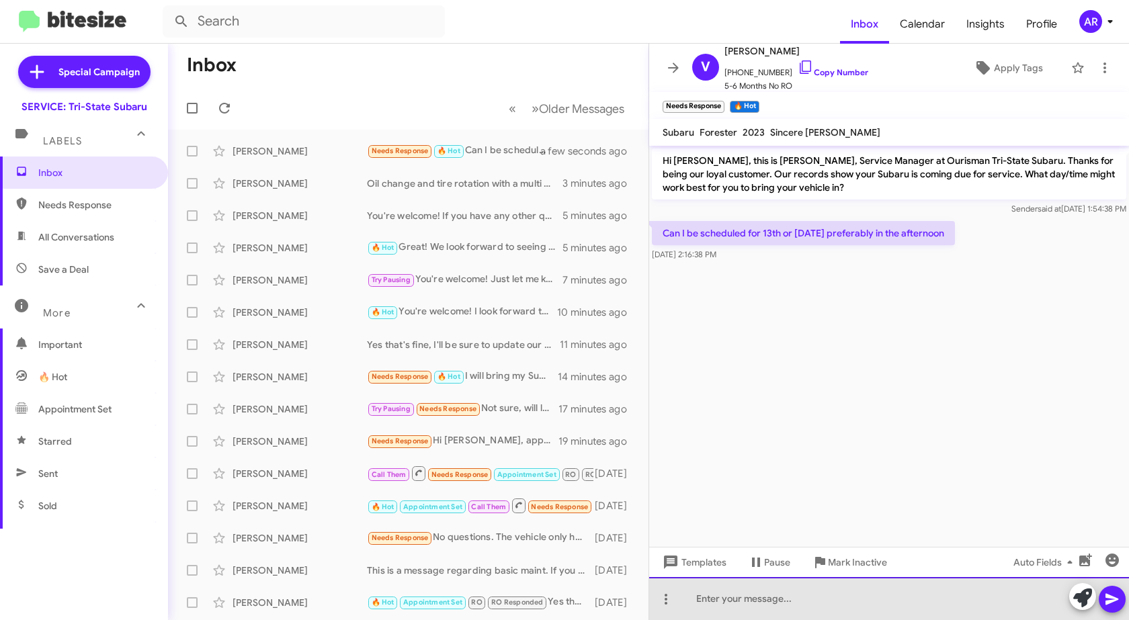
click at [795, 610] on div at bounding box center [889, 598] width 480 height 43
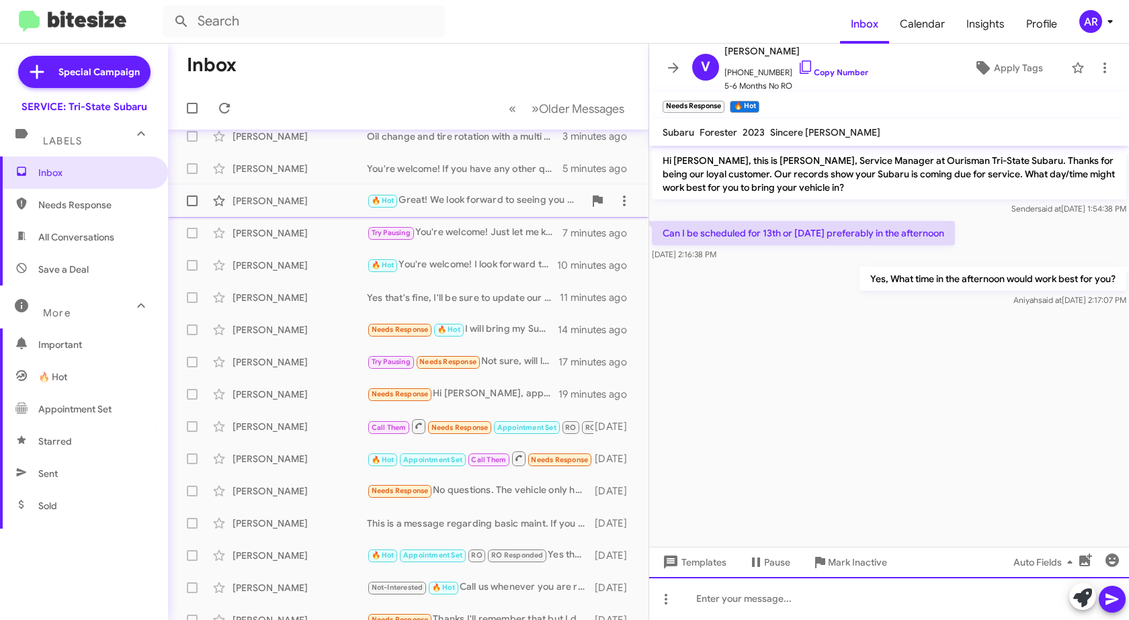
scroll to position [48, 0]
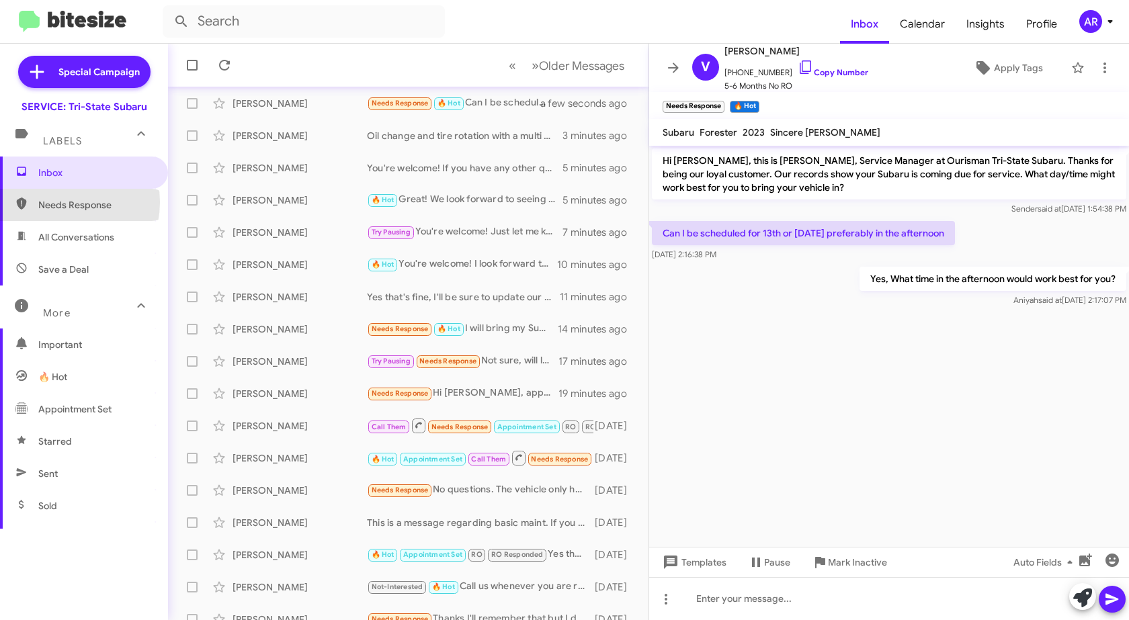
click at [58, 202] on span "Needs Response" at bounding box center [95, 204] width 114 height 13
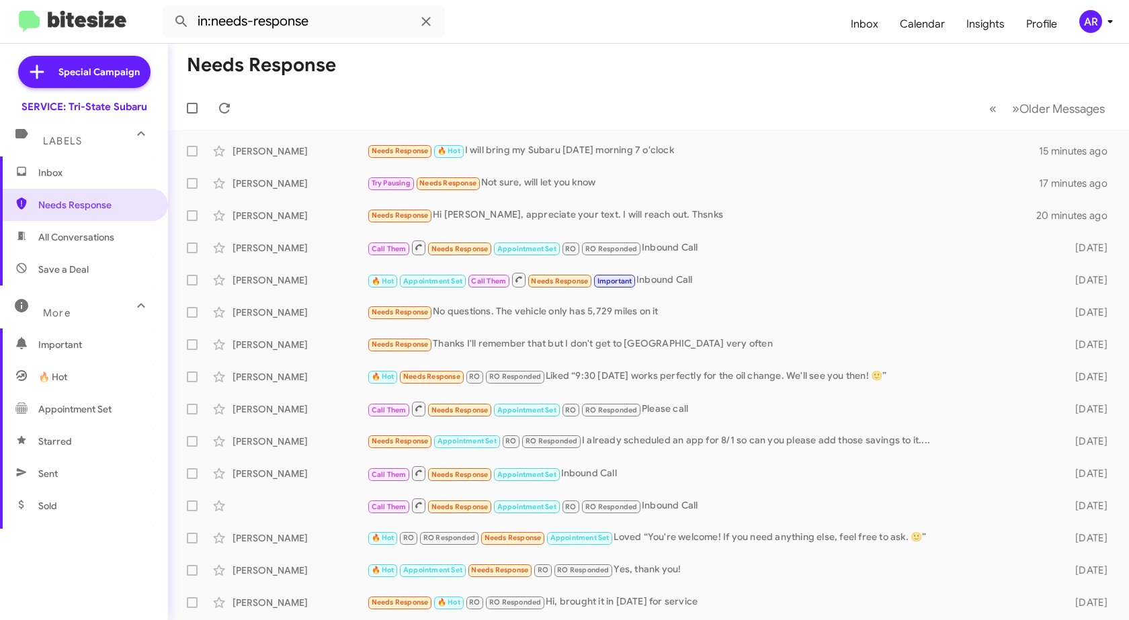
click at [93, 230] on span "All Conversations" at bounding box center [84, 237] width 168 height 32
type input "in:all-conversations"
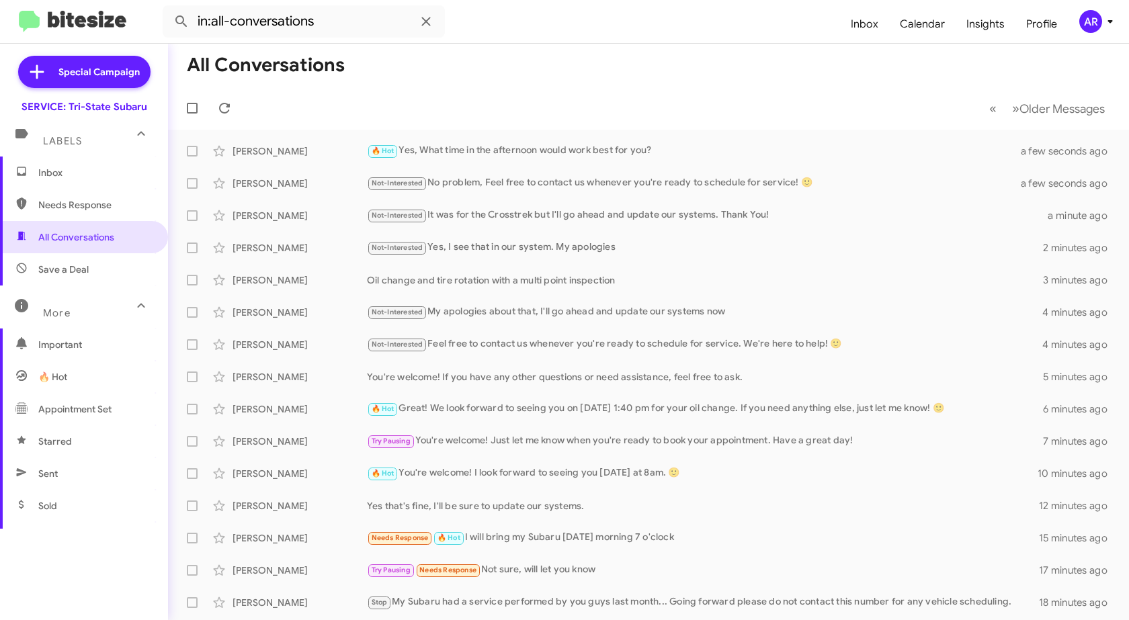
click at [92, 169] on span "Inbox" at bounding box center [95, 172] width 114 height 13
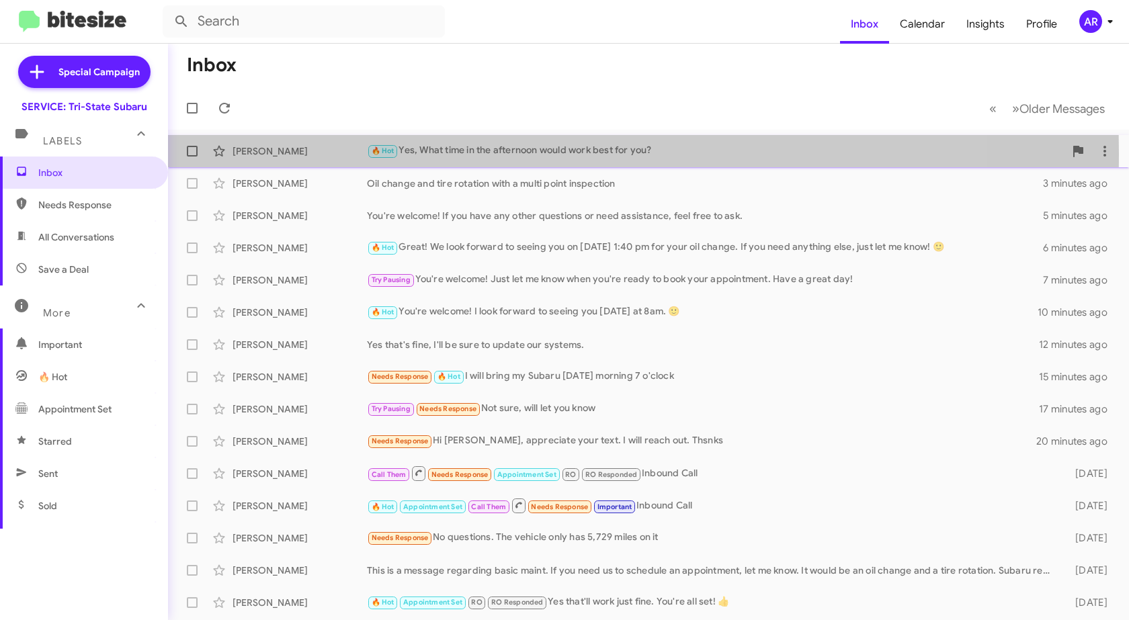
click at [284, 154] on div "[PERSON_NAME]" at bounding box center [300, 150] width 134 height 13
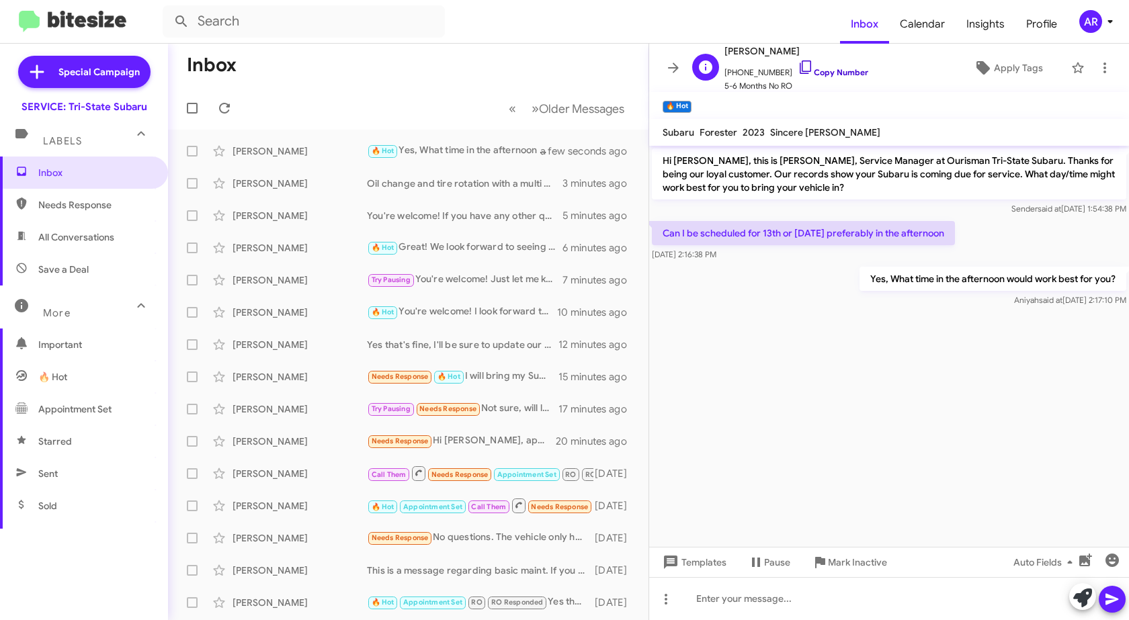
click at [798, 65] on icon at bounding box center [806, 67] width 16 height 16
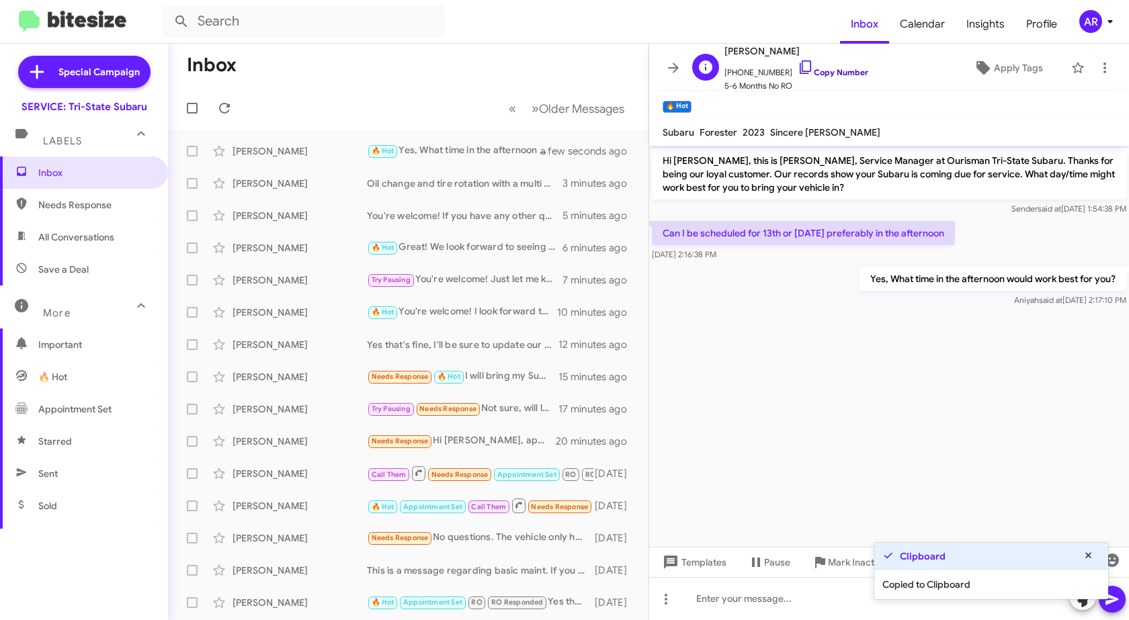
click at [798, 65] on icon at bounding box center [806, 67] width 16 height 16
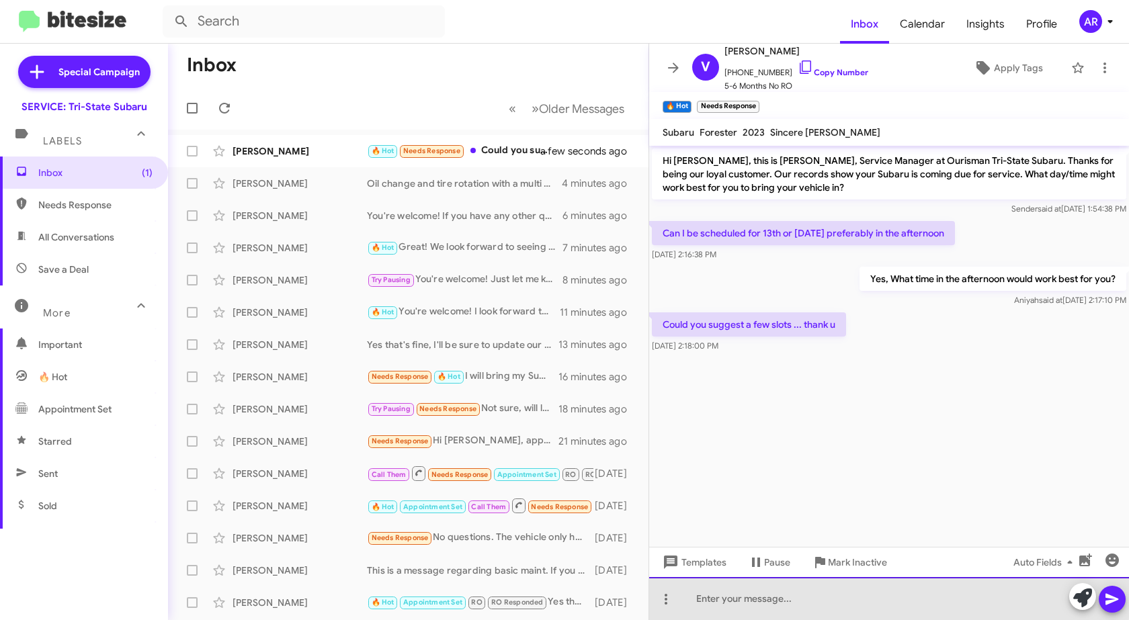
click at [756, 597] on div at bounding box center [889, 598] width 480 height 43
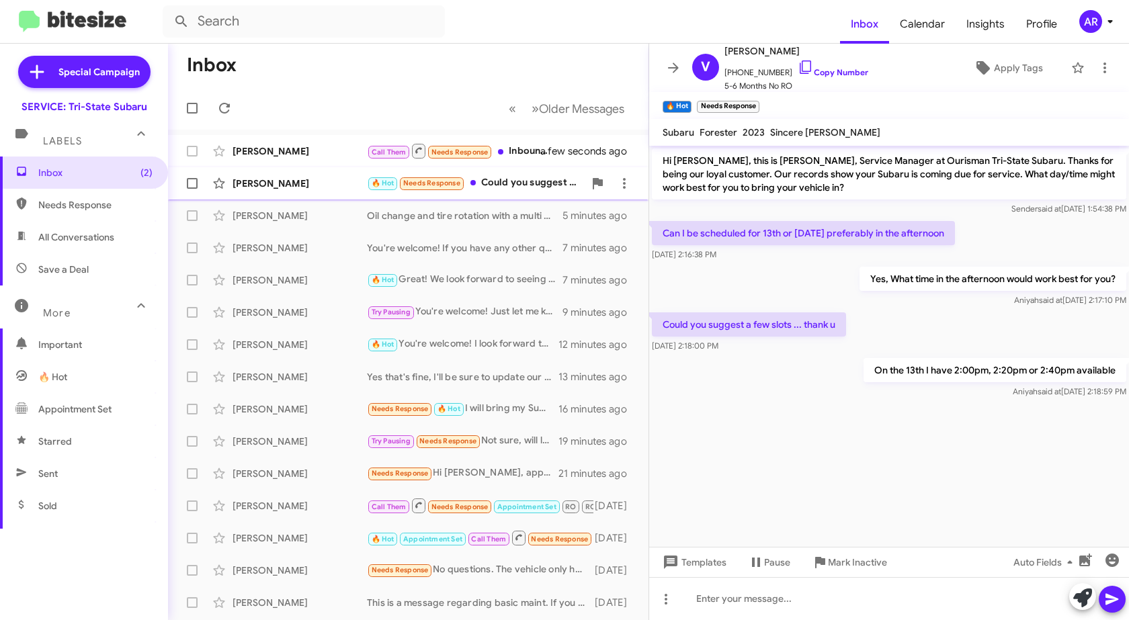
click at [303, 179] on div "[PERSON_NAME]" at bounding box center [300, 183] width 134 height 13
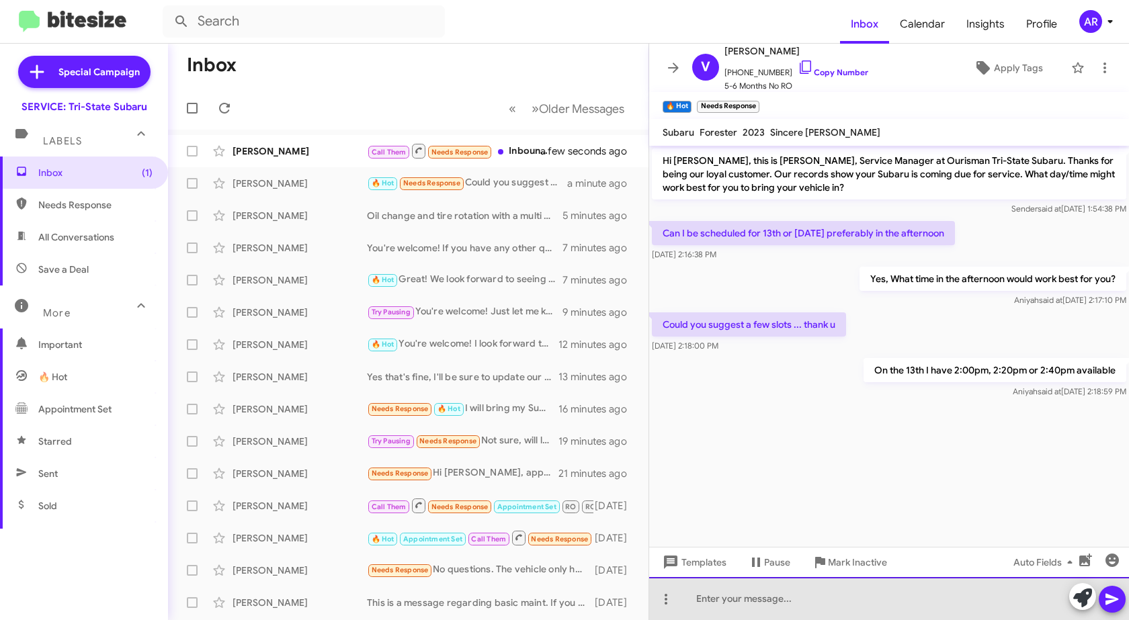
click at [876, 597] on div at bounding box center [889, 598] width 480 height 43
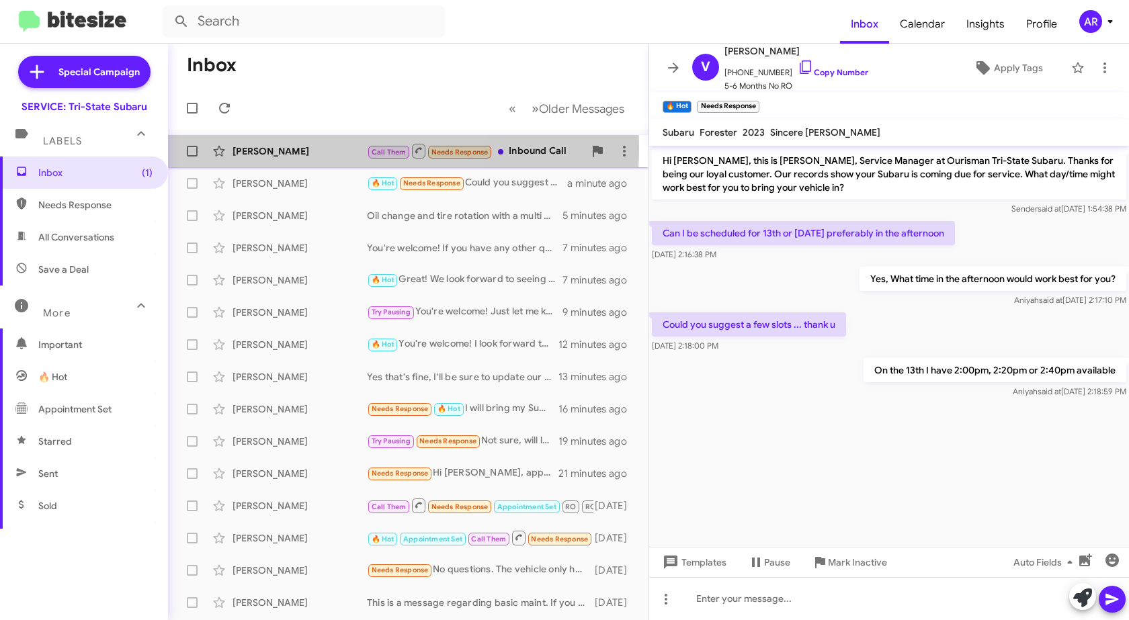
click at [306, 148] on div "[PERSON_NAME]" at bounding box center [300, 150] width 134 height 13
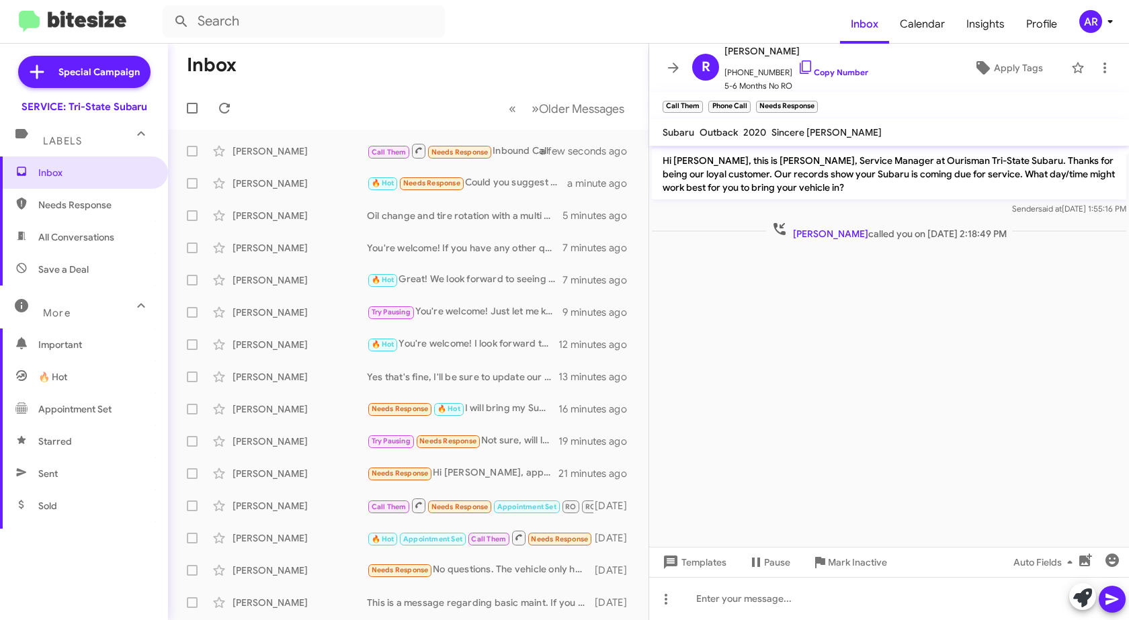
click at [89, 197] on span "Needs Response" at bounding box center [84, 205] width 168 height 32
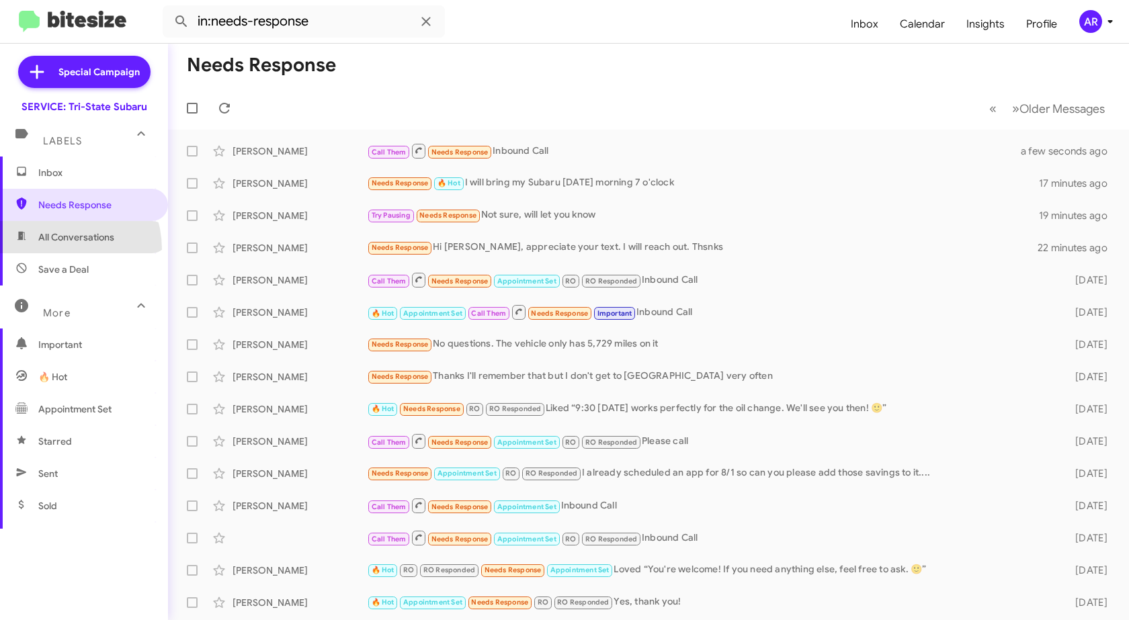
click at [56, 249] on span "All Conversations" at bounding box center [84, 237] width 168 height 32
type input "in:all-conversations"
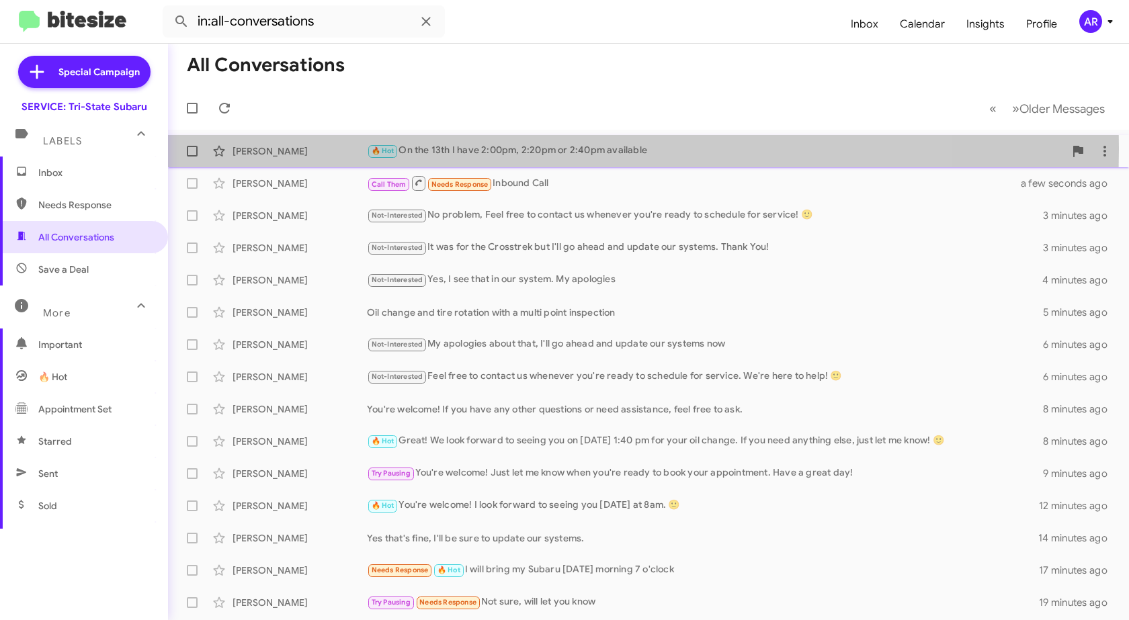
click at [267, 148] on div "[PERSON_NAME]" at bounding box center [300, 150] width 134 height 13
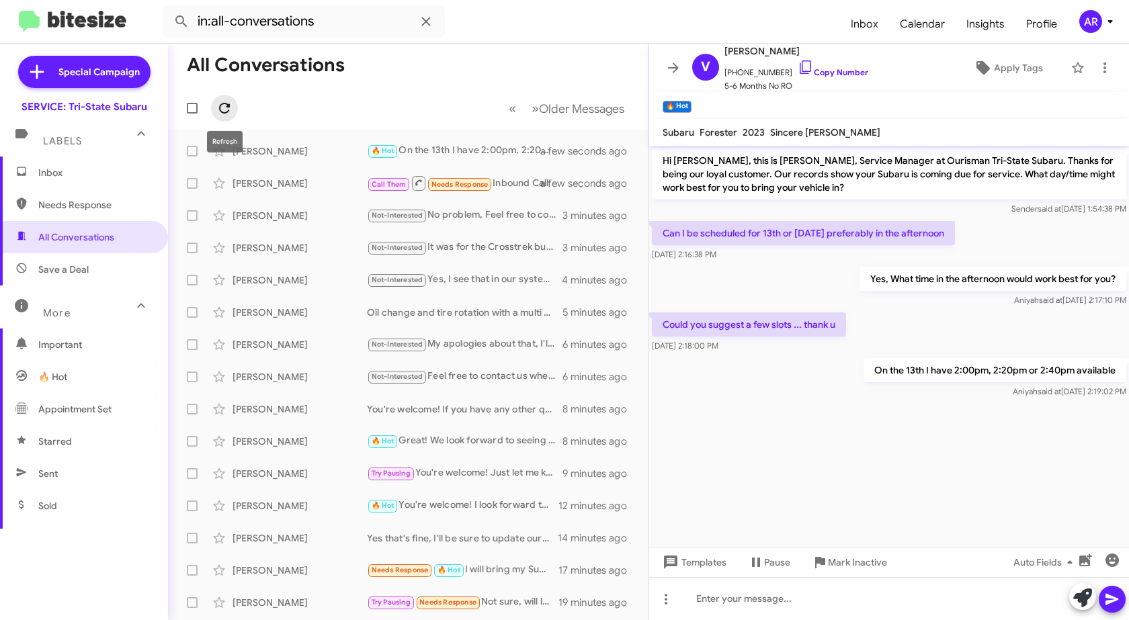
click at [221, 110] on icon at bounding box center [224, 108] width 16 height 16
click at [92, 182] on span "Inbox" at bounding box center [84, 173] width 168 height 32
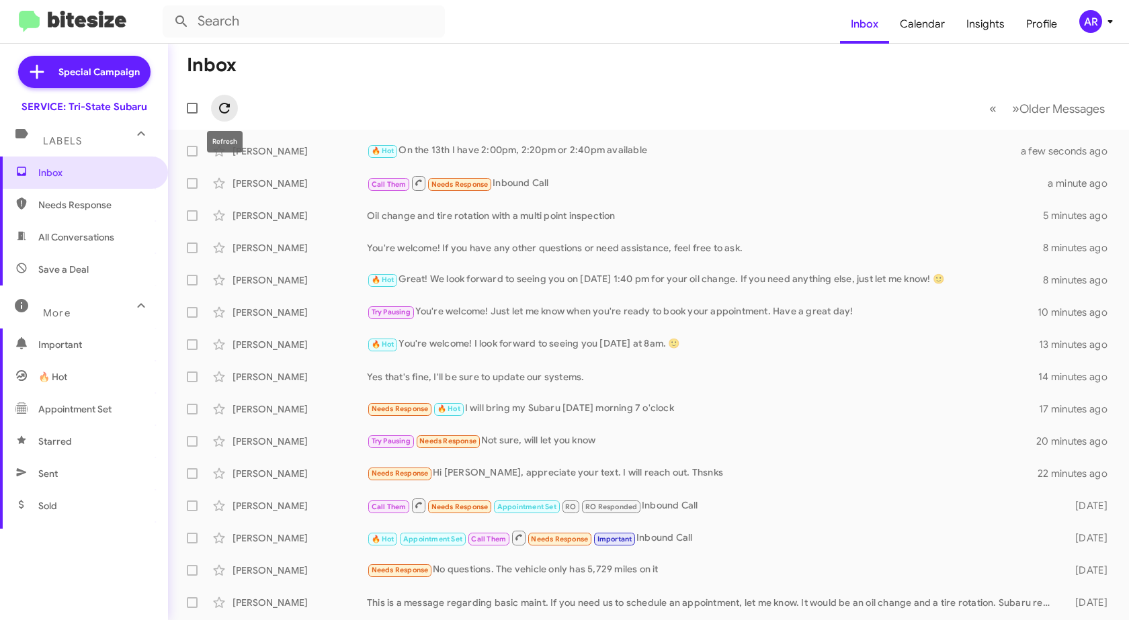
click at [228, 108] on icon at bounding box center [224, 108] width 11 height 11
click at [101, 214] on span "Needs Response" at bounding box center [84, 205] width 168 height 32
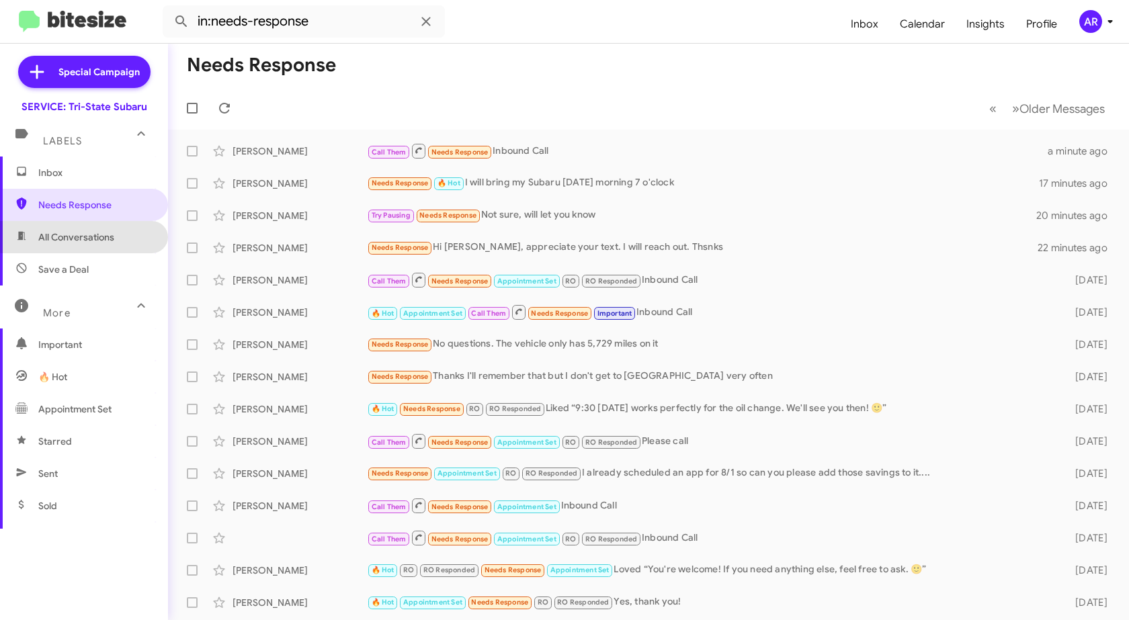
click at [99, 229] on span "All Conversations" at bounding box center [84, 237] width 168 height 32
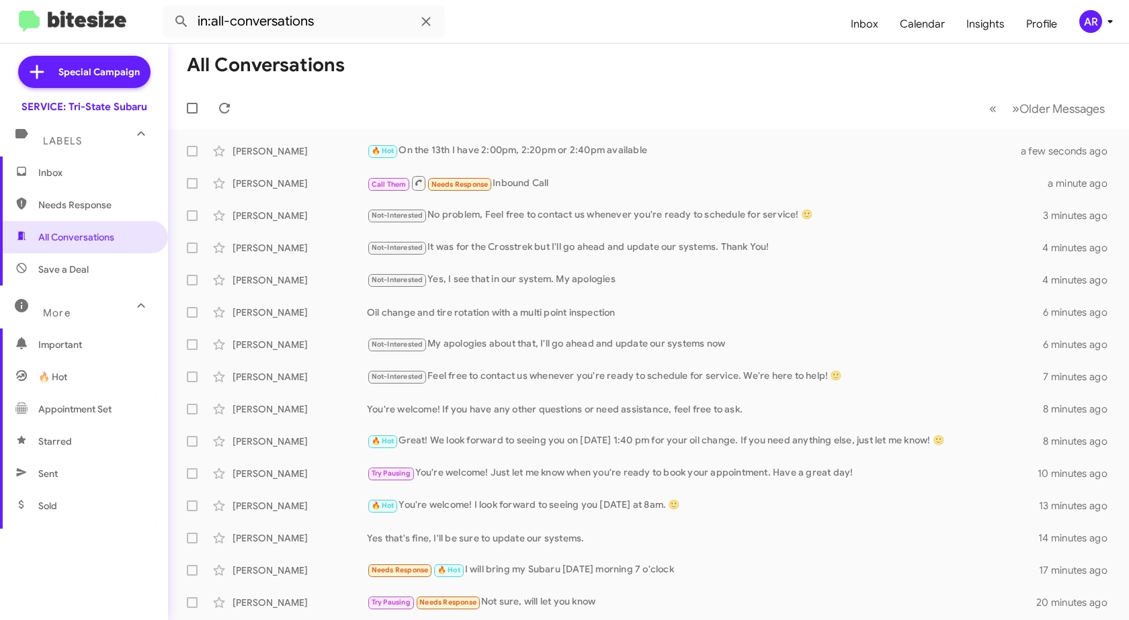
click at [99, 261] on span "Save a Deal" at bounding box center [84, 269] width 168 height 32
type input "in:not-interested"
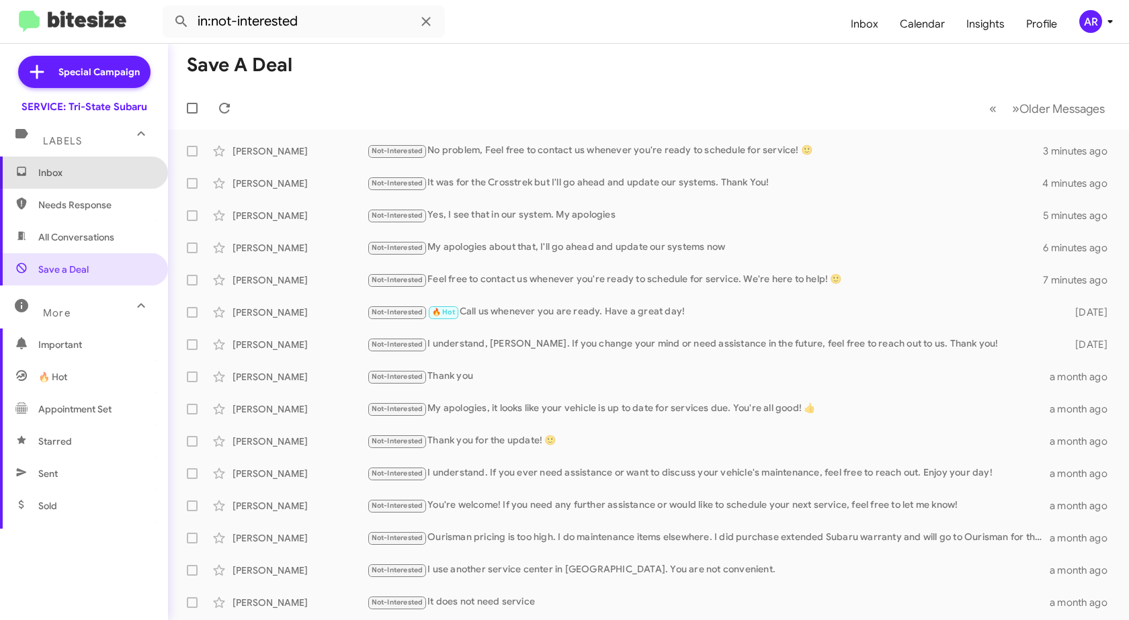
click at [105, 179] on span "Inbox" at bounding box center [95, 172] width 114 height 13
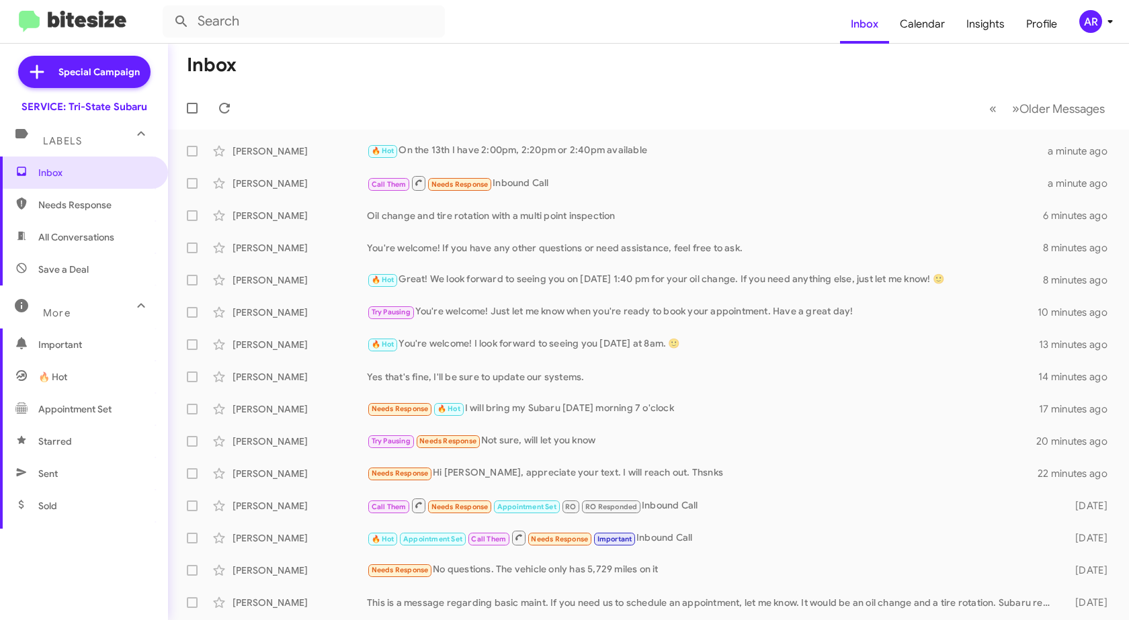
scroll to position [112, 0]
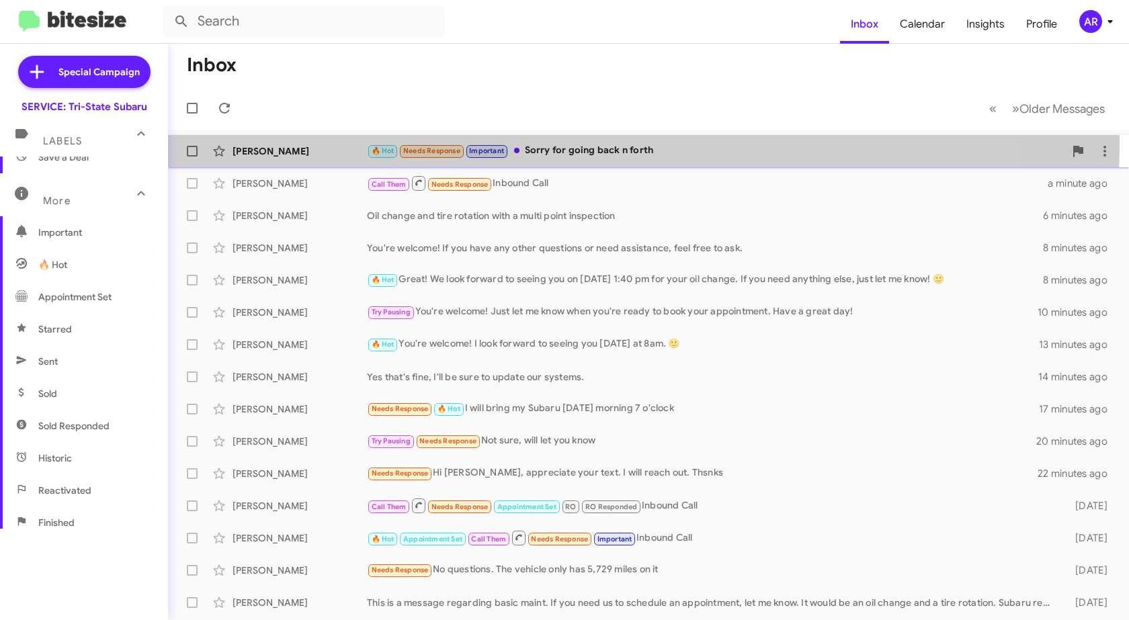
click at [302, 139] on div "[PERSON_NAME] 🔥 Hot Needs Response Important Sorry for going back n forth a few…" at bounding box center [649, 151] width 940 height 27
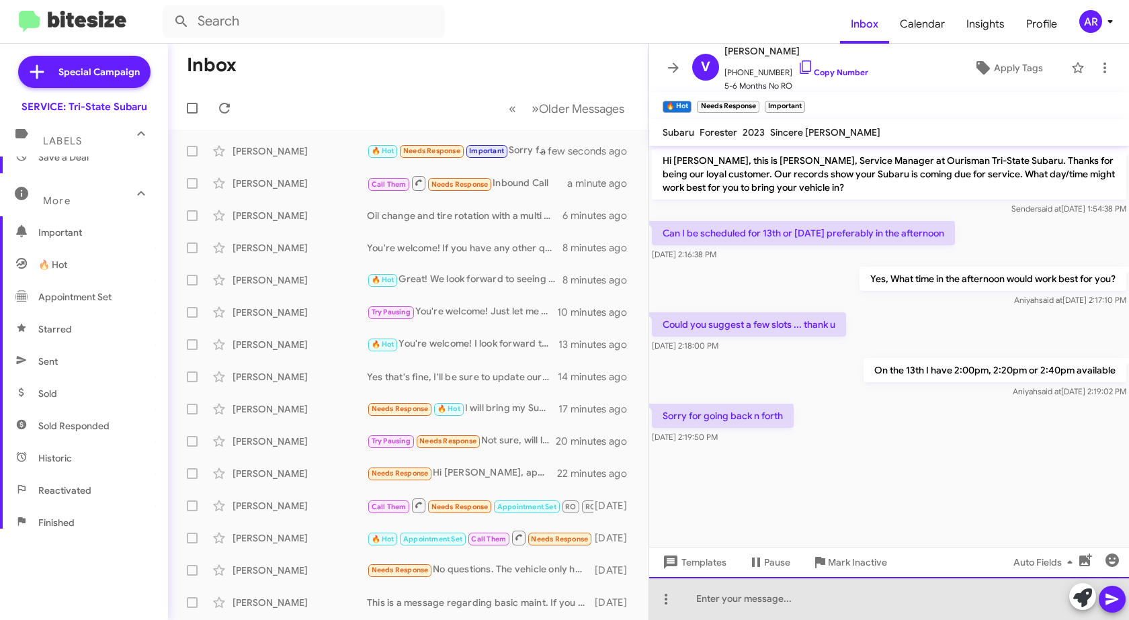
click at [833, 611] on div at bounding box center [889, 598] width 480 height 43
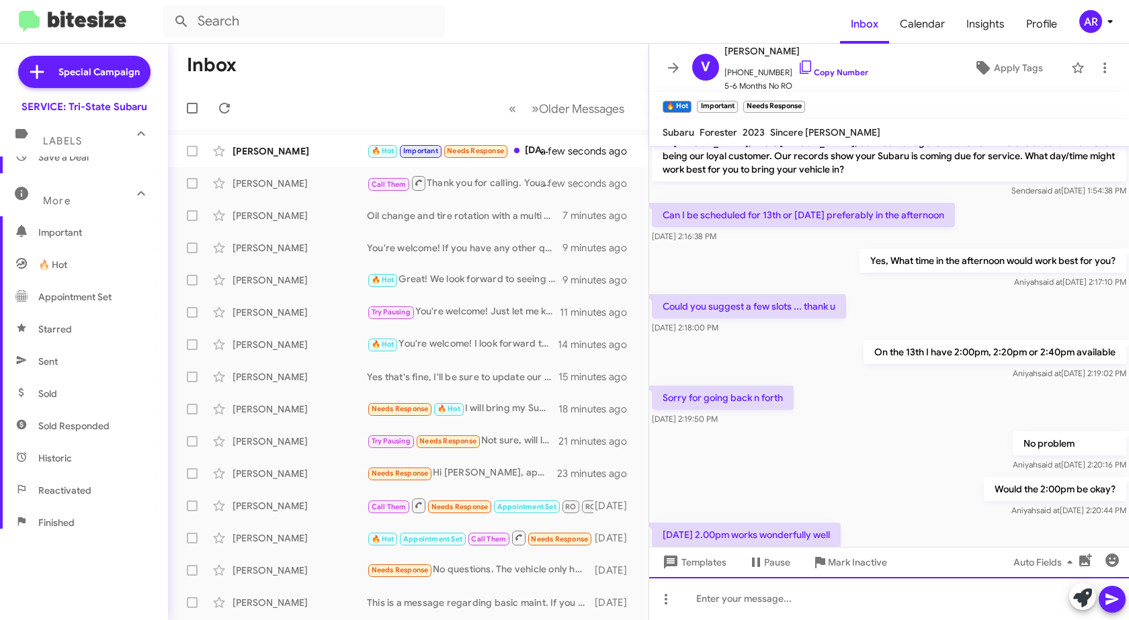
scroll to position [67, 0]
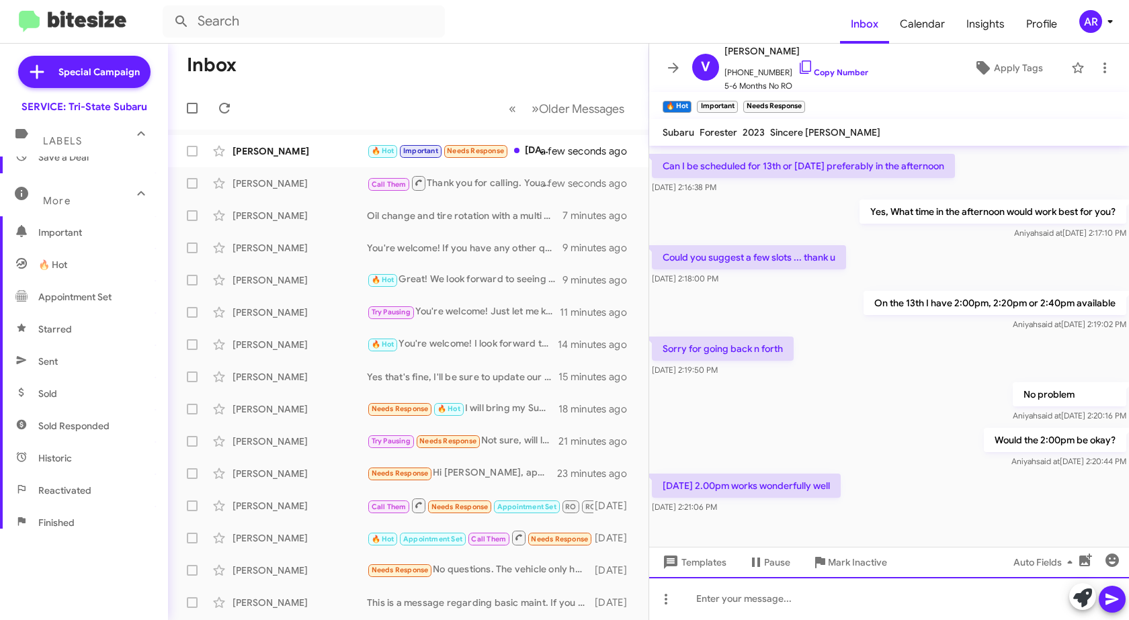
click at [868, 599] on div at bounding box center [889, 598] width 480 height 43
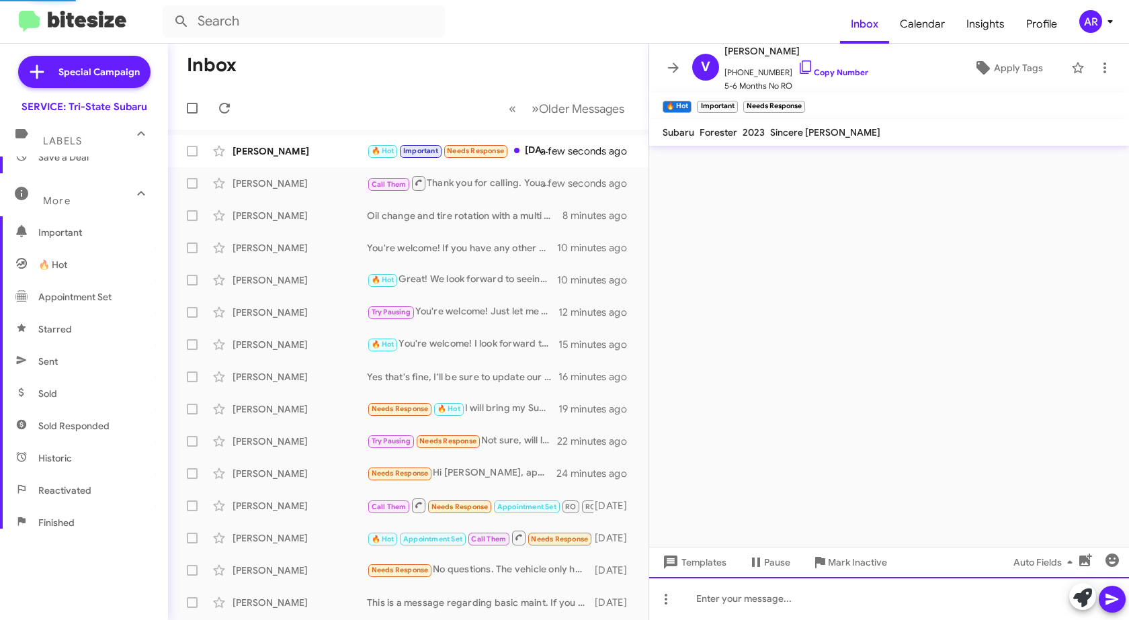
scroll to position [165, 0]
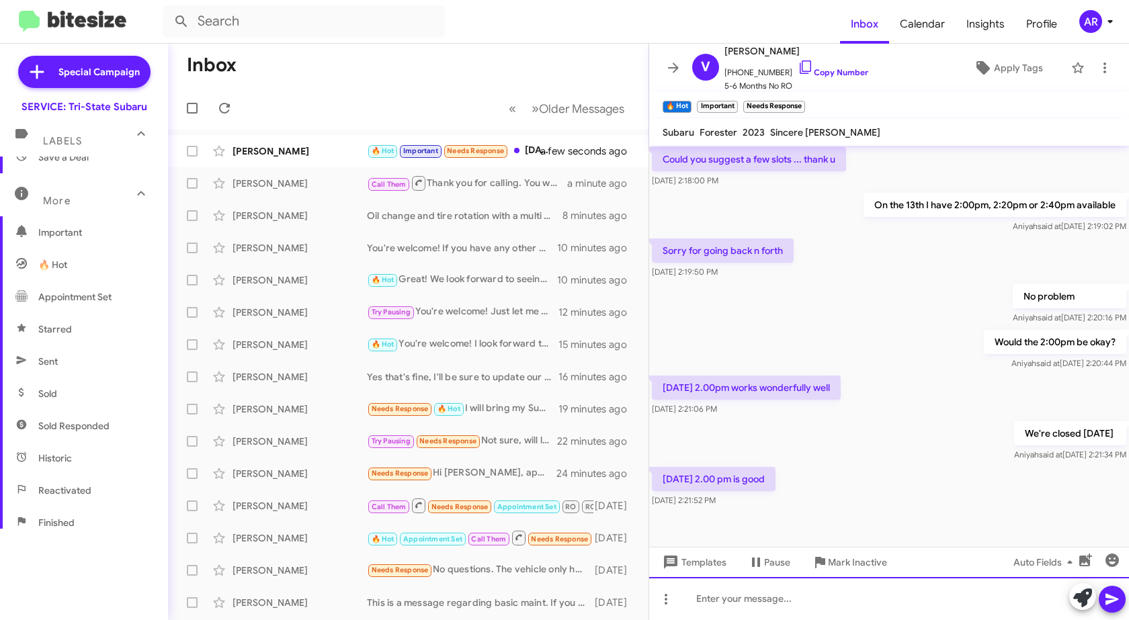
click at [769, 601] on div at bounding box center [889, 598] width 480 height 43
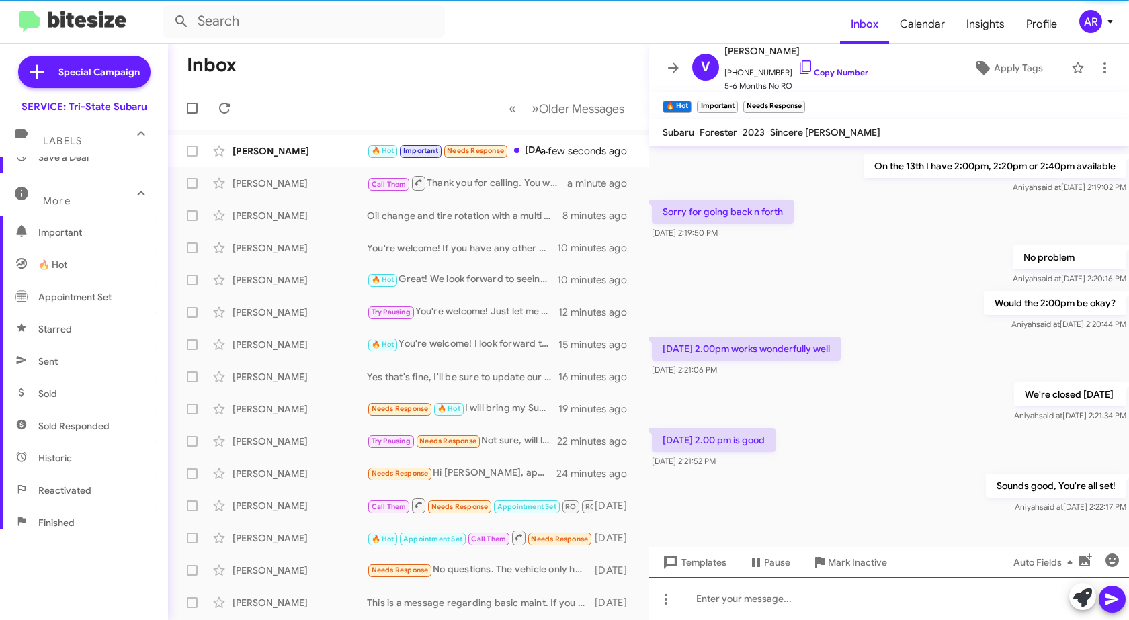
scroll to position [214, 0]
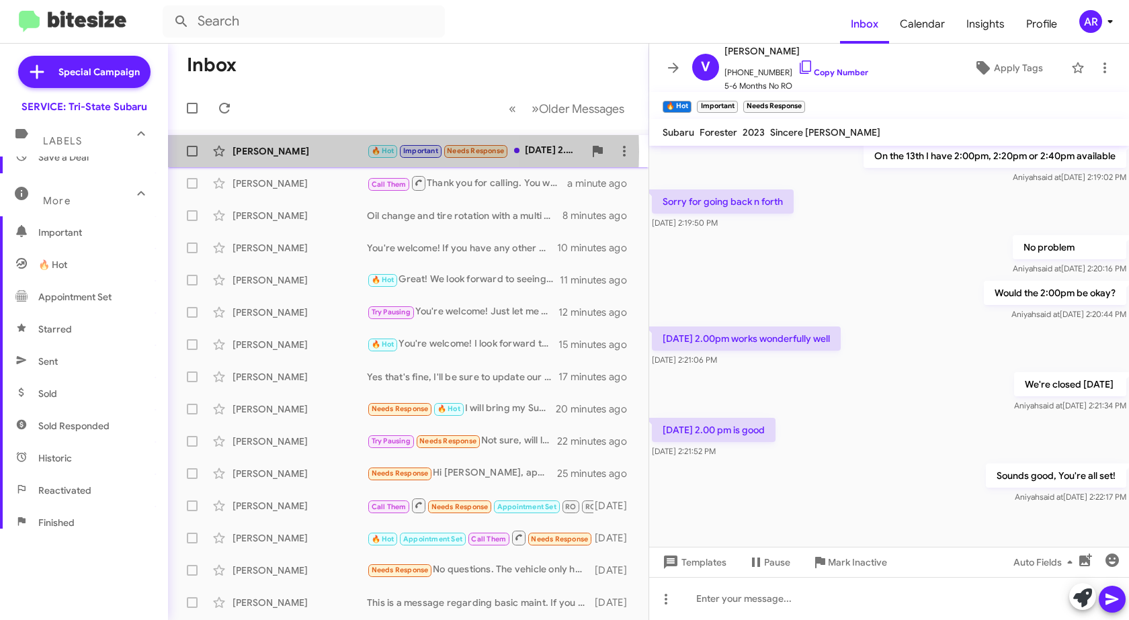
click at [323, 152] on div "[PERSON_NAME]" at bounding box center [300, 150] width 134 height 13
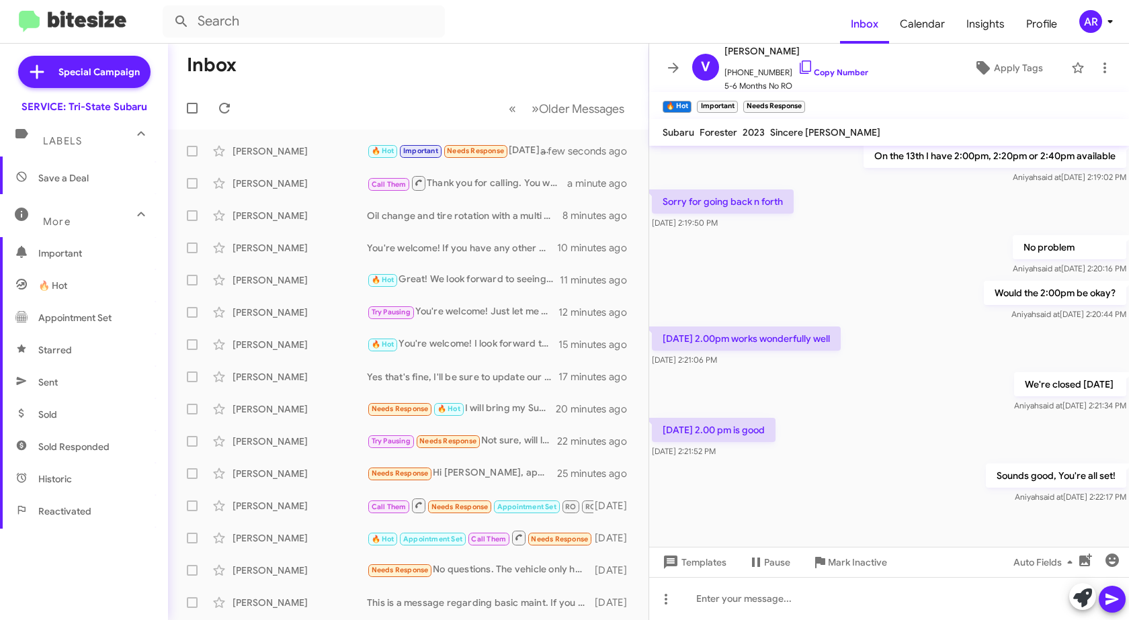
scroll to position [0, 0]
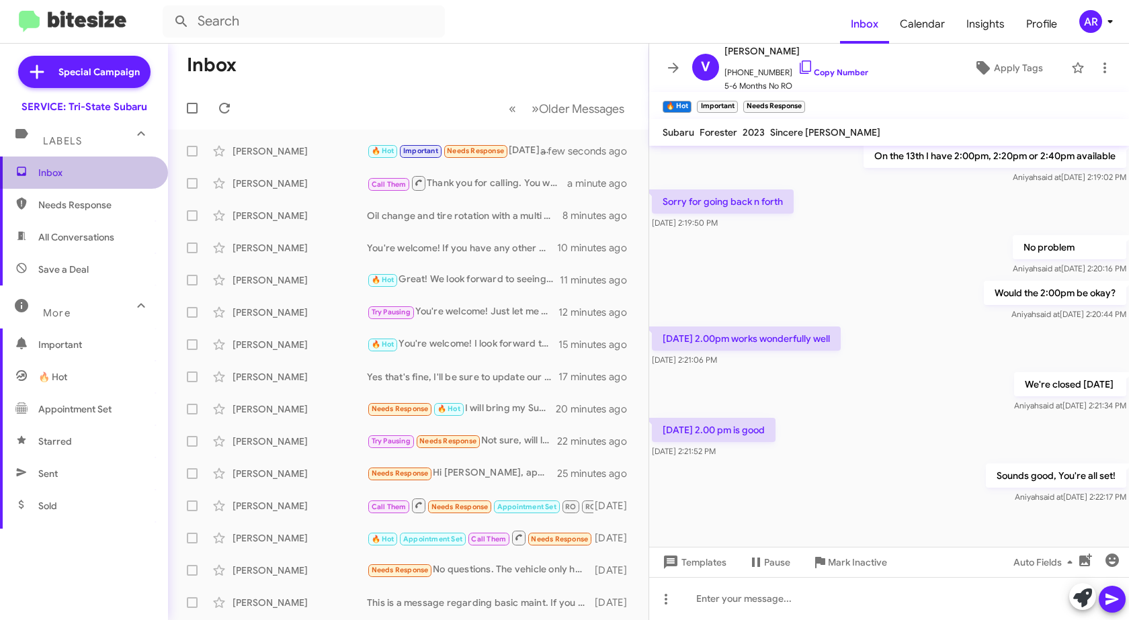
click at [98, 166] on span "Inbox" at bounding box center [95, 172] width 114 height 13
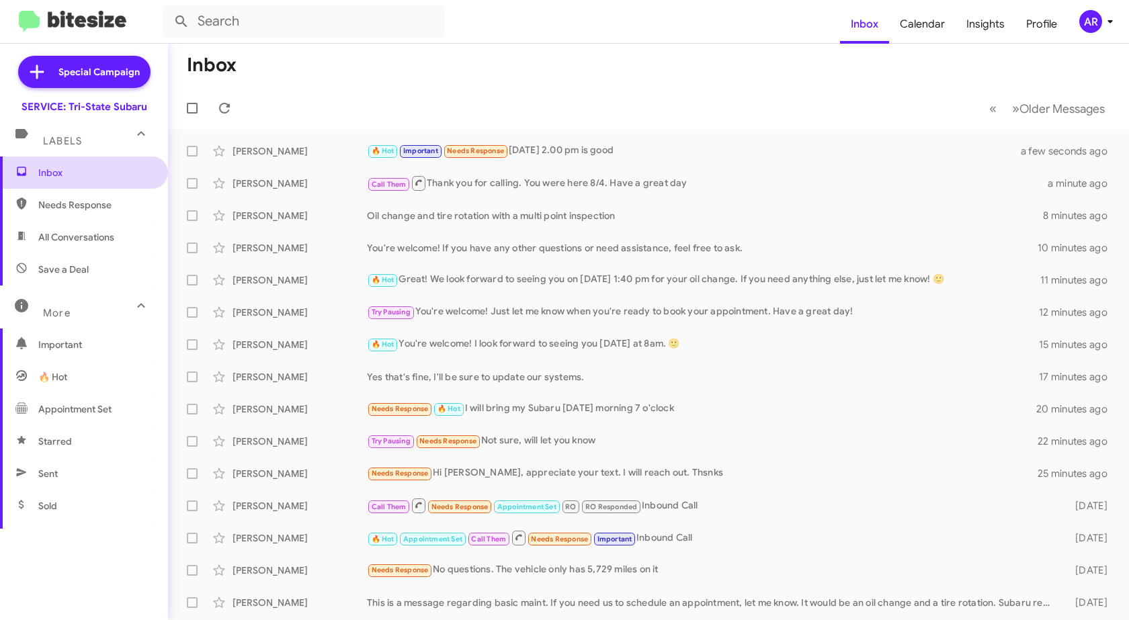
click at [98, 166] on span "Inbox" at bounding box center [95, 172] width 114 height 13
click at [274, 147] on div "[PERSON_NAME]" at bounding box center [300, 150] width 134 height 13
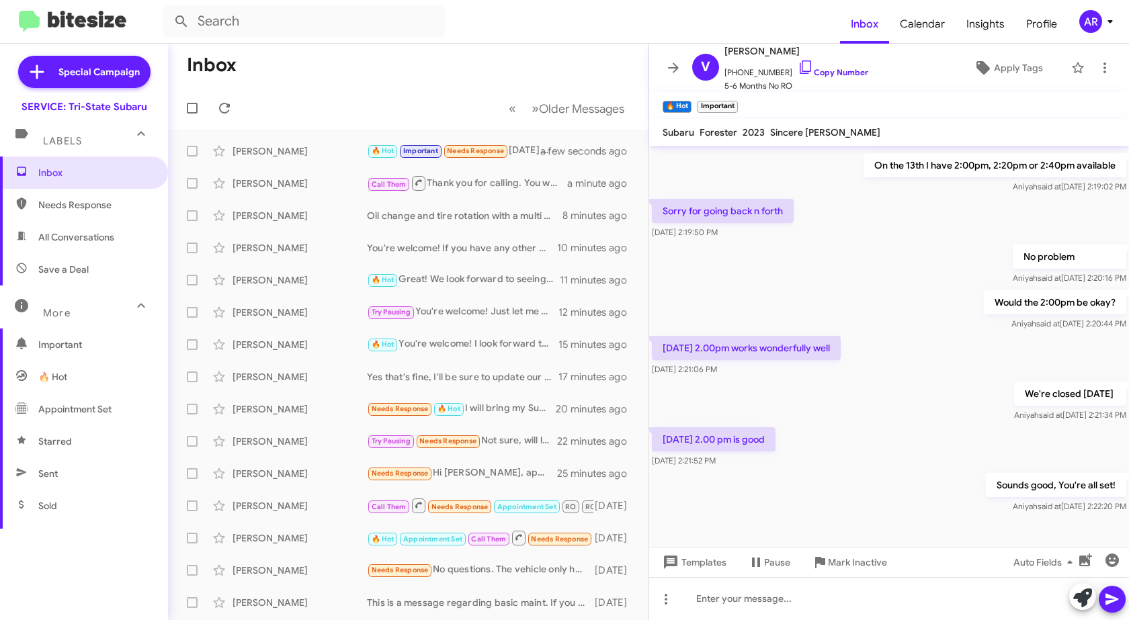
scroll to position [214, 0]
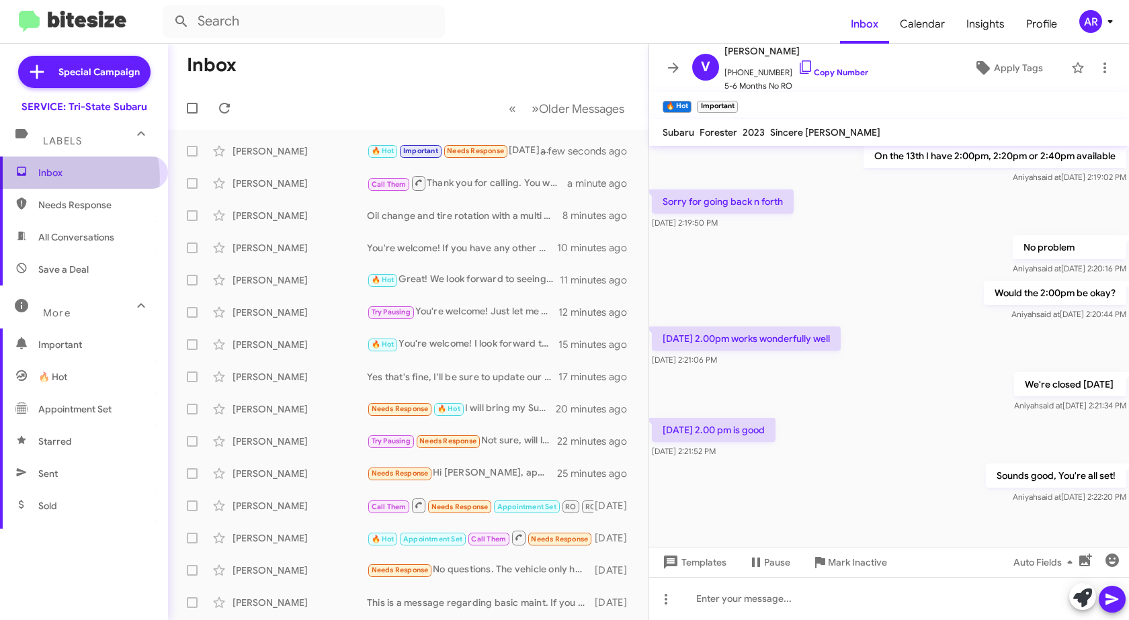
click at [48, 179] on span "Inbox" at bounding box center [95, 172] width 114 height 13
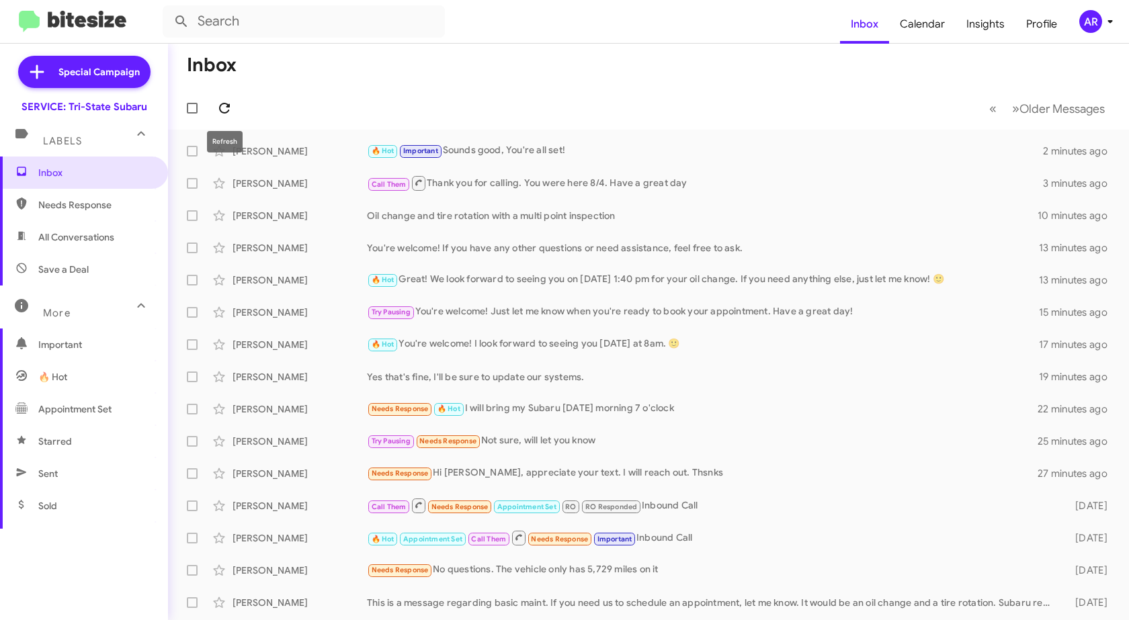
click at [224, 109] on icon at bounding box center [224, 108] width 16 height 16
